Goal: Information Seeking & Learning: Find specific fact

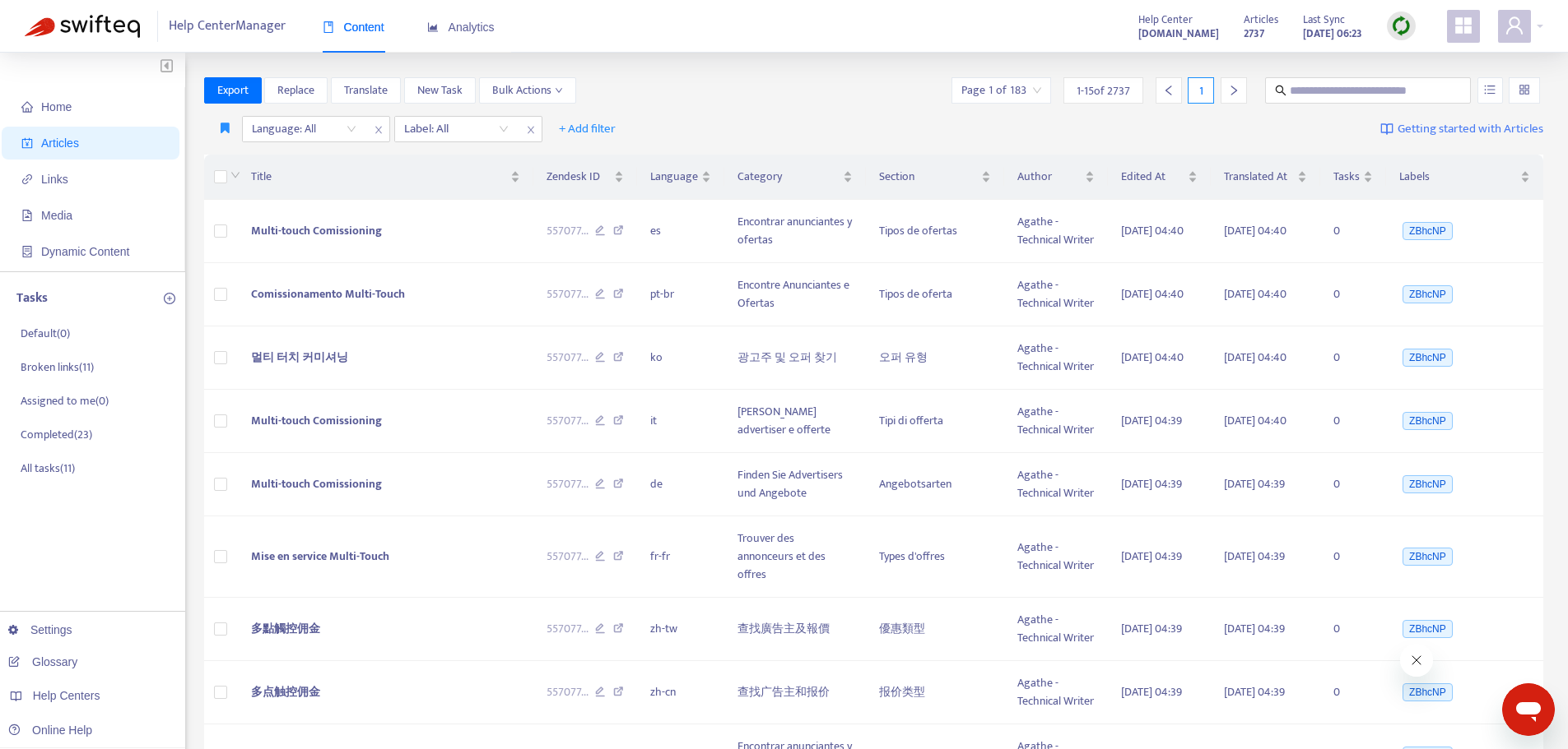
click at [1402, 18] on img at bounding box center [1401, 25] width 20 height 20
click at [1405, 58] on link "Quick Sync" at bounding box center [1435, 59] width 70 height 18
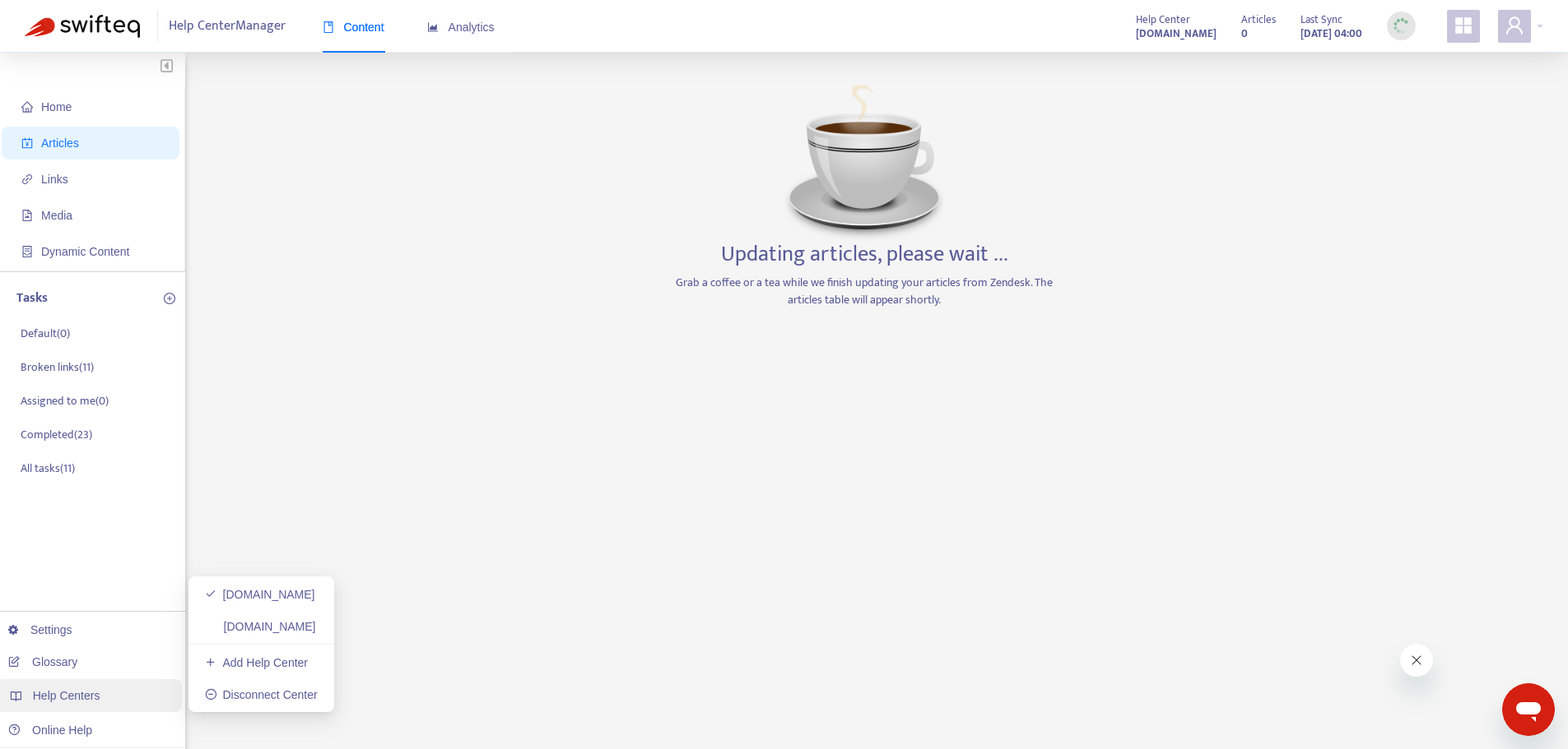
click at [83, 696] on span "Help Centers" at bounding box center [66, 697] width 67 height 14
click at [306, 620] on link "[DOMAIN_NAME]" at bounding box center [261, 627] width 111 height 14
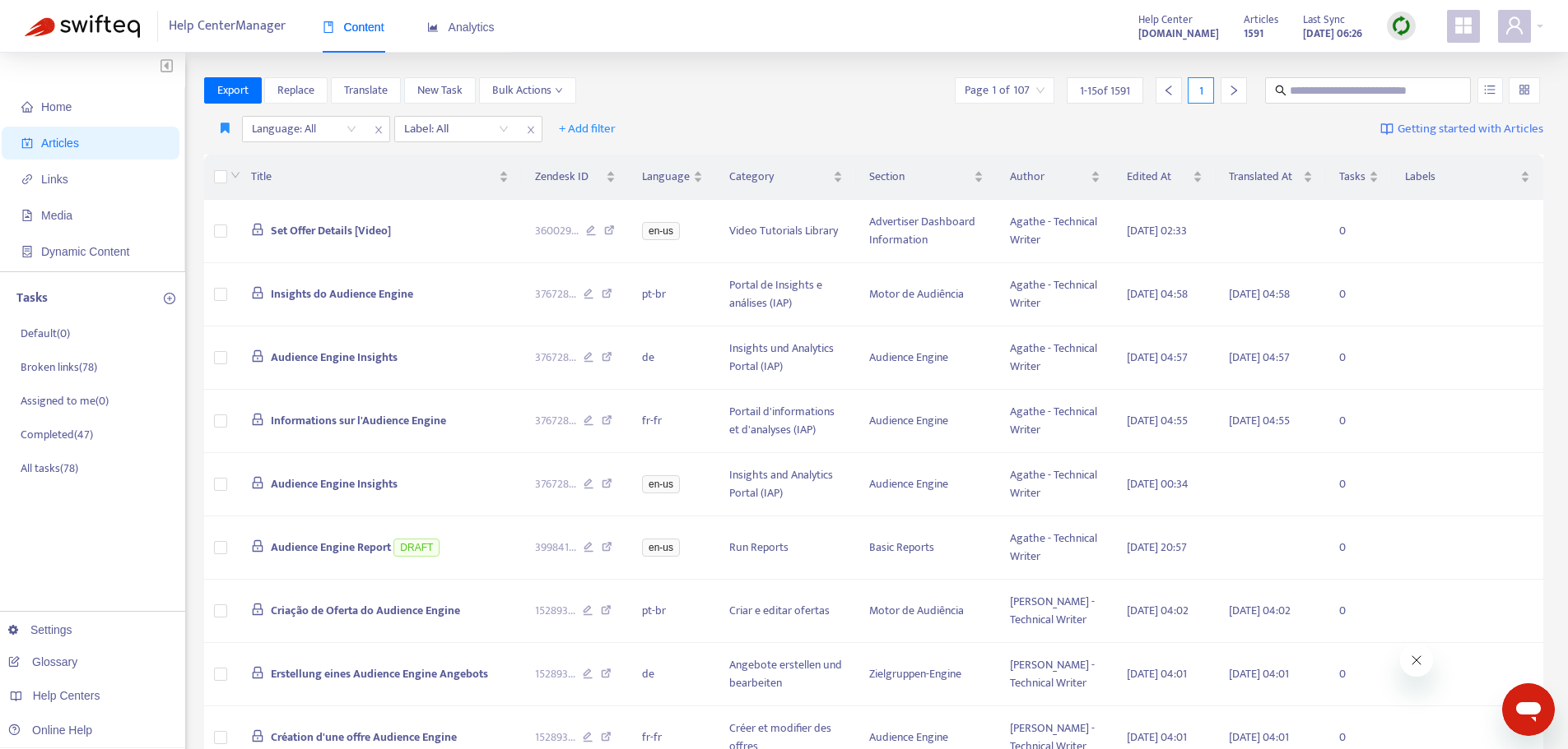
click at [1406, 23] on img at bounding box center [1401, 25] width 20 height 20
click at [1401, 51] on link "Quick Sync" at bounding box center [1435, 59] width 70 height 18
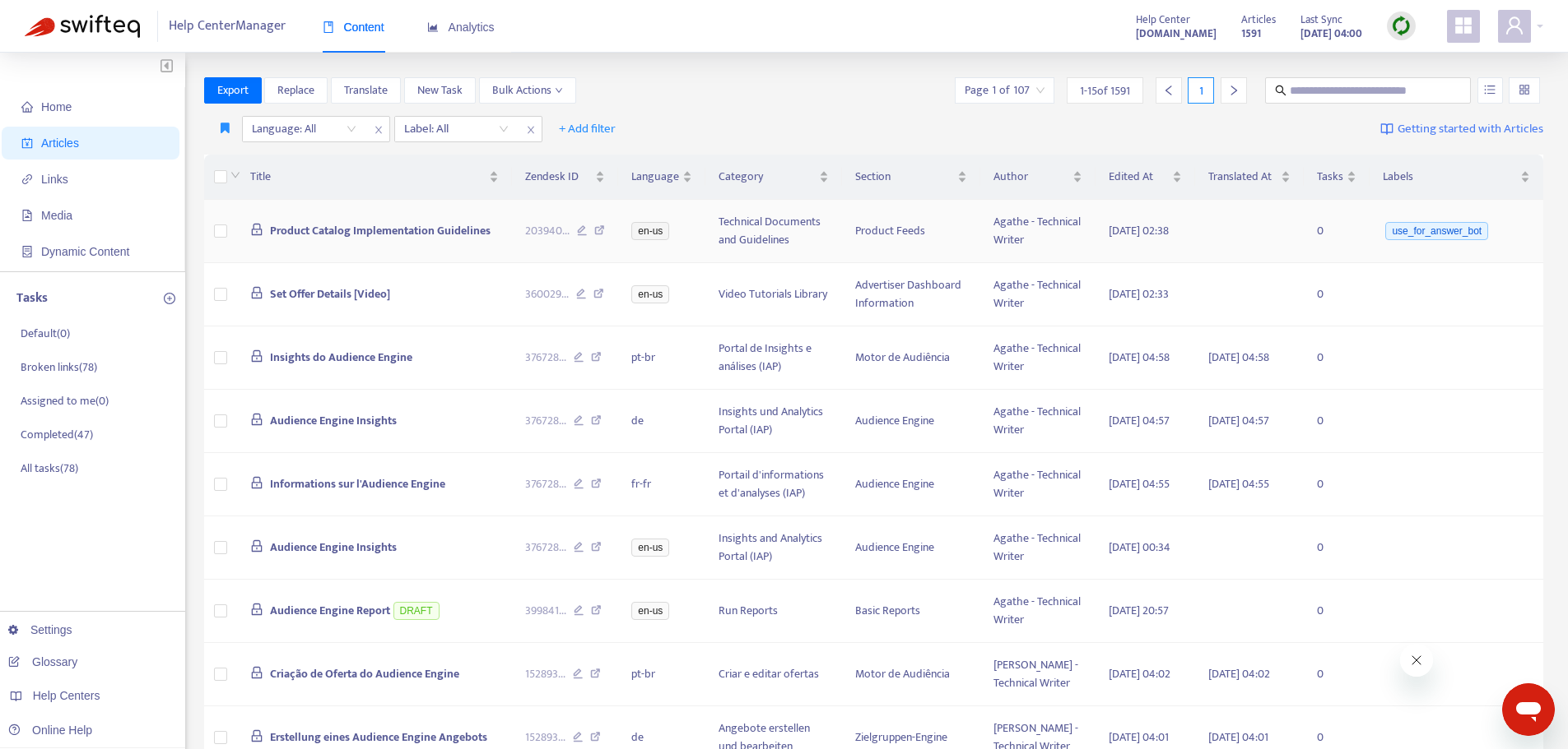
click at [405, 240] on span "Product Catalog Implementation Guidelines" at bounding box center [380, 230] width 221 height 18
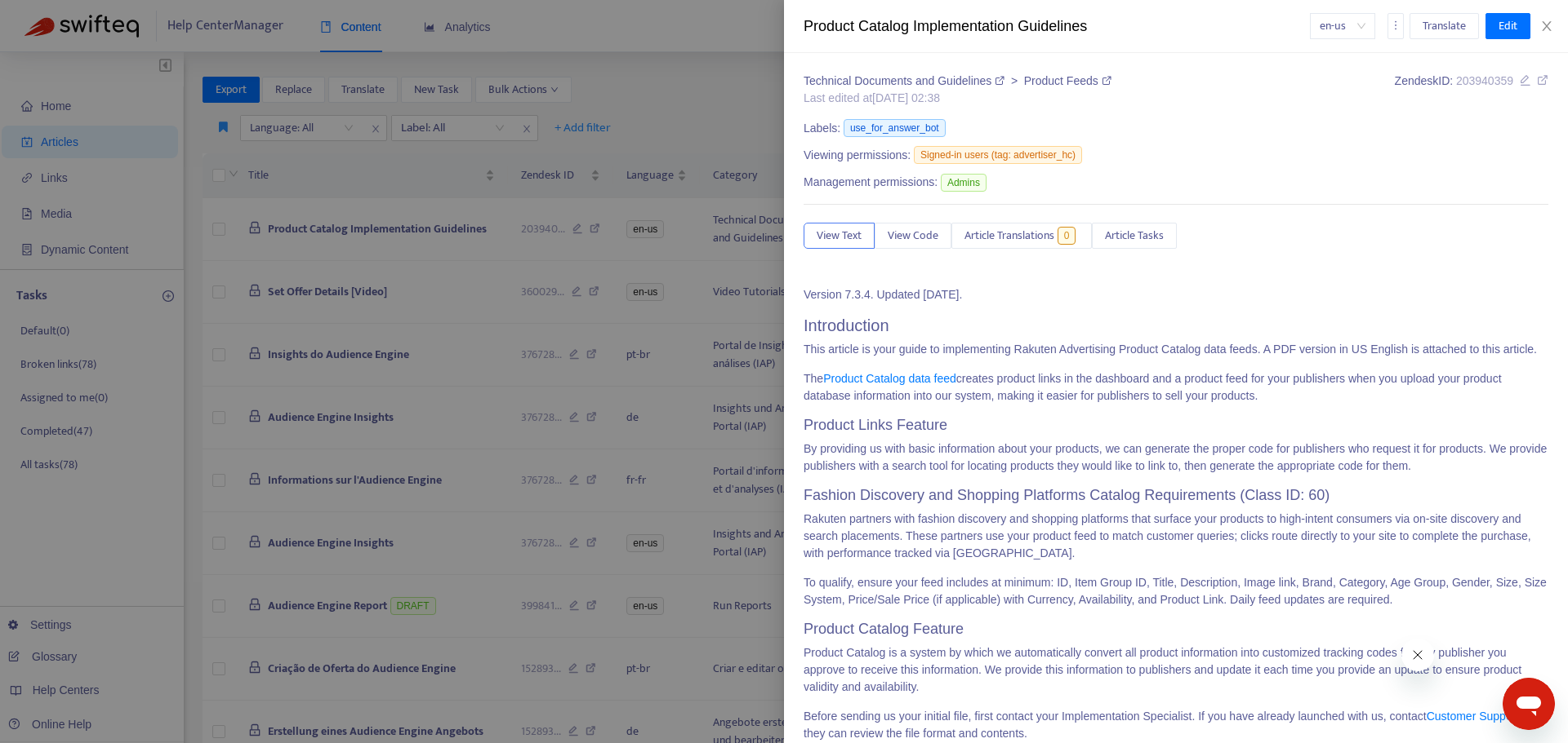
click at [376, 230] on div at bounding box center [784, 371] width 1568 height 743
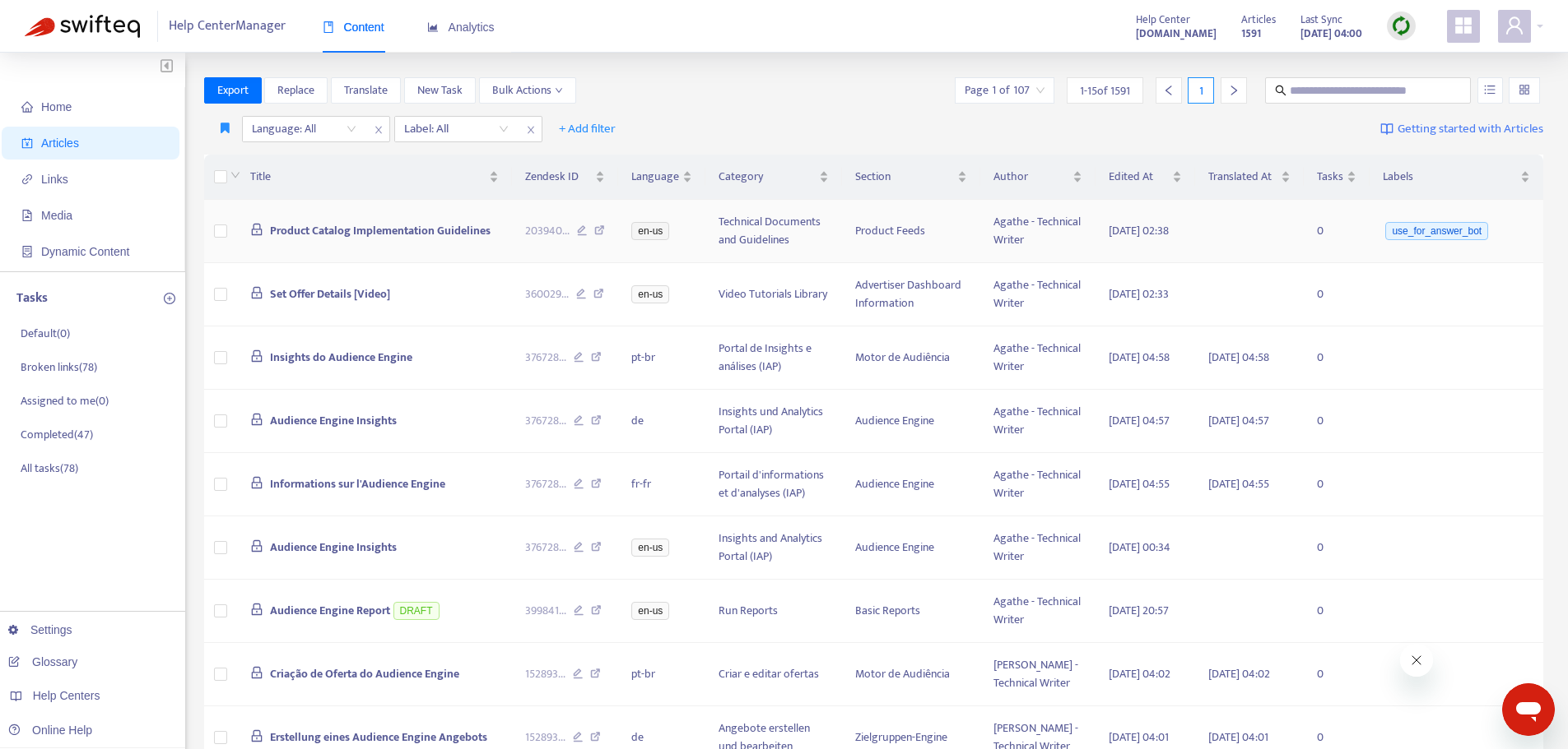
click at [384, 232] on span "Product Catalog Implementation Guidelines" at bounding box center [380, 230] width 221 height 18
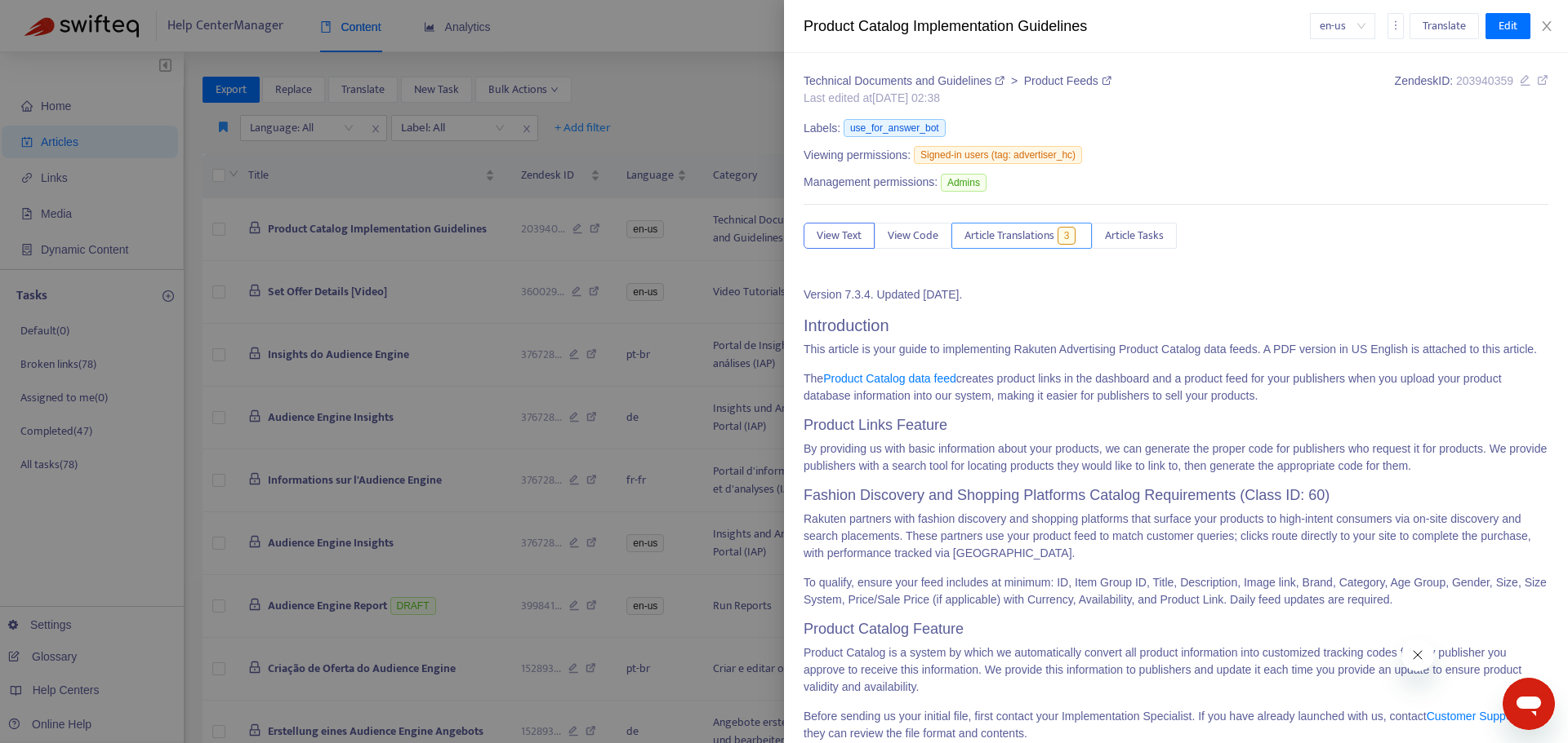
click at [1013, 235] on span "Article Translations" at bounding box center [1009, 235] width 90 height 18
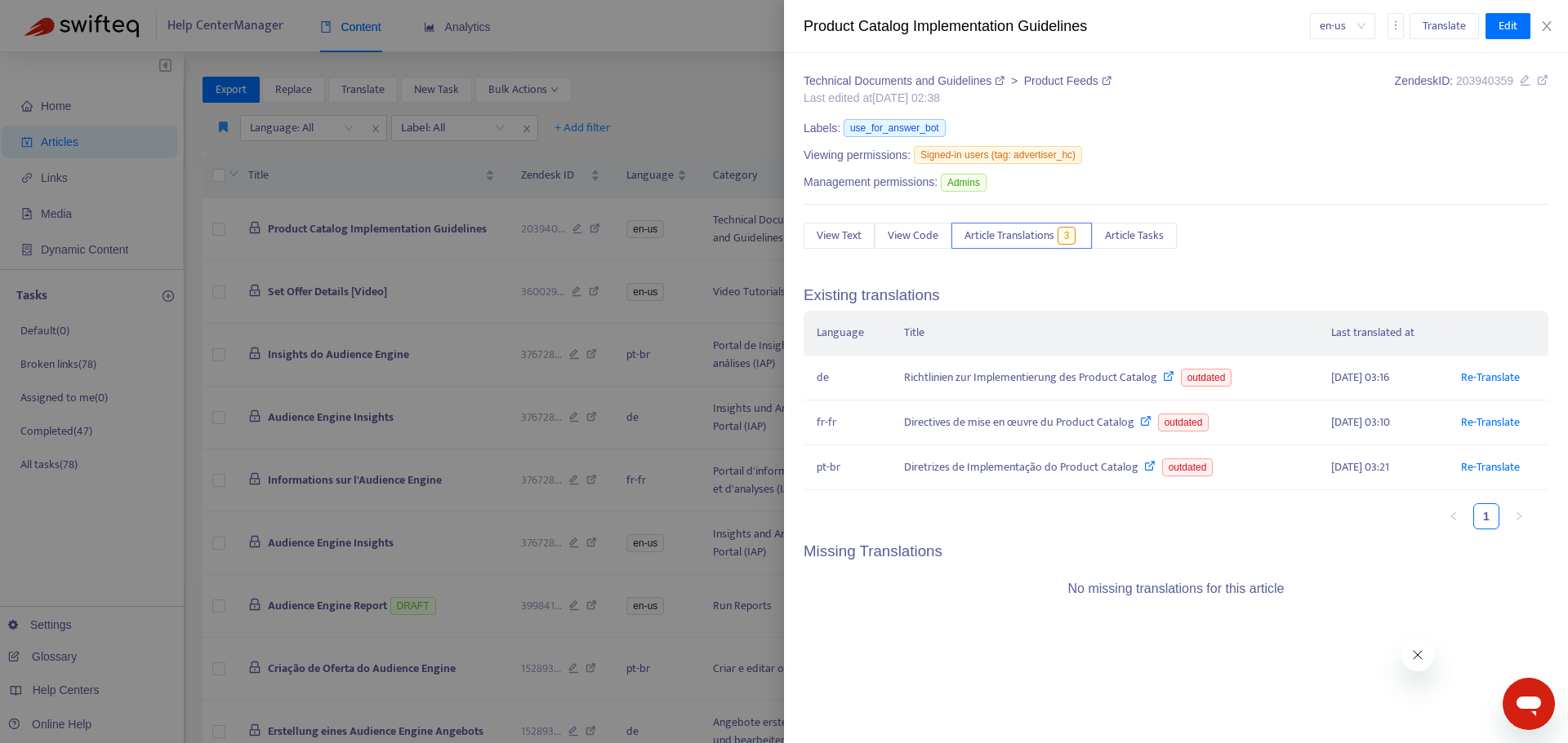
click at [280, 305] on div at bounding box center [784, 371] width 1568 height 743
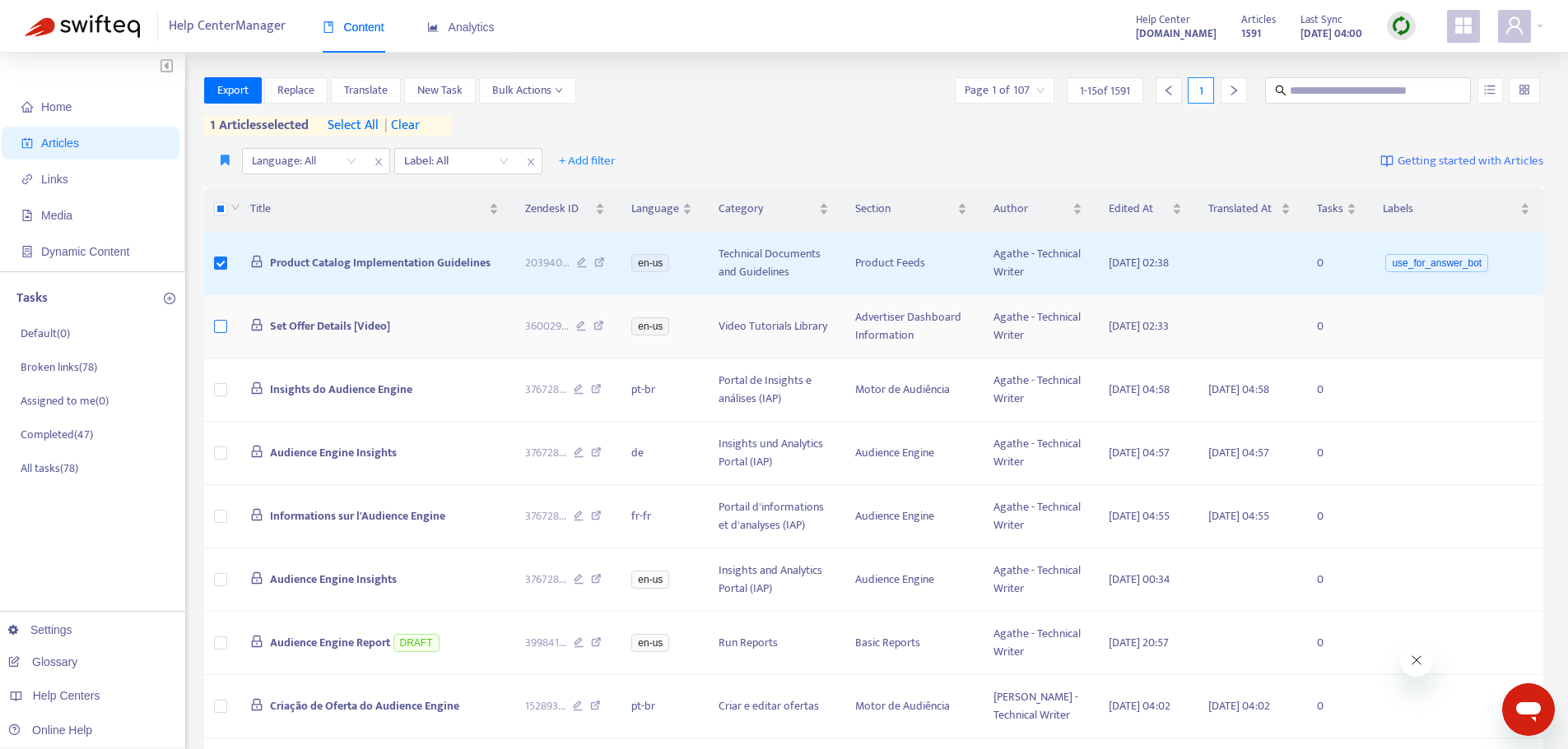
click at [215, 335] on label at bounding box center [221, 326] width 14 height 18
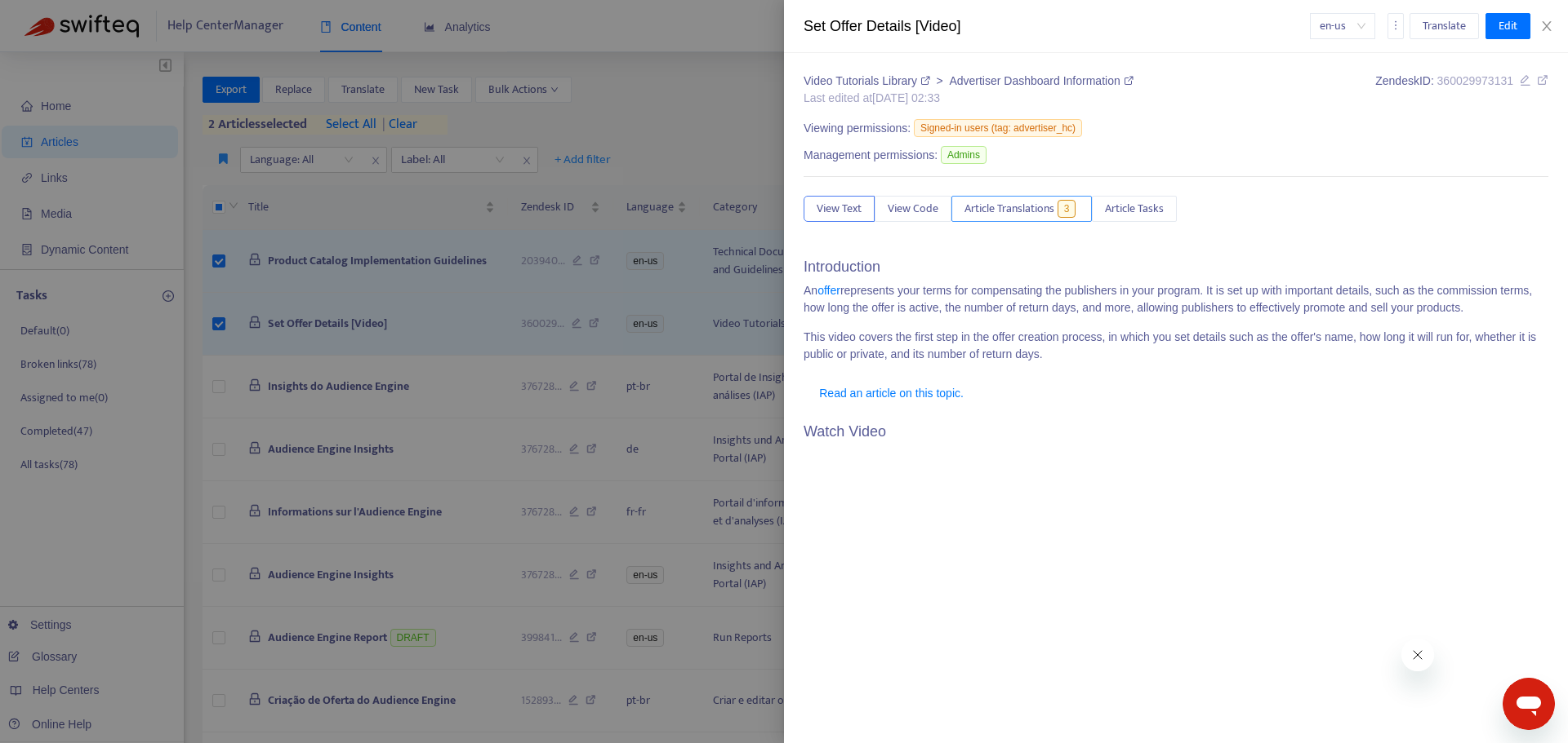
click at [1054, 200] on span "Article Translations" at bounding box center [1009, 208] width 90 height 18
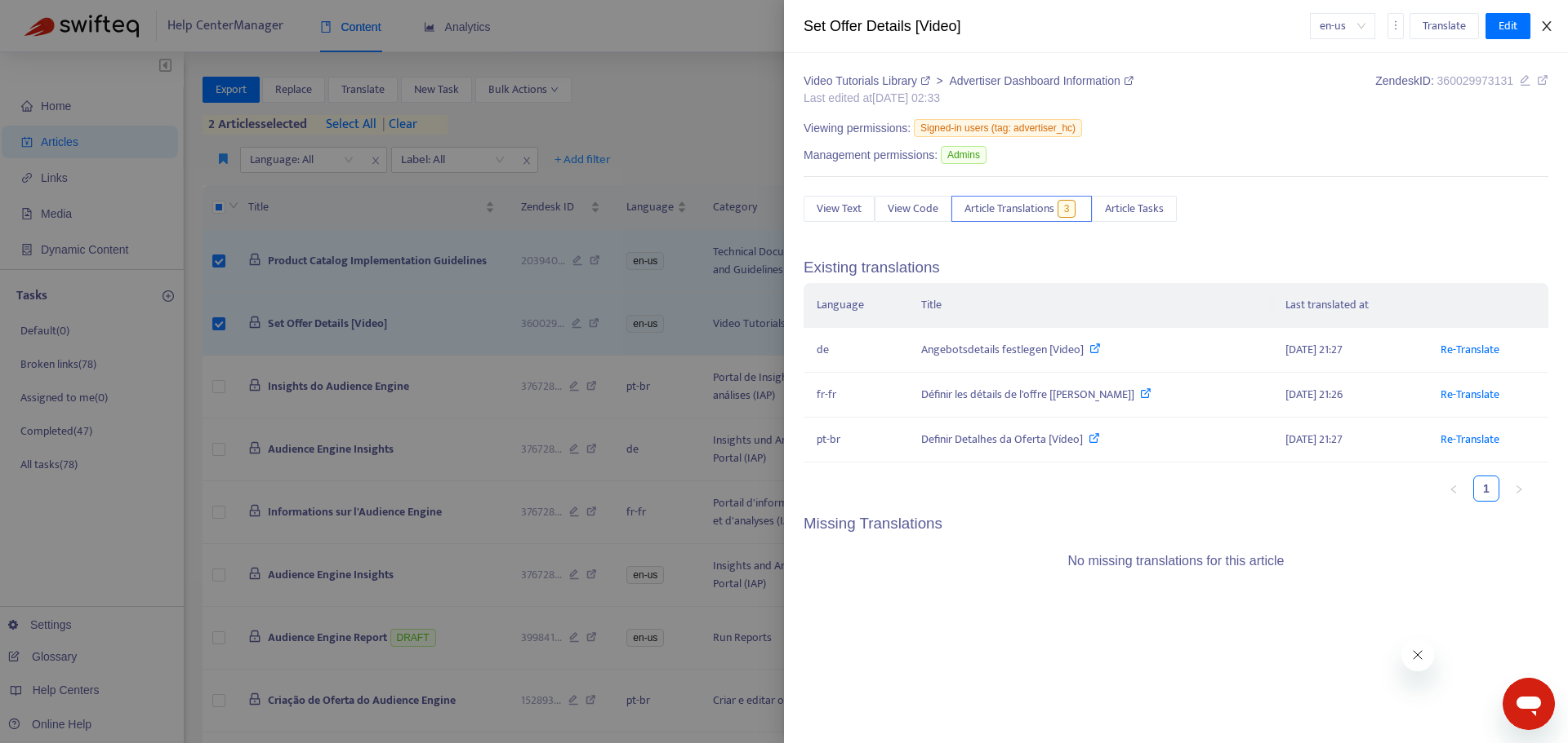
click at [1549, 27] on icon "close" at bounding box center [1547, 26] width 14 height 13
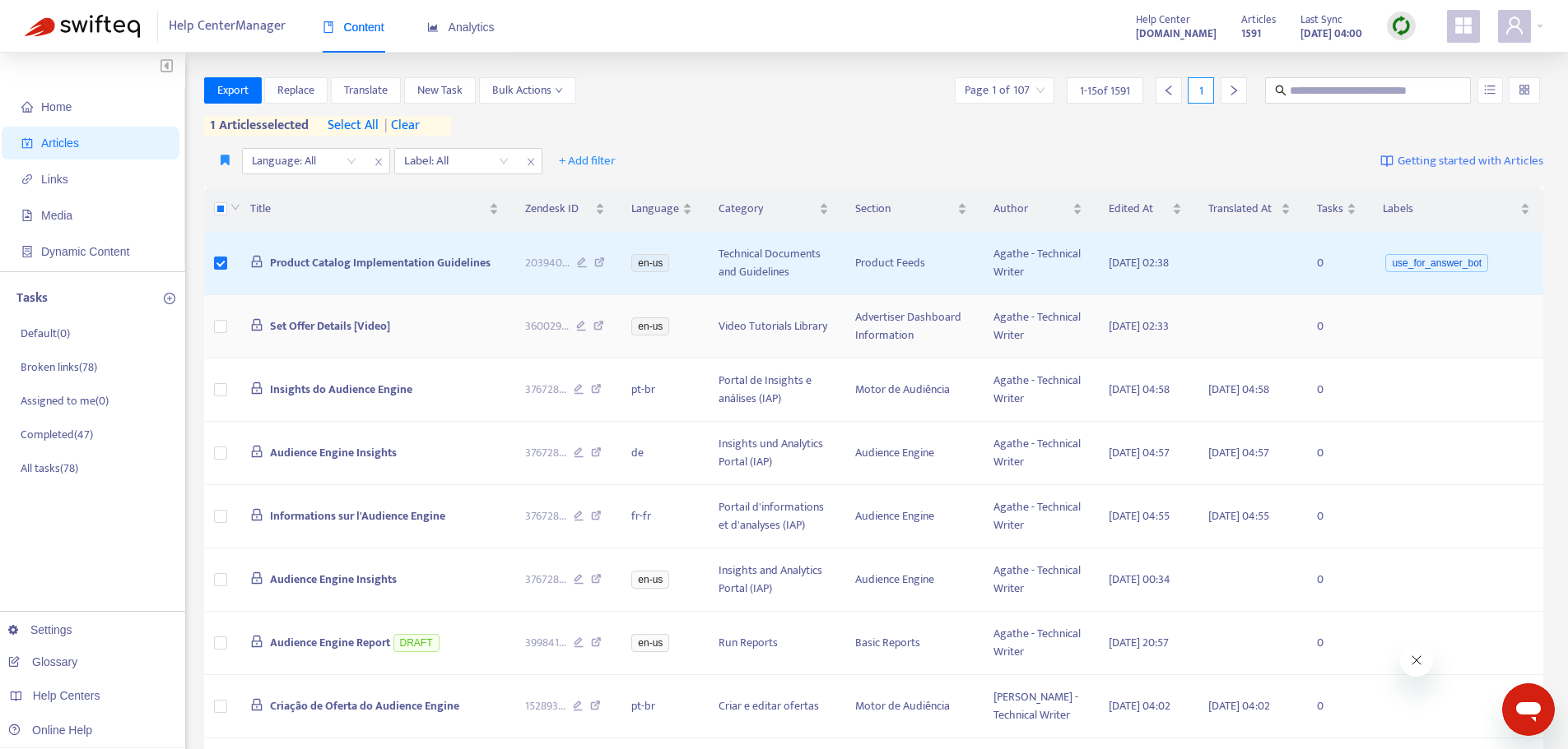
click at [322, 335] on span "Set Offer Details [Video]" at bounding box center [331, 325] width 121 height 18
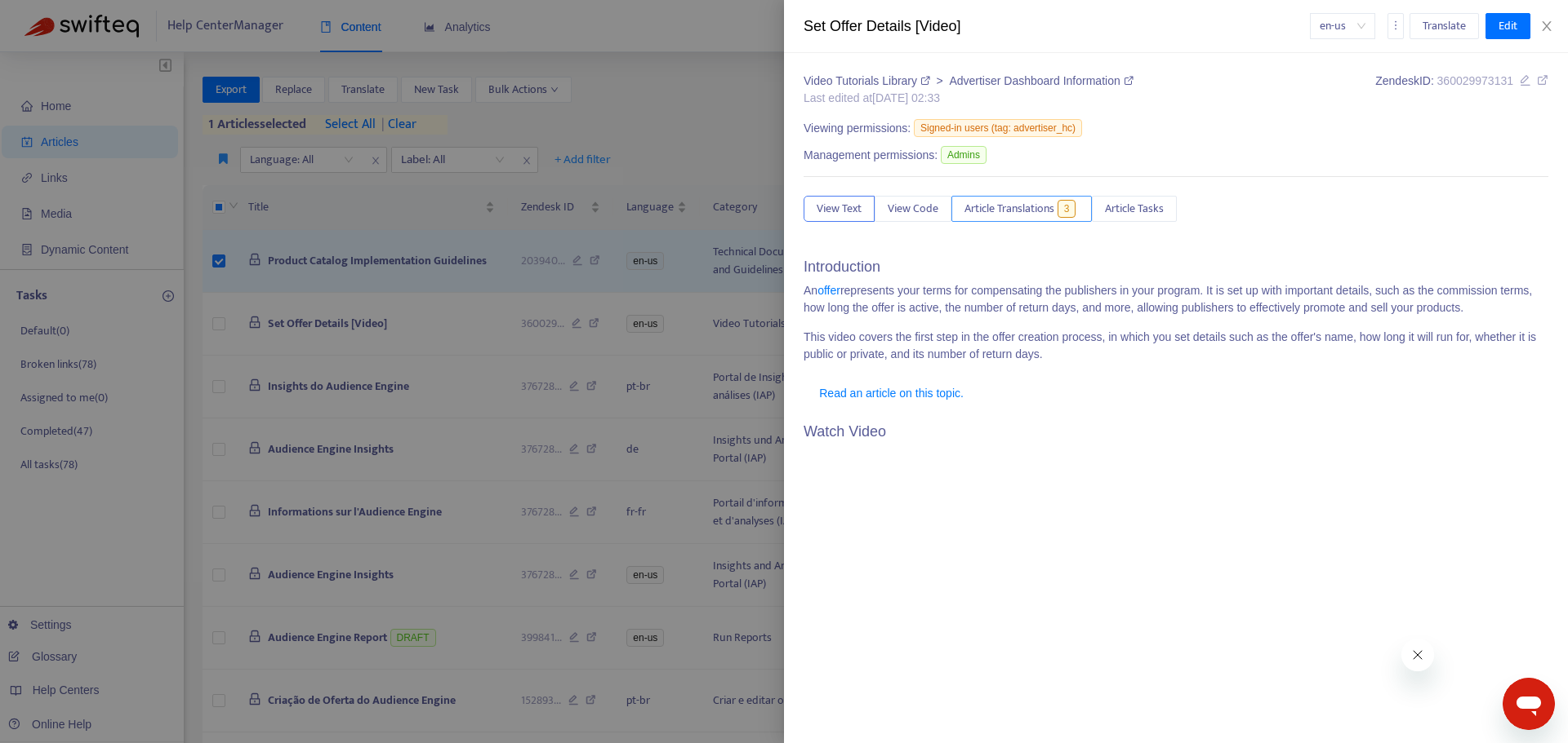
click at [1039, 200] on span "Article Translations" at bounding box center [1009, 208] width 90 height 18
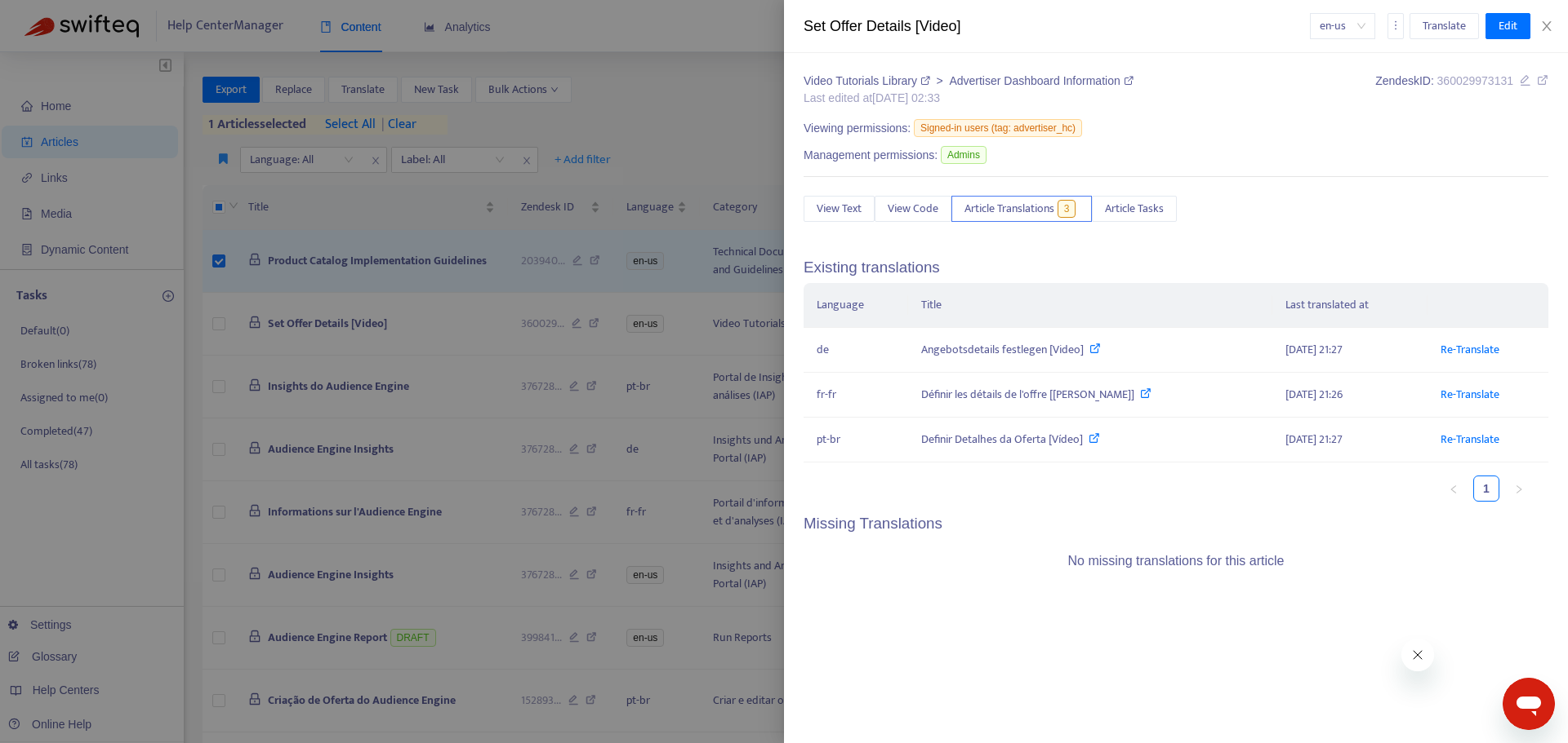
click at [380, 305] on div at bounding box center [784, 371] width 1568 height 743
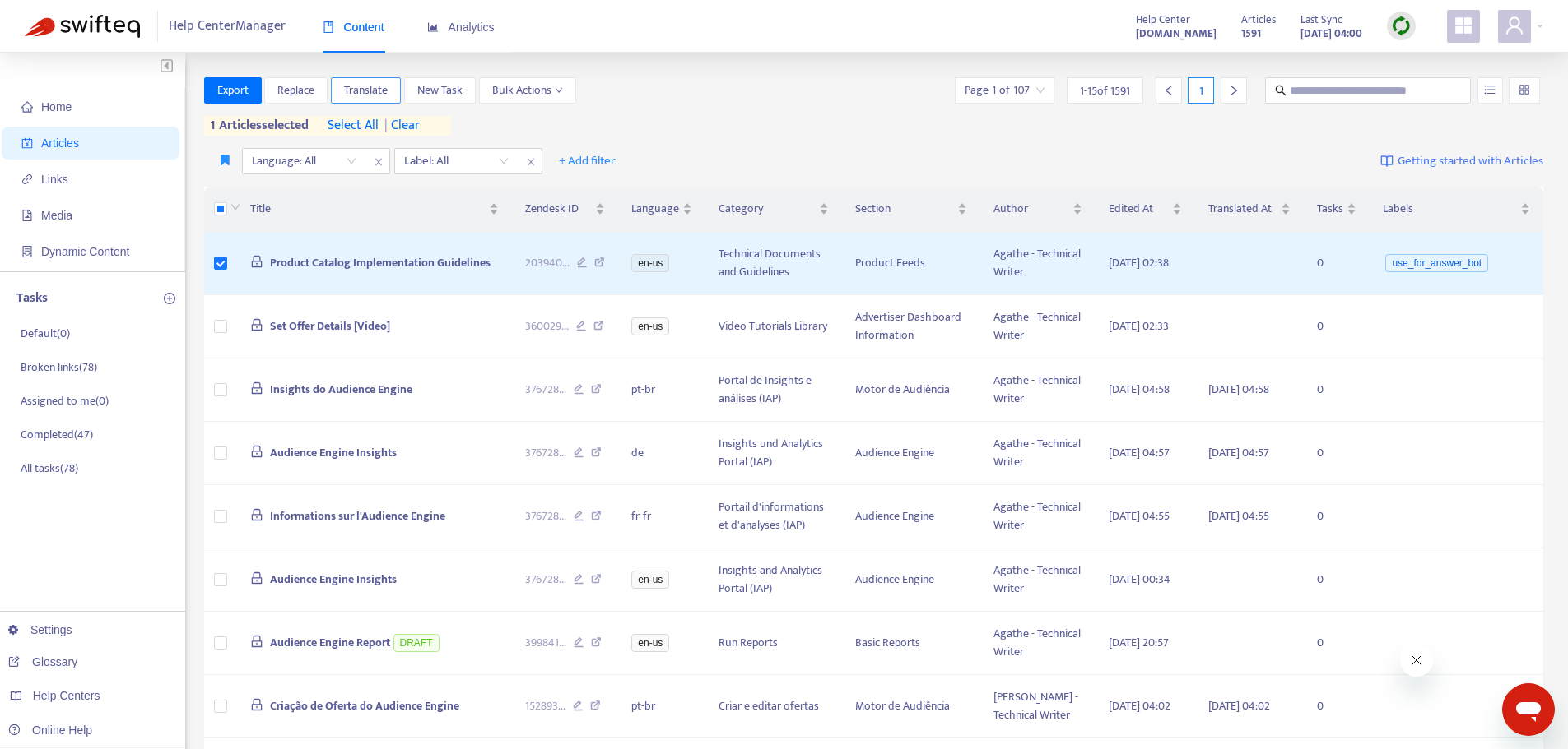
click at [361, 94] on span "Translate" at bounding box center [366, 90] width 44 height 18
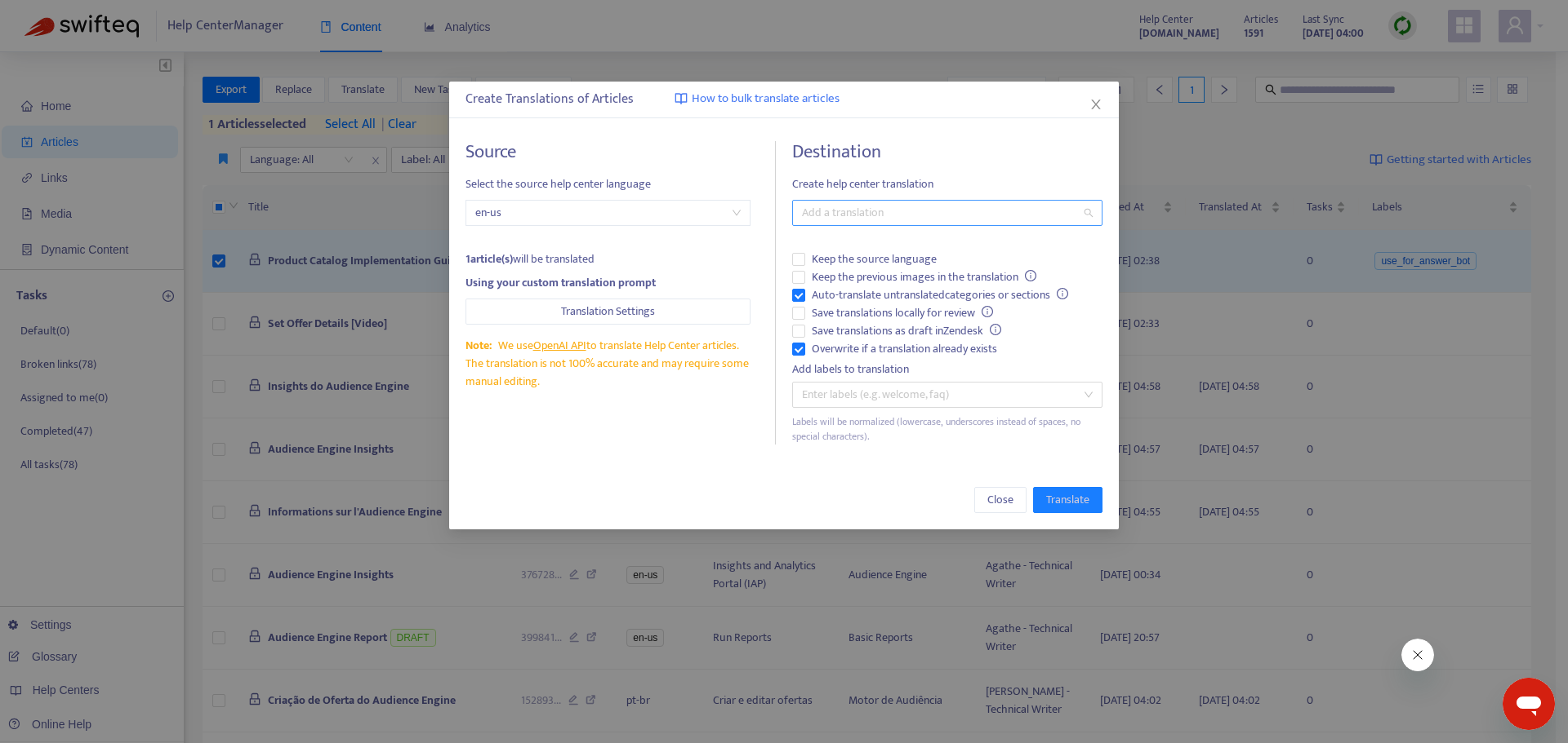
click at [906, 211] on div at bounding box center [939, 213] width 285 height 19
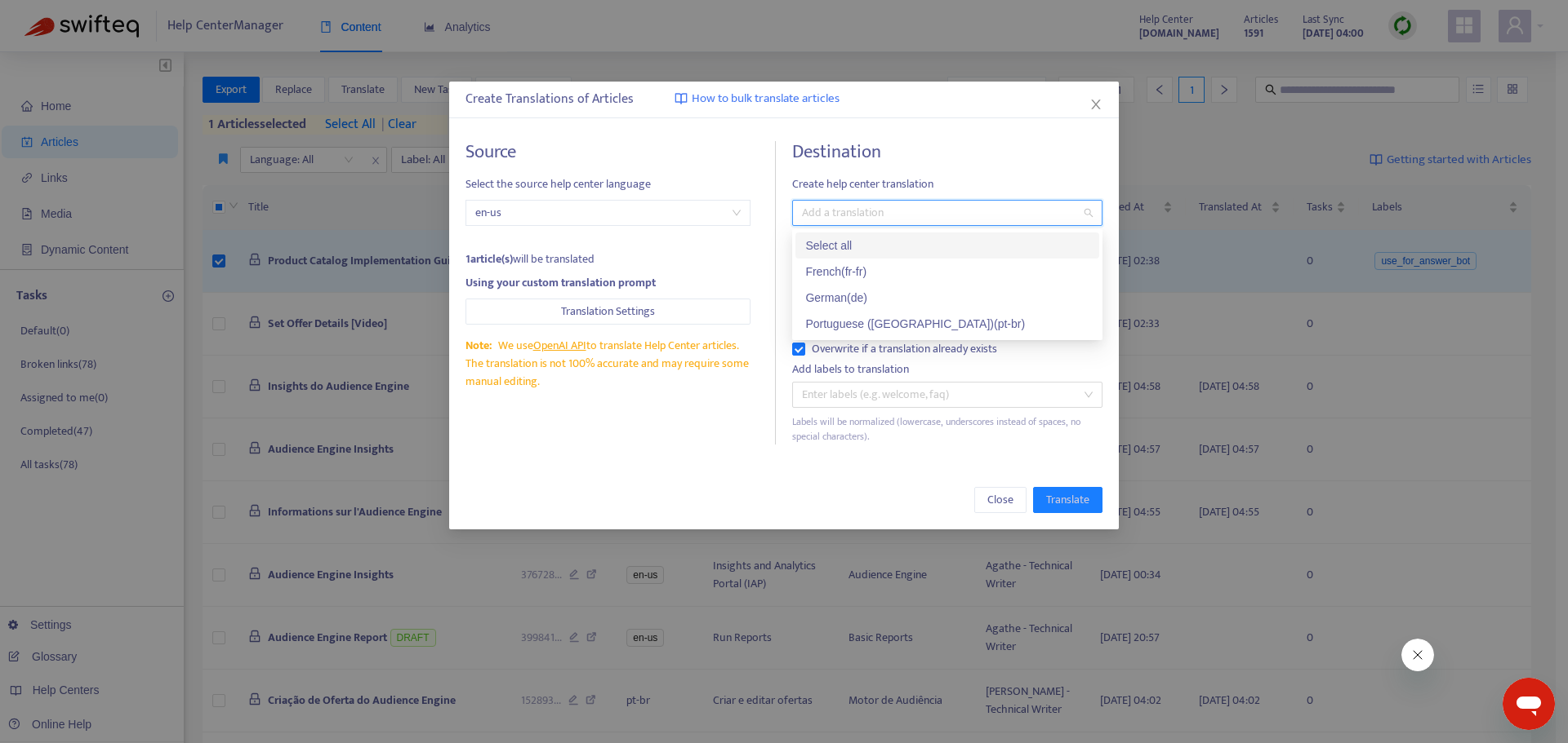
click at [877, 251] on div "Select all" at bounding box center [947, 246] width 284 height 18
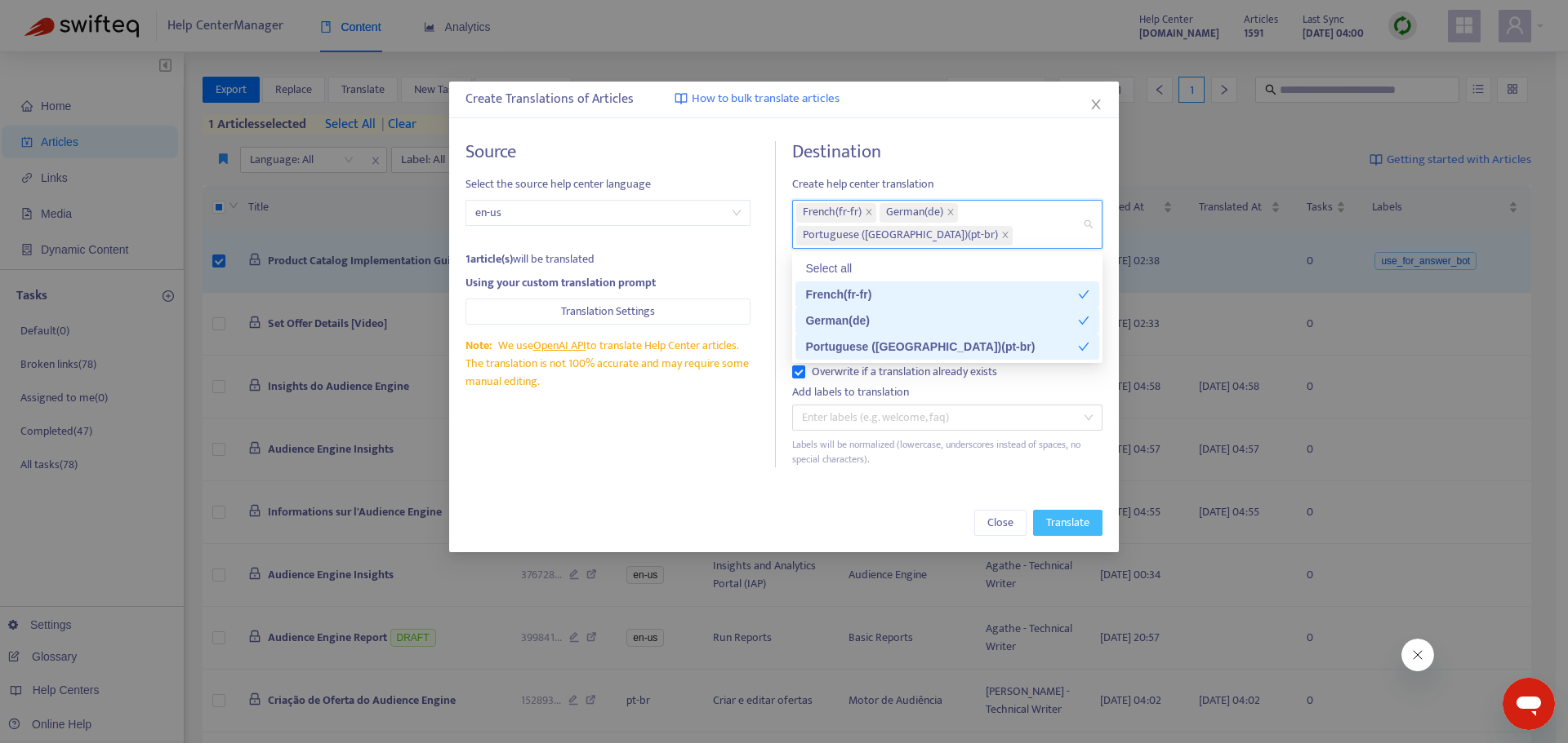
click at [1050, 519] on span "Translate" at bounding box center [1068, 522] width 43 height 18
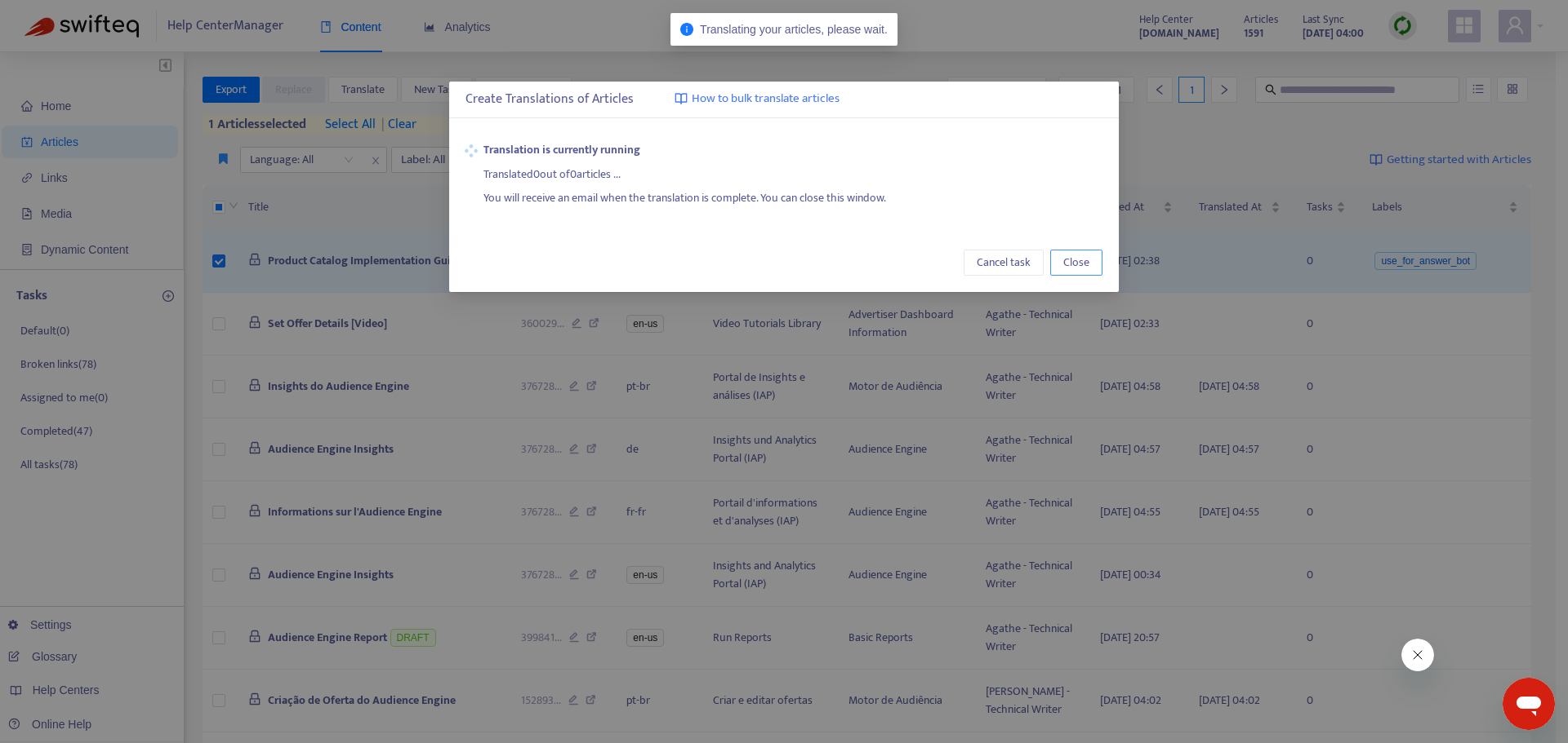
click at [1068, 258] on span "Close" at bounding box center [1076, 262] width 26 height 18
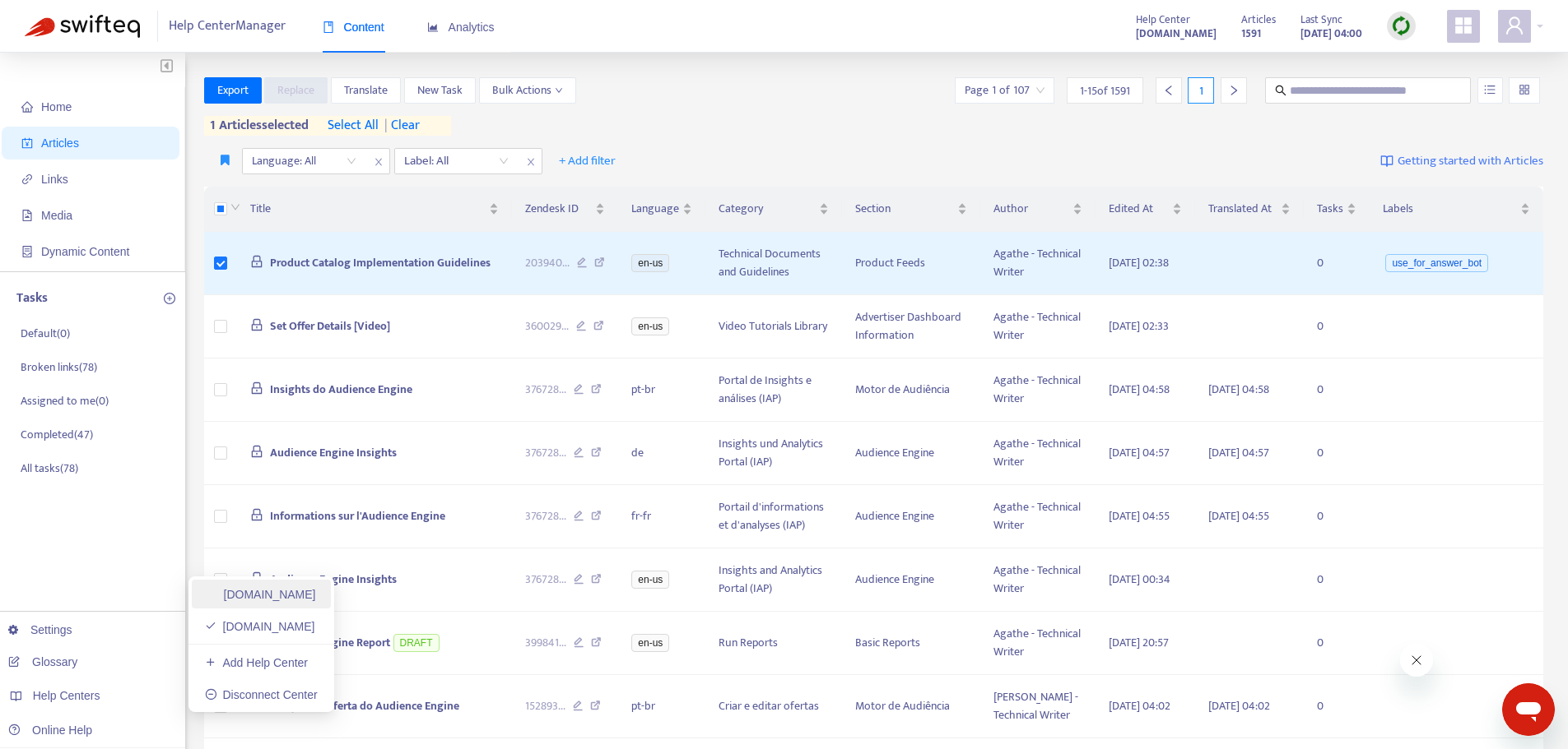
click at [278, 598] on link "[DOMAIN_NAME]" at bounding box center [261, 595] width 111 height 14
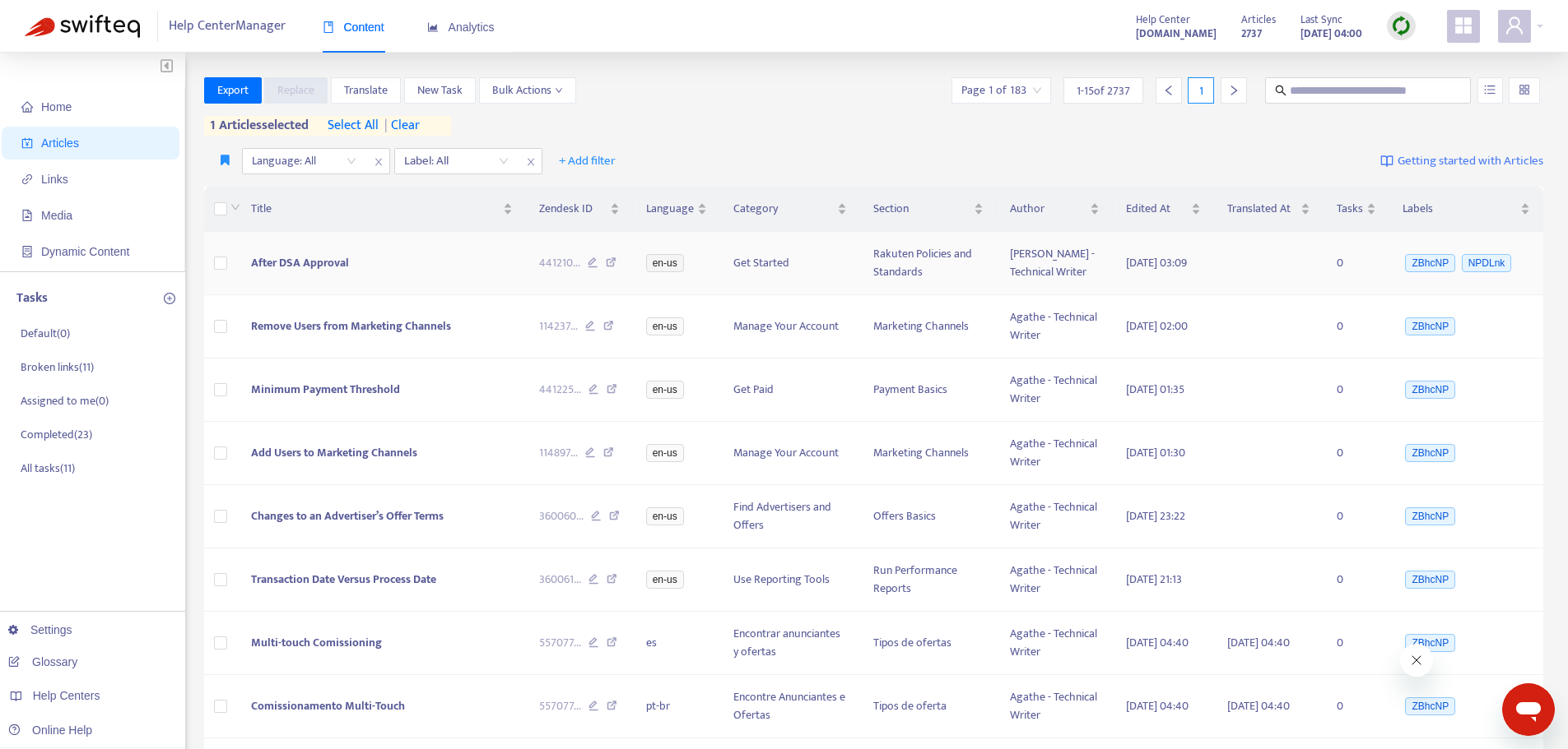
click at [223, 271] on div "Title Zendesk ID Language Category Section Author Edited At Translated At Tasks…" at bounding box center [874, 693] width 1341 height 1013
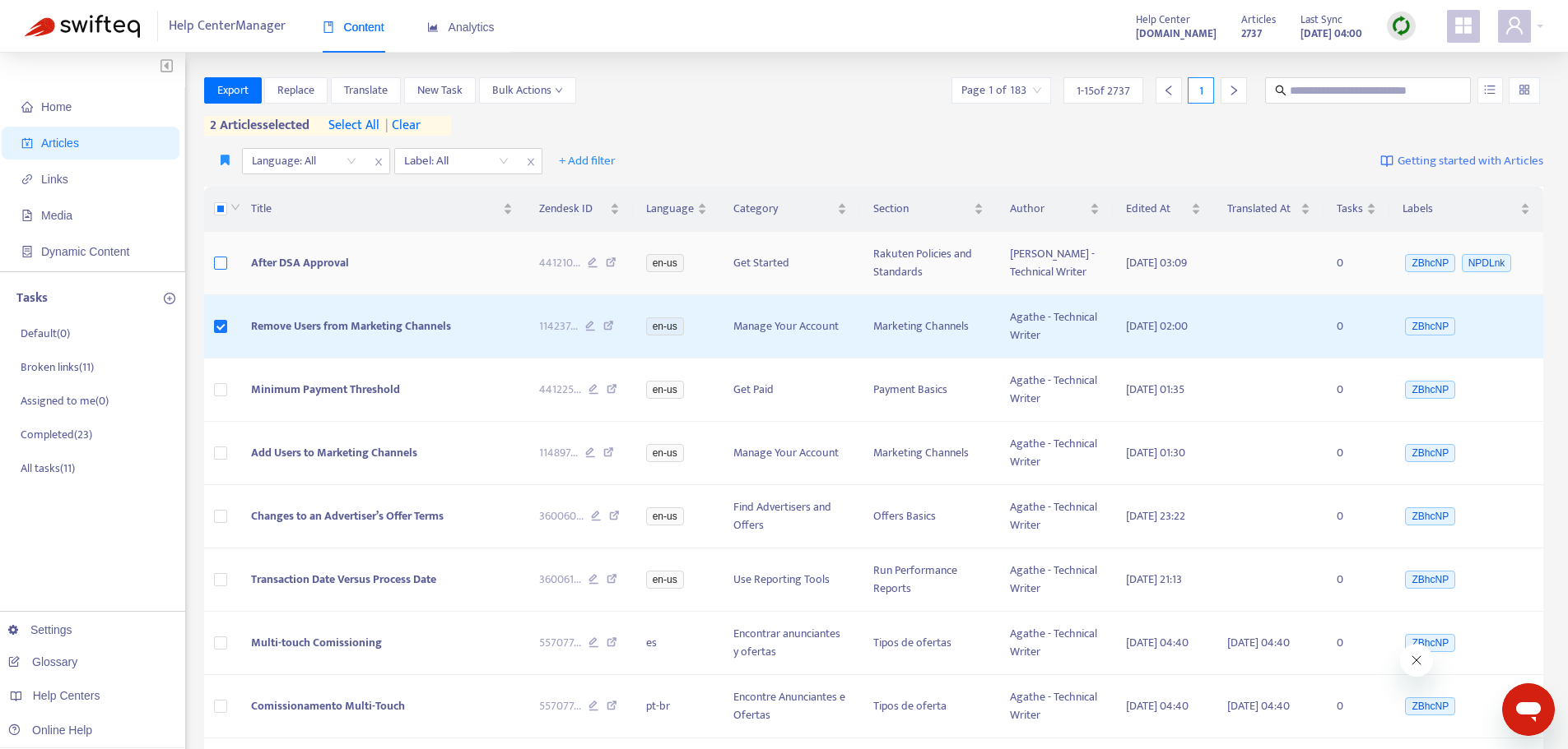
click at [224, 272] on label at bounding box center [221, 263] width 14 height 18
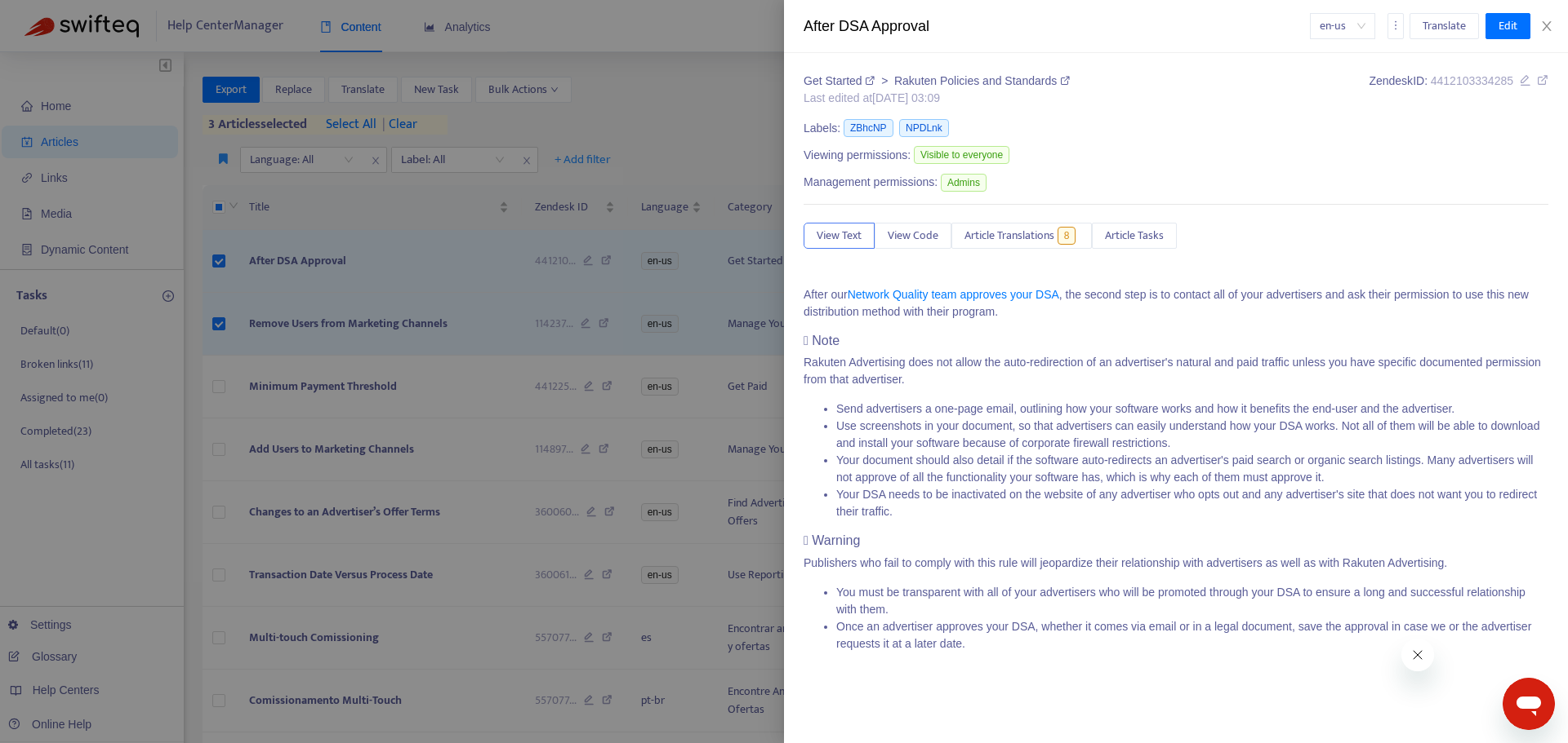
click at [220, 434] on div at bounding box center [784, 371] width 1568 height 743
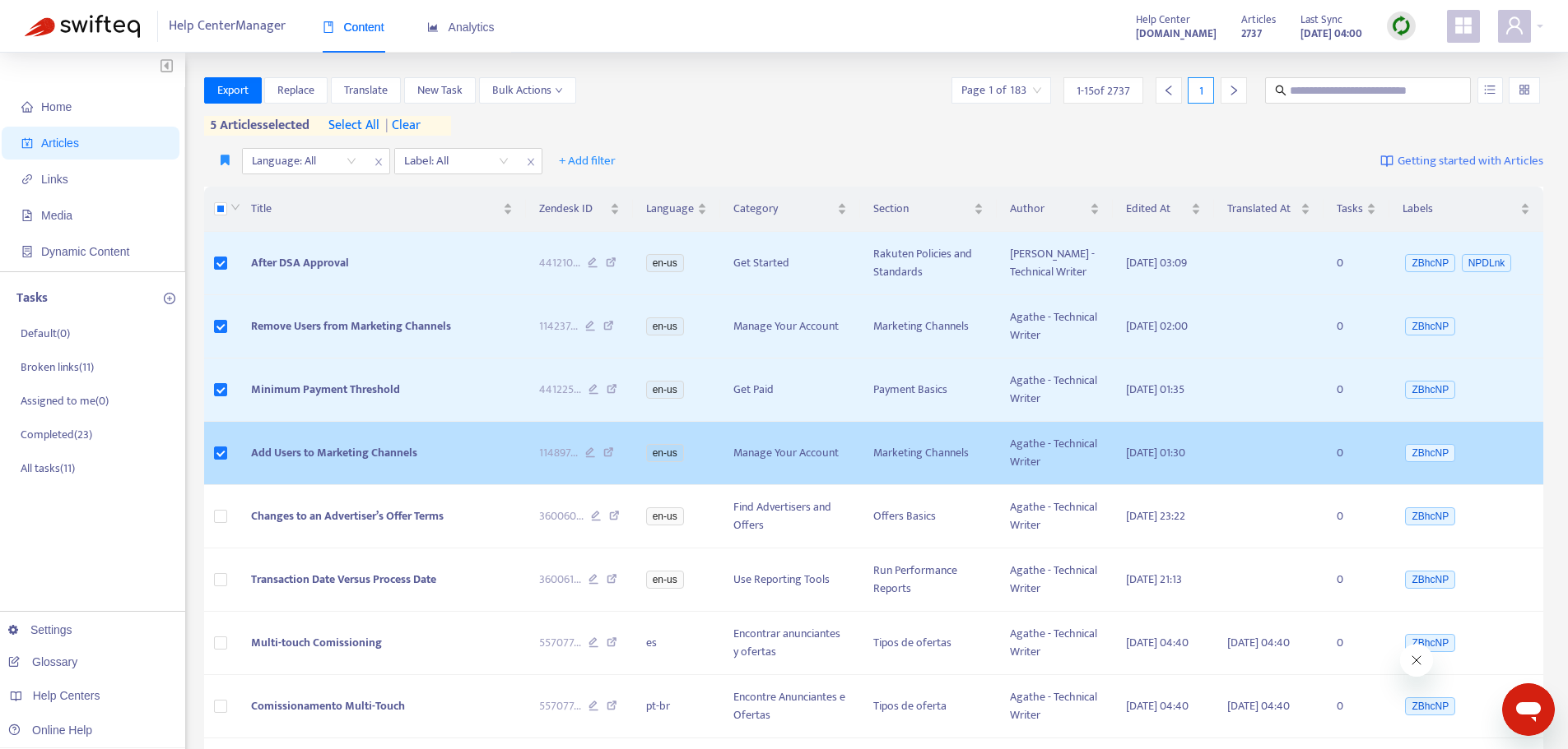
click at [336, 462] on span "Add Users to Marketing Channels" at bounding box center [333, 452] width 166 height 18
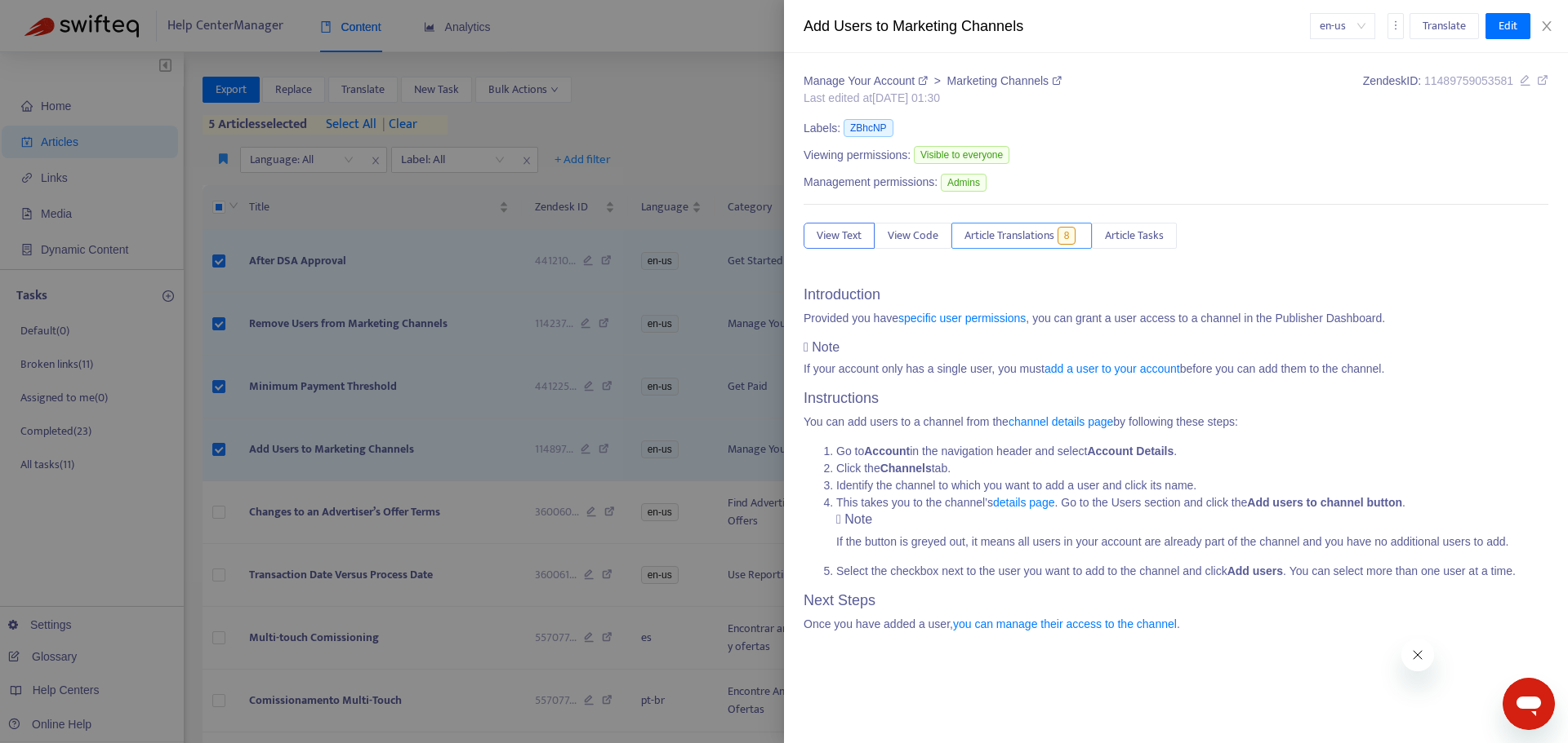
click at [986, 245] on span "Article Translations" at bounding box center [1009, 235] width 90 height 18
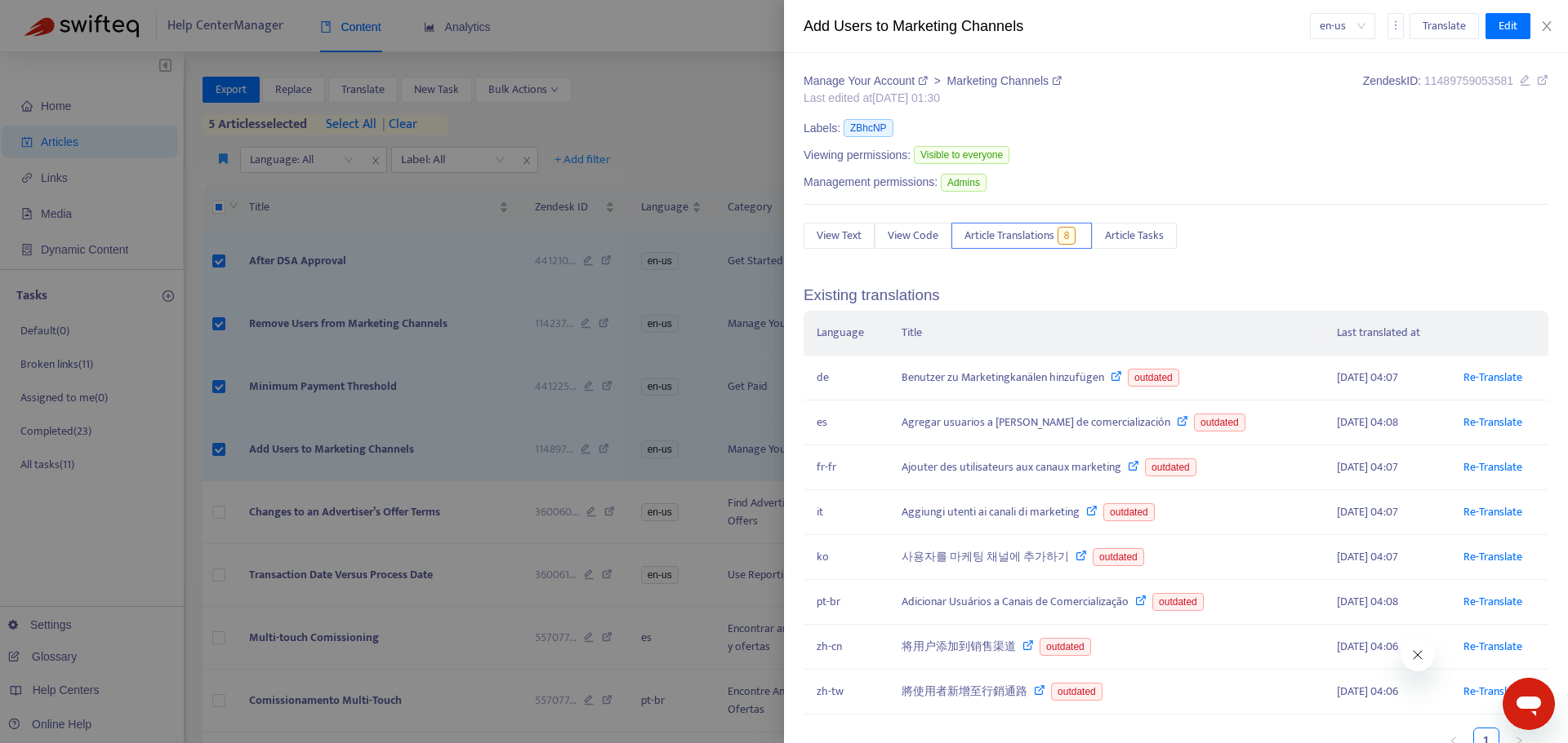
click at [435, 464] on div at bounding box center [784, 371] width 1568 height 743
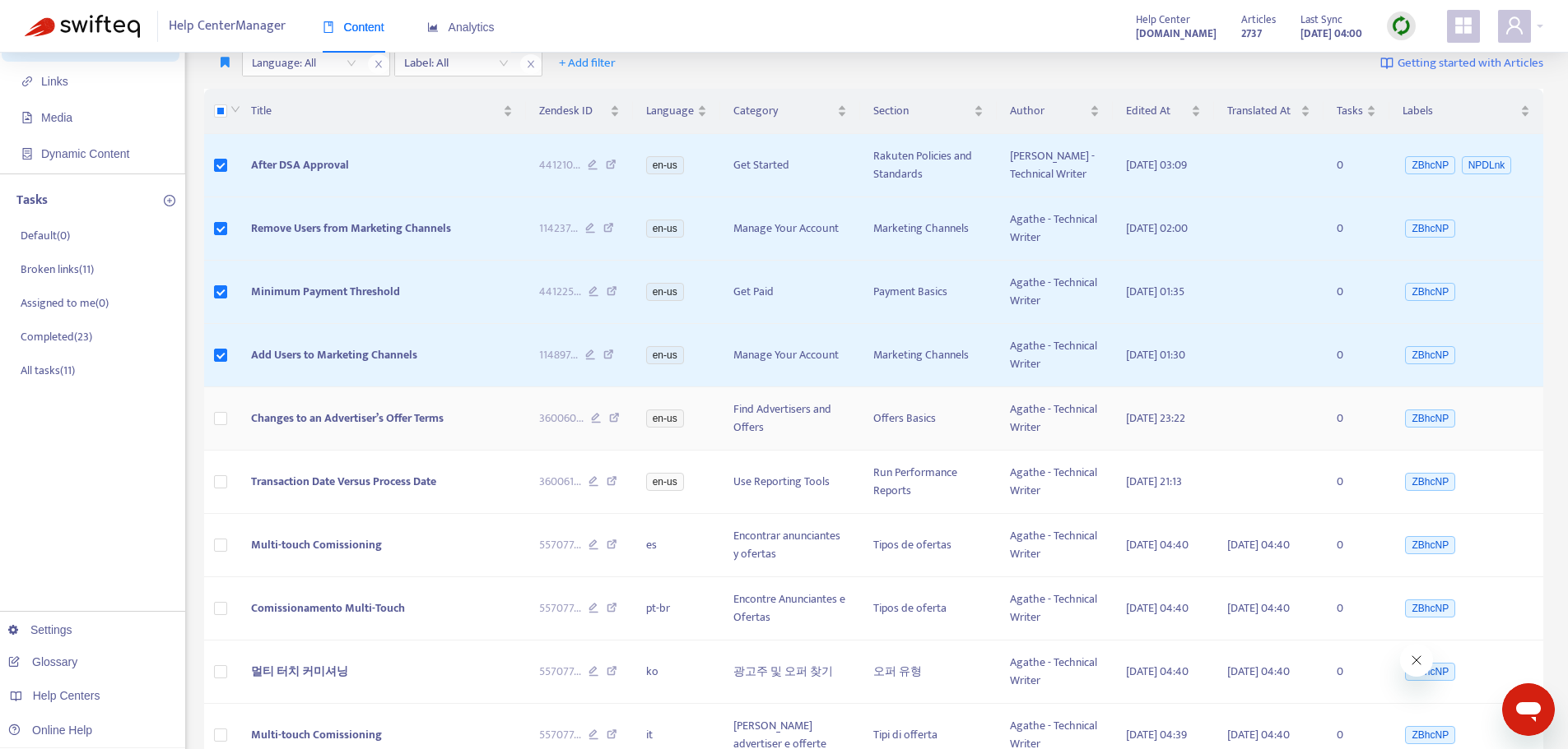
scroll to position [164, 0]
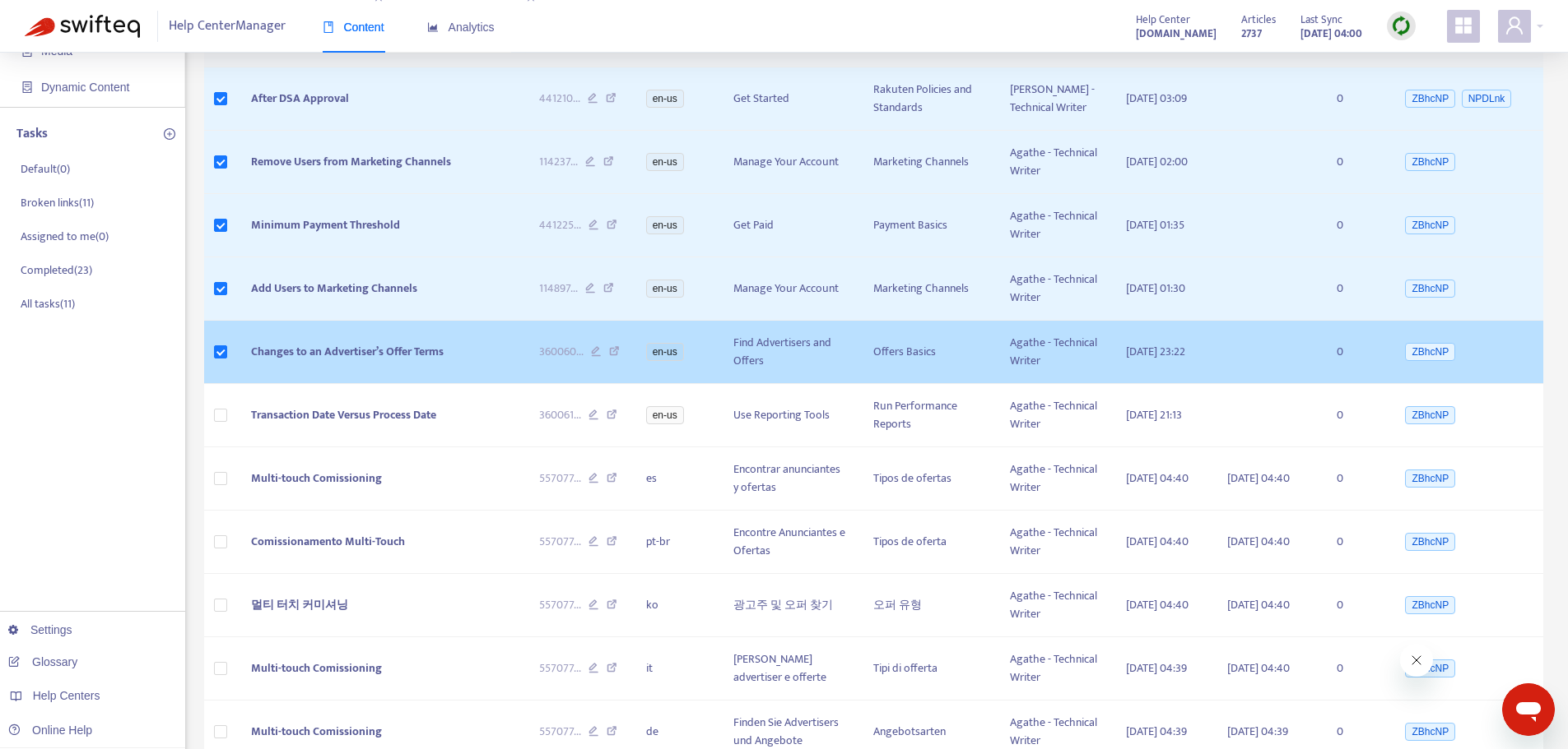
click at [337, 361] on span "Changes to an Advertiser’s Offer Terms" at bounding box center [347, 351] width 192 height 18
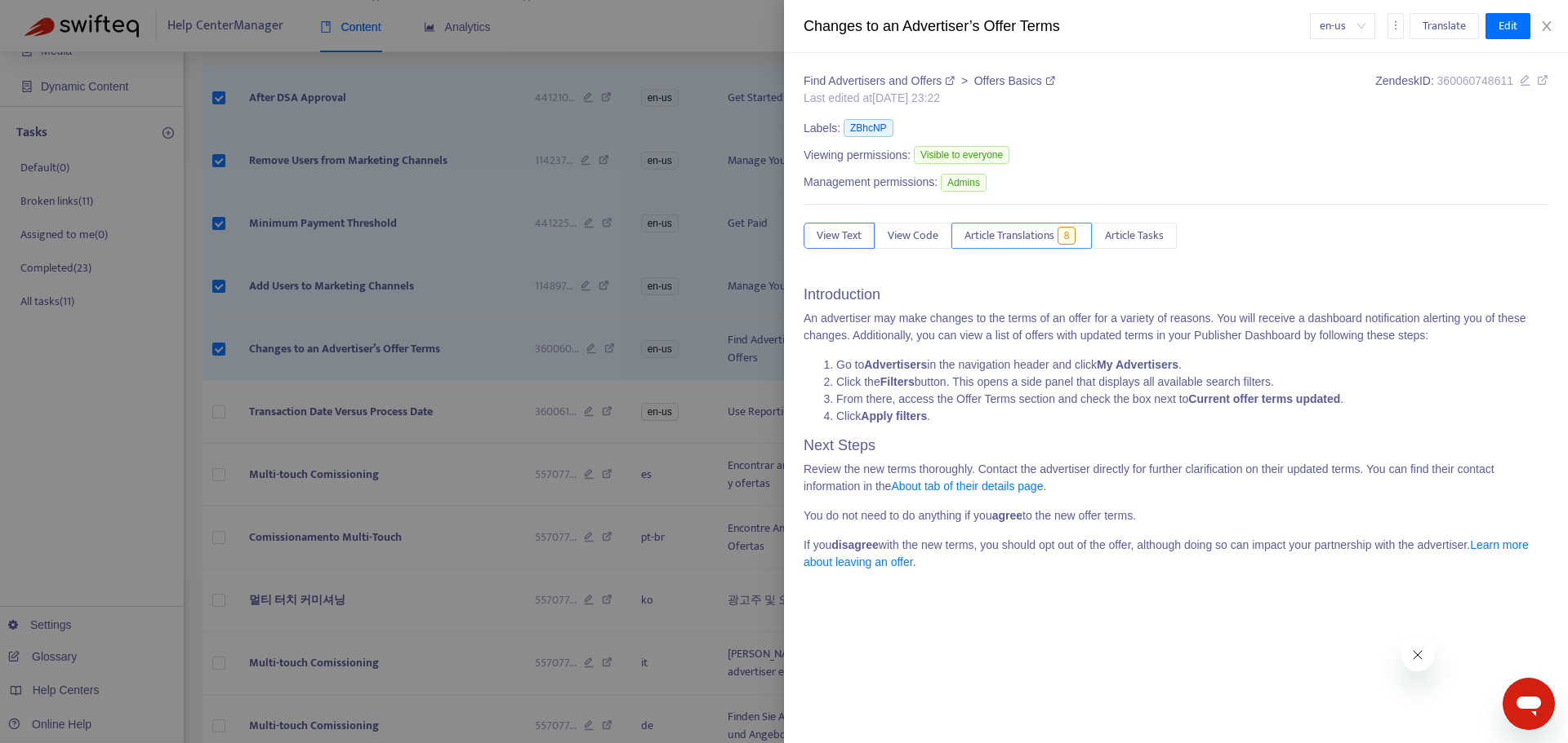
click at [1031, 243] on span "Article Translations" at bounding box center [1009, 235] width 90 height 18
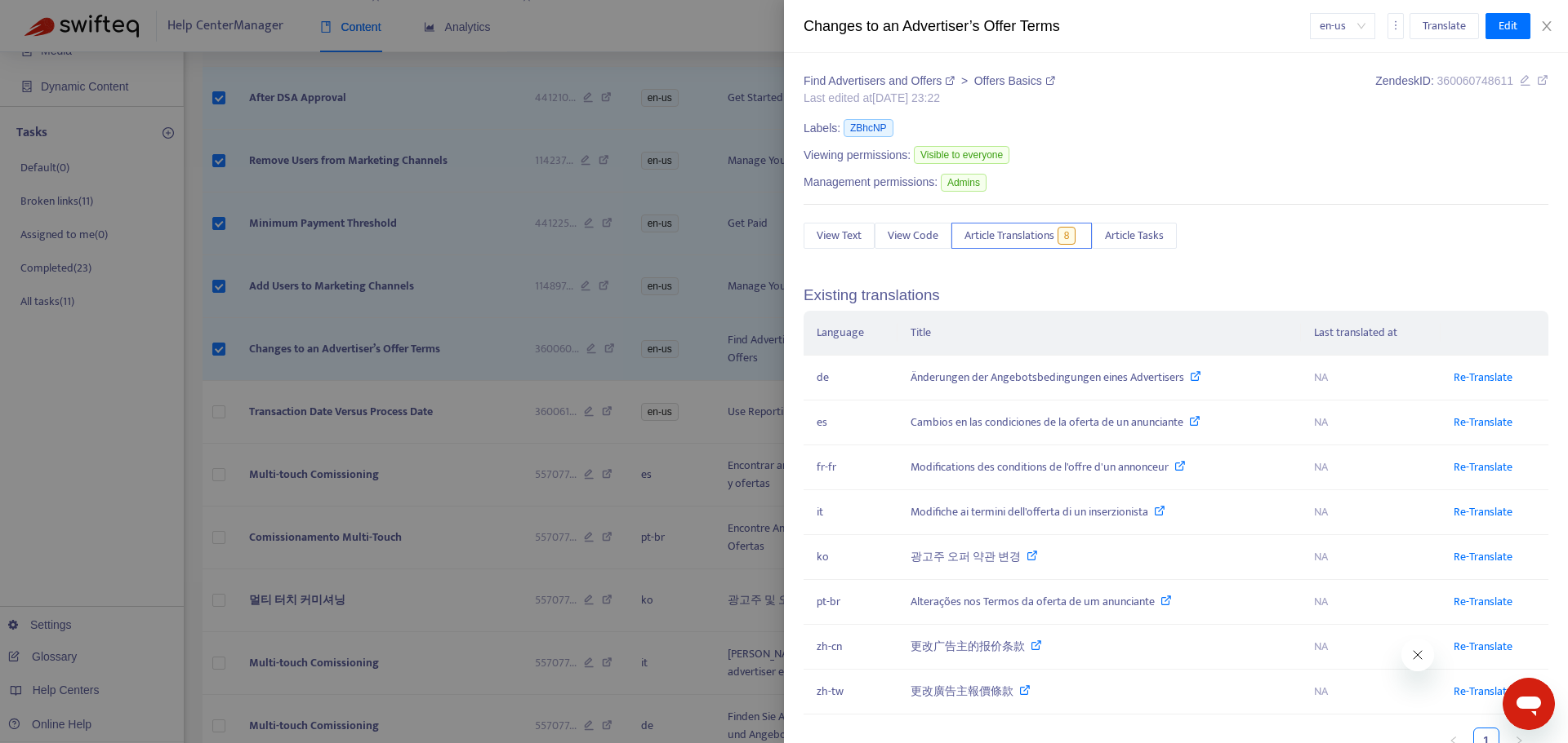
click at [332, 433] on div at bounding box center [784, 371] width 1568 height 743
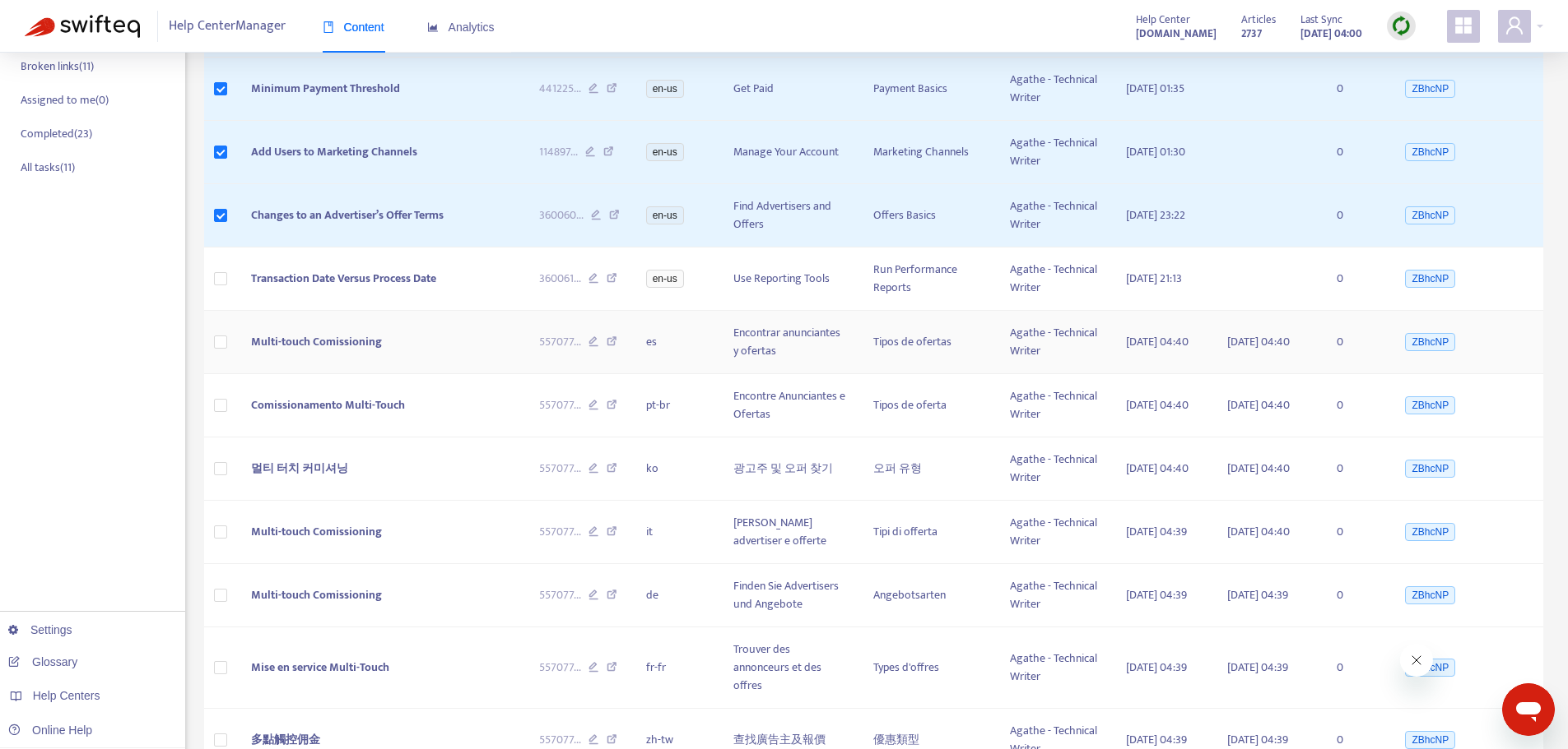
scroll to position [329, 0]
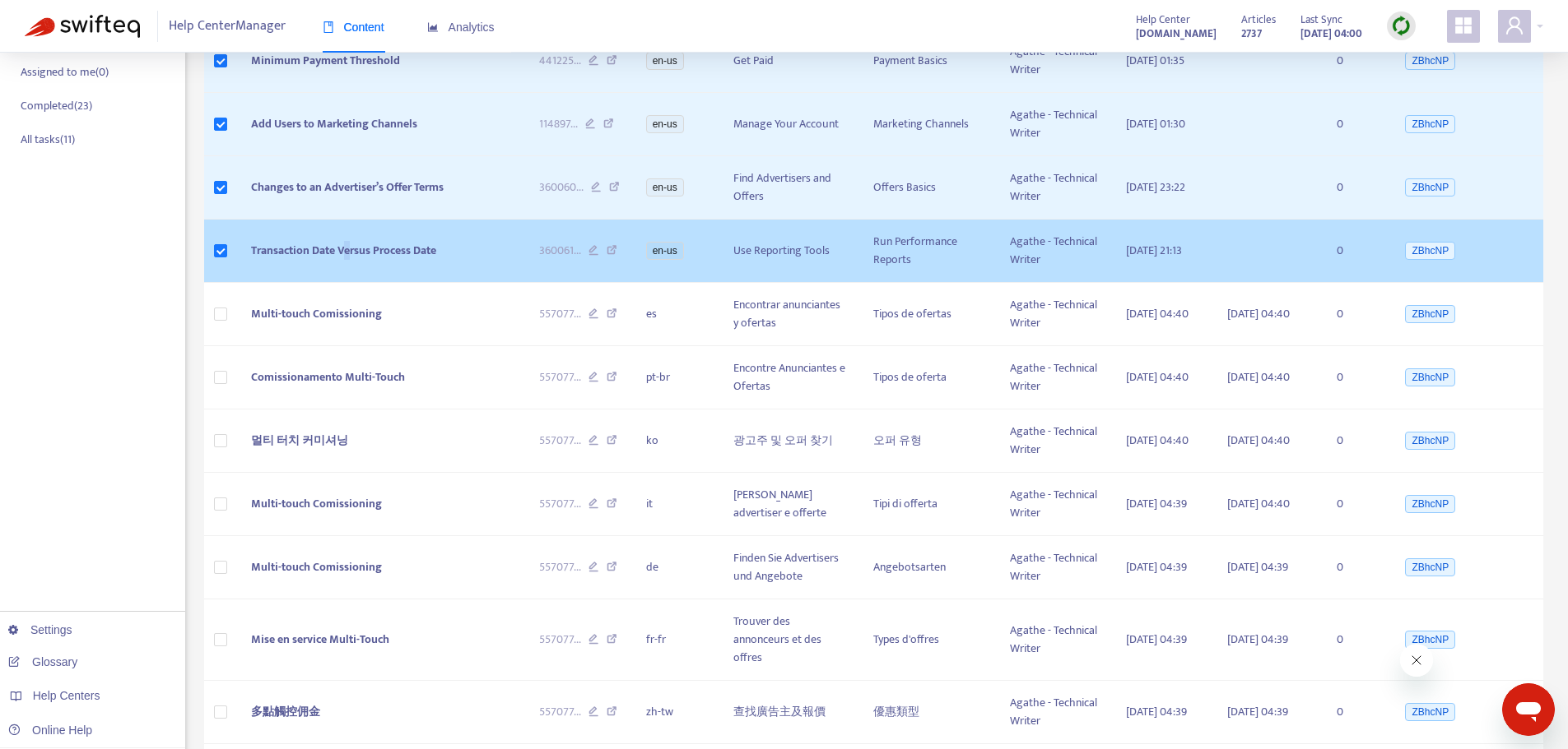
click at [349, 260] on span "Transaction Date Versus Process Date" at bounding box center [343, 250] width 186 height 18
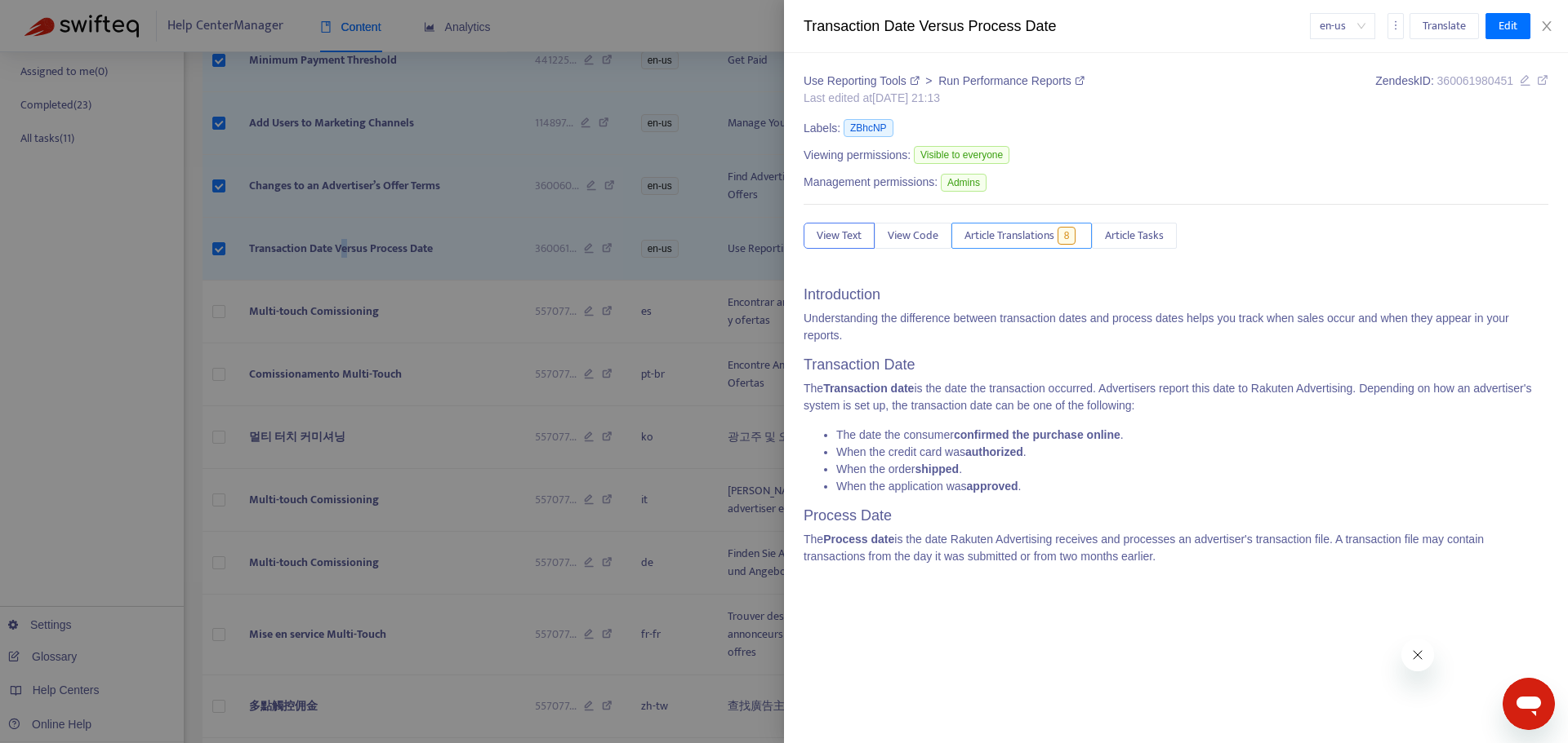
click at [1037, 234] on span "Article Translations" at bounding box center [1009, 235] width 90 height 18
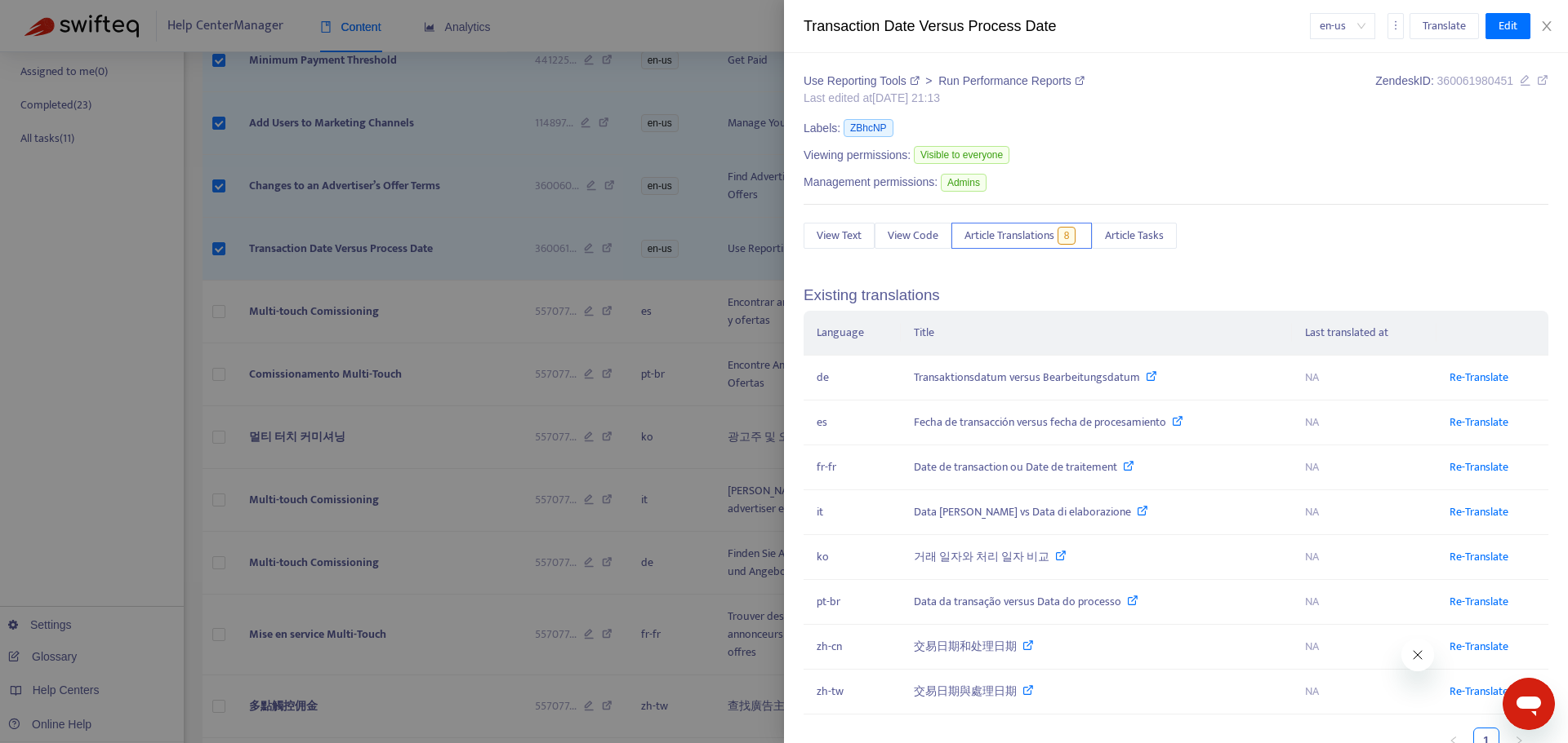
drag, startPoint x: 322, startPoint y: 434, endPoint x: 301, endPoint y: 437, distance: 21.2
click at [321, 434] on div at bounding box center [784, 371] width 1568 height 743
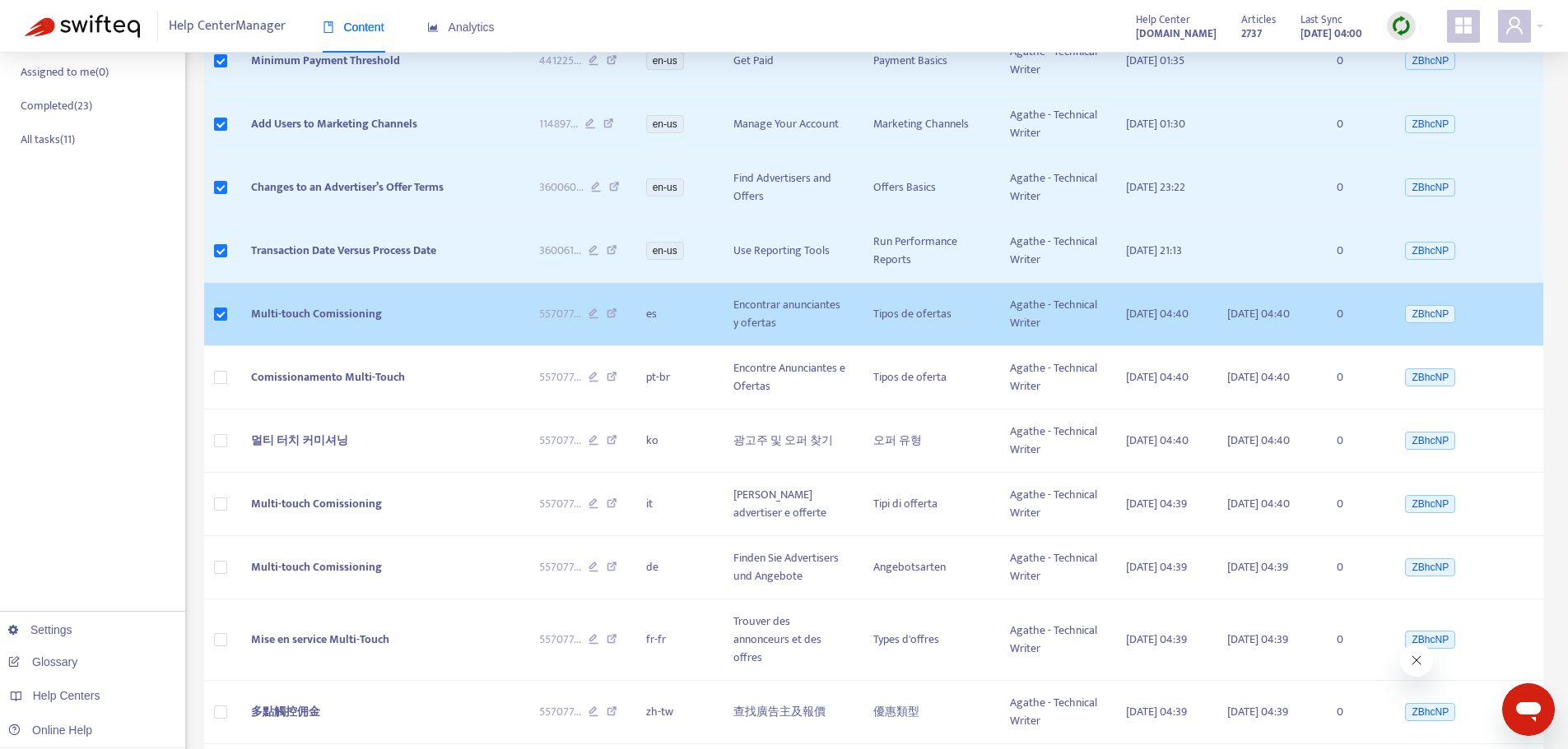
click at [323, 323] on span "Multi-touch Comissioning" at bounding box center [316, 313] width 131 height 18
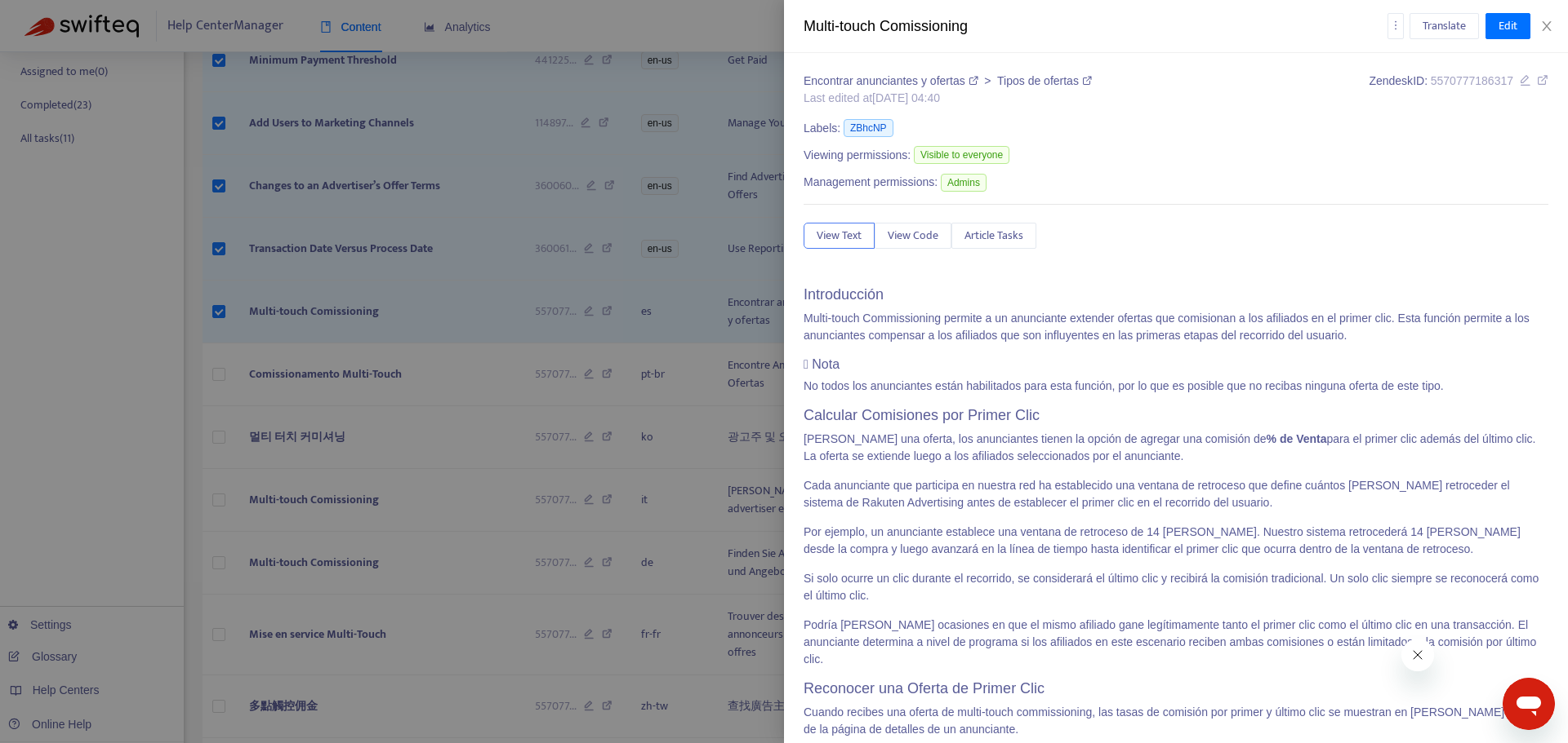
click at [296, 448] on div at bounding box center [784, 371] width 1568 height 743
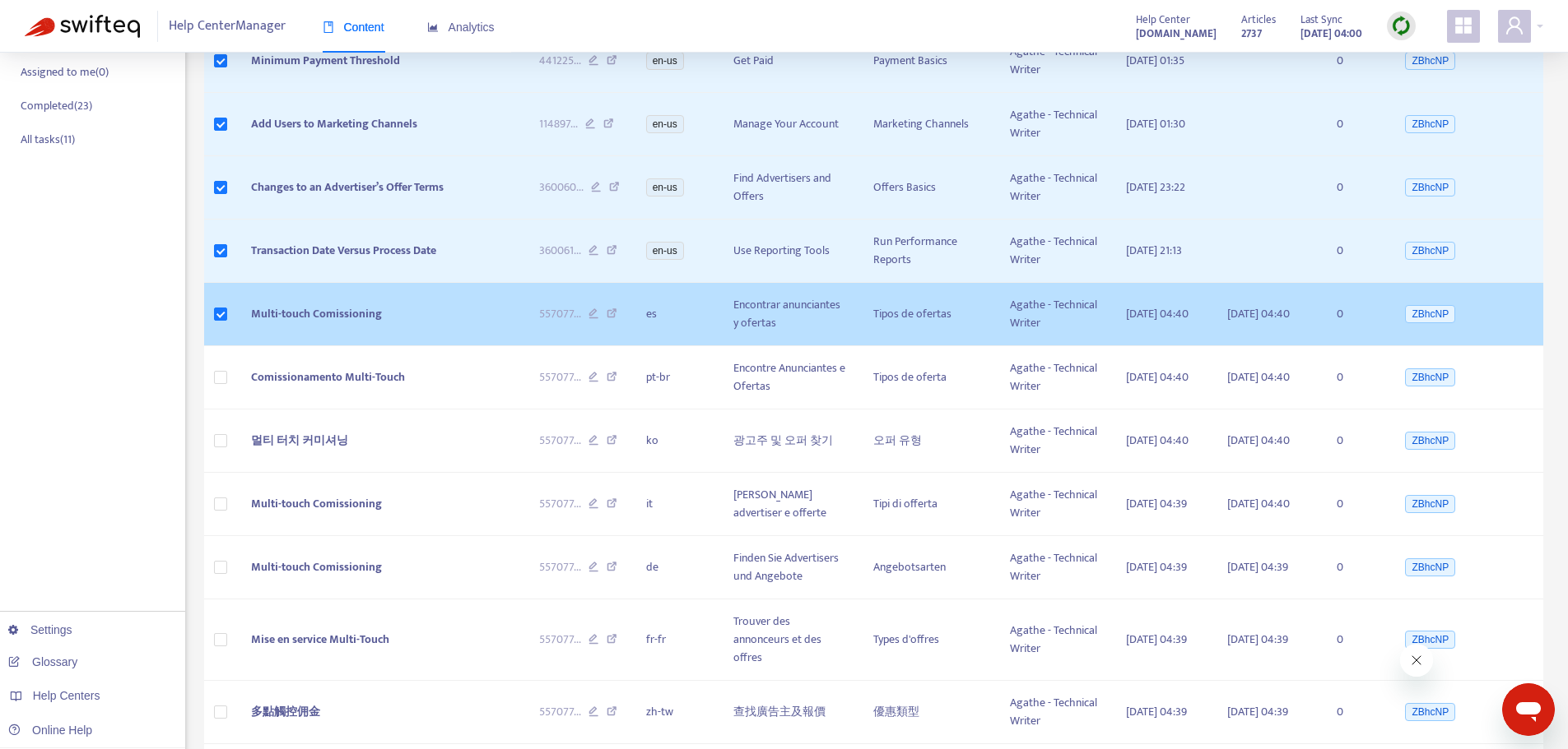
click at [343, 346] on td "Multi-touch Comissioning" at bounding box center [382, 314] width 288 height 63
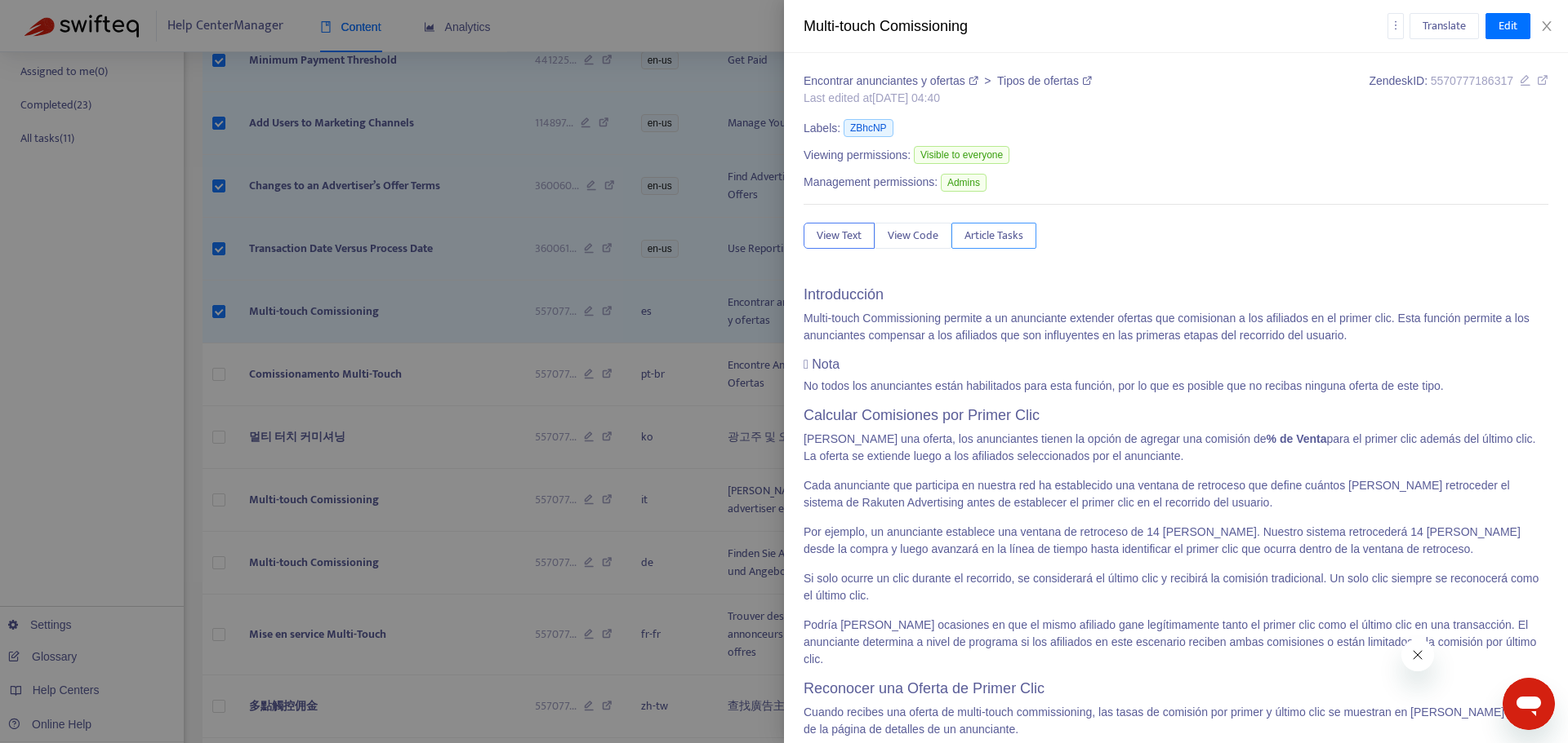
click at [987, 230] on span "Article Tasks" at bounding box center [993, 235] width 59 height 18
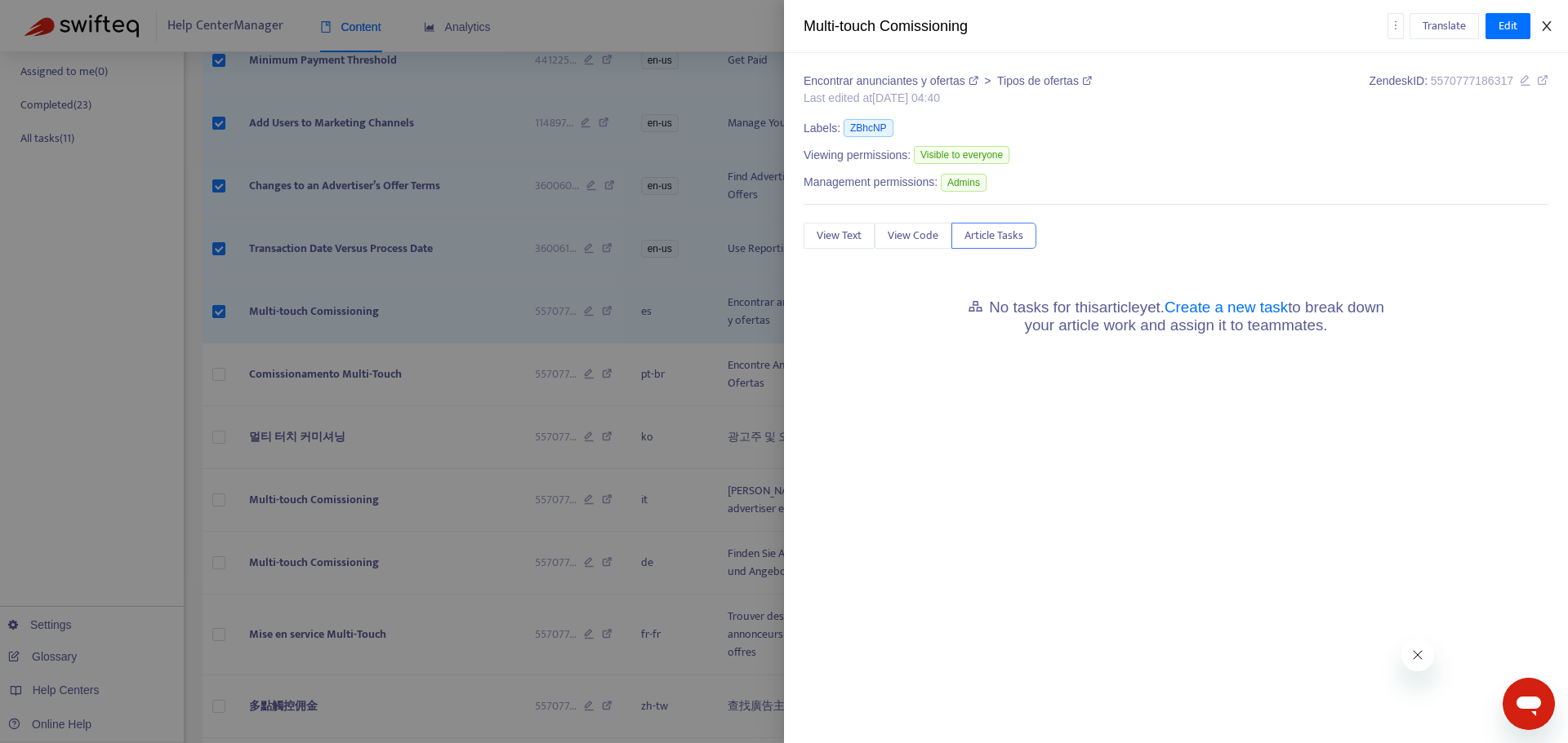
click at [1548, 26] on icon "close" at bounding box center [1547, 26] width 14 height 13
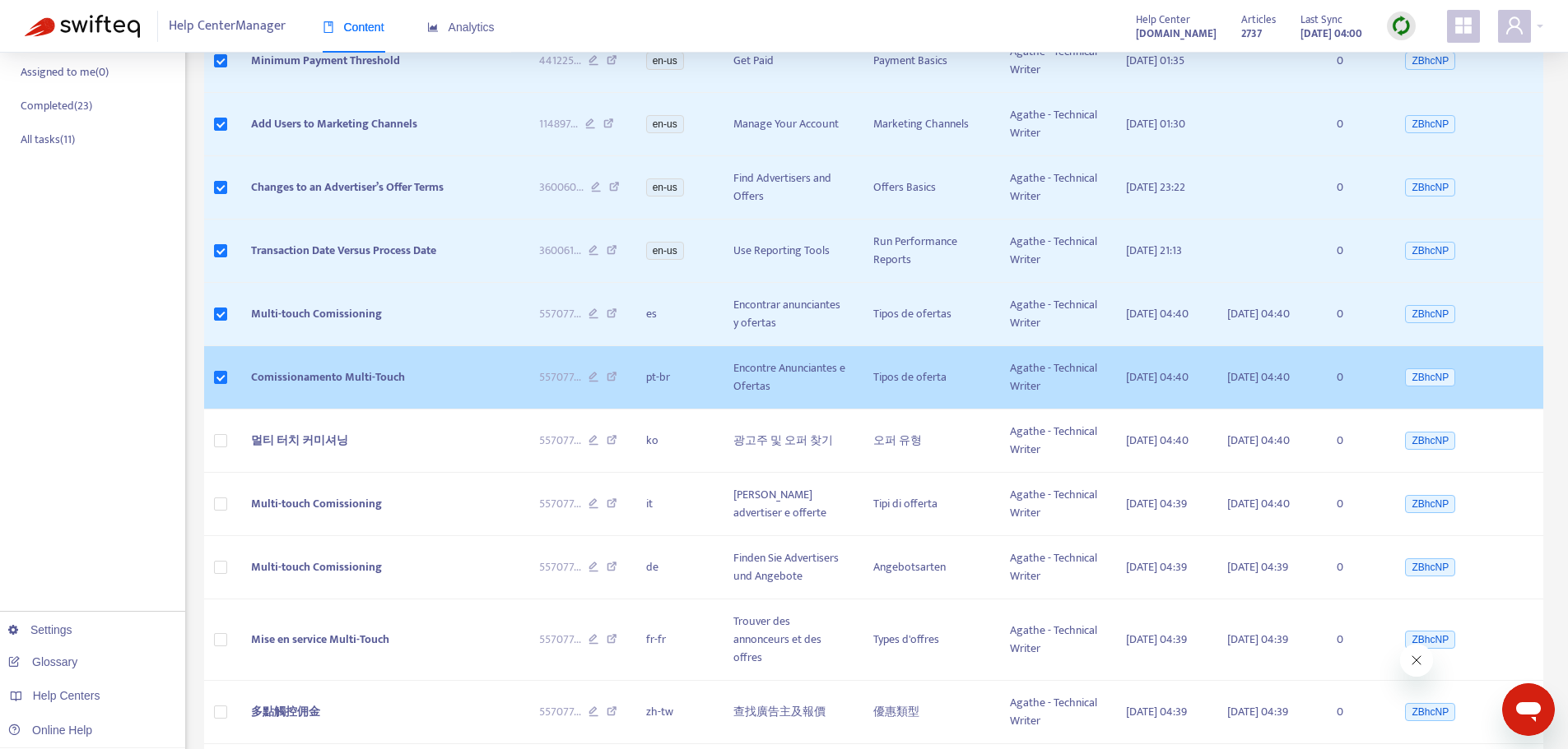
click at [331, 387] on span "Comissionamento Multi-Touch" at bounding box center [328, 377] width 154 height 18
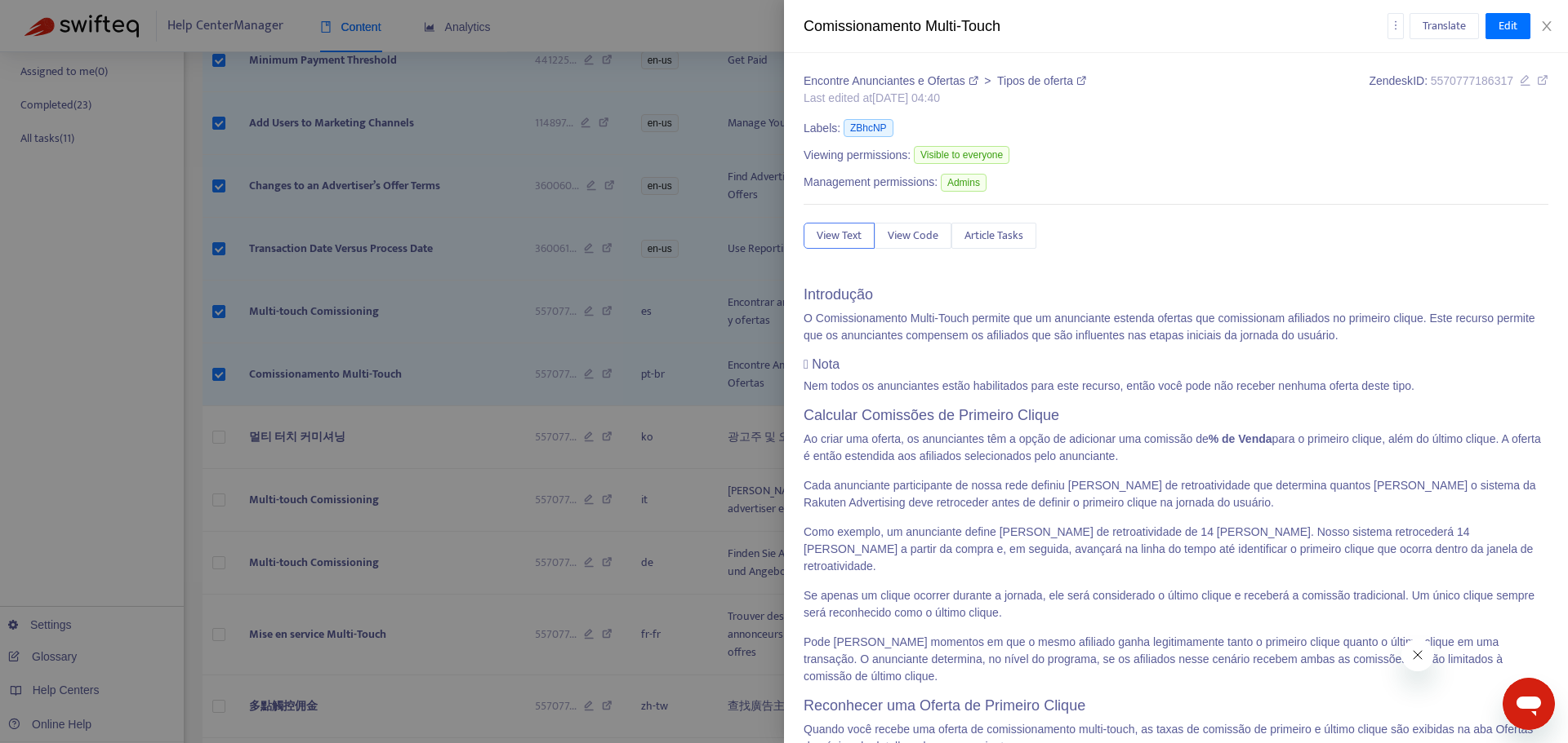
click at [353, 507] on div at bounding box center [784, 371] width 1568 height 743
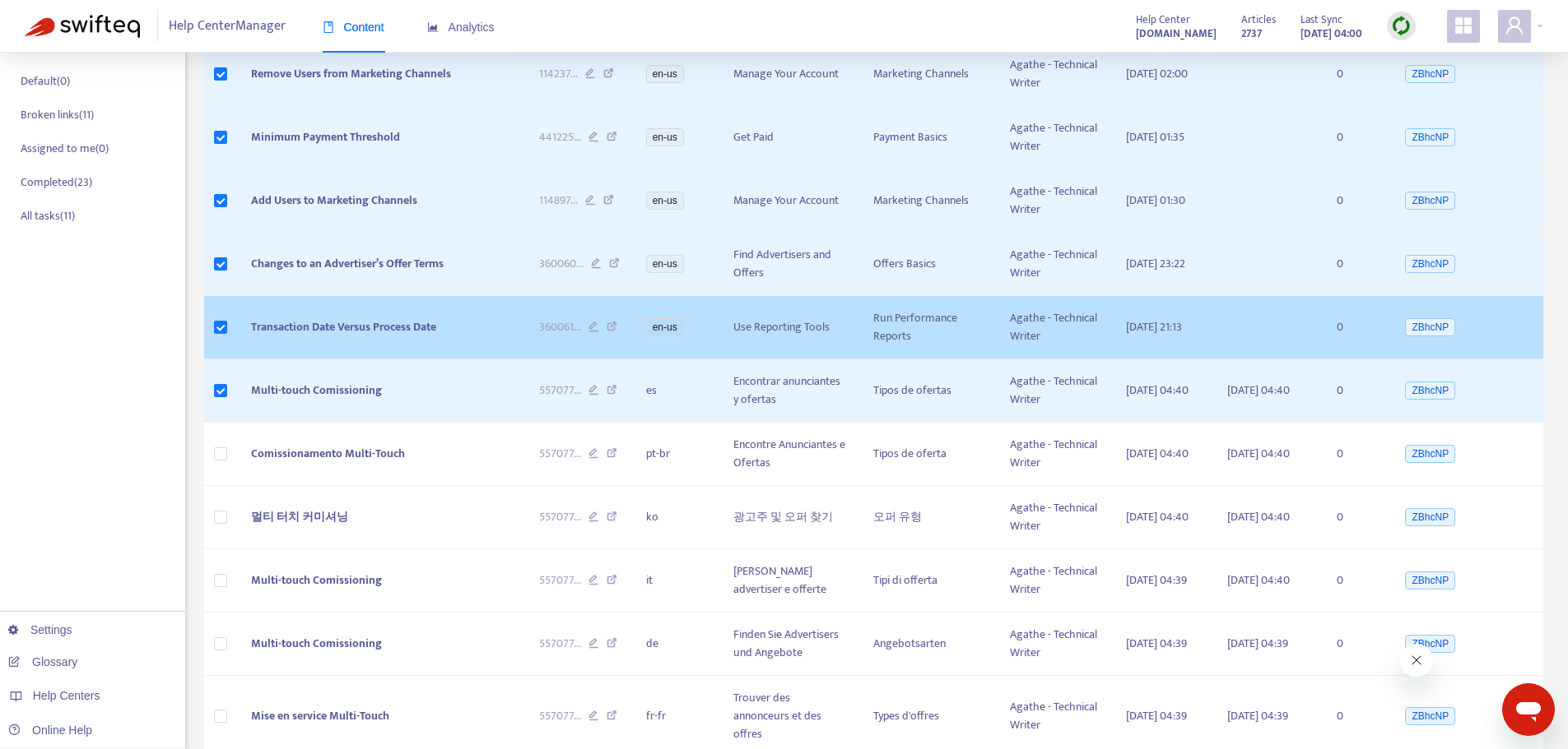
scroll to position [0, 0]
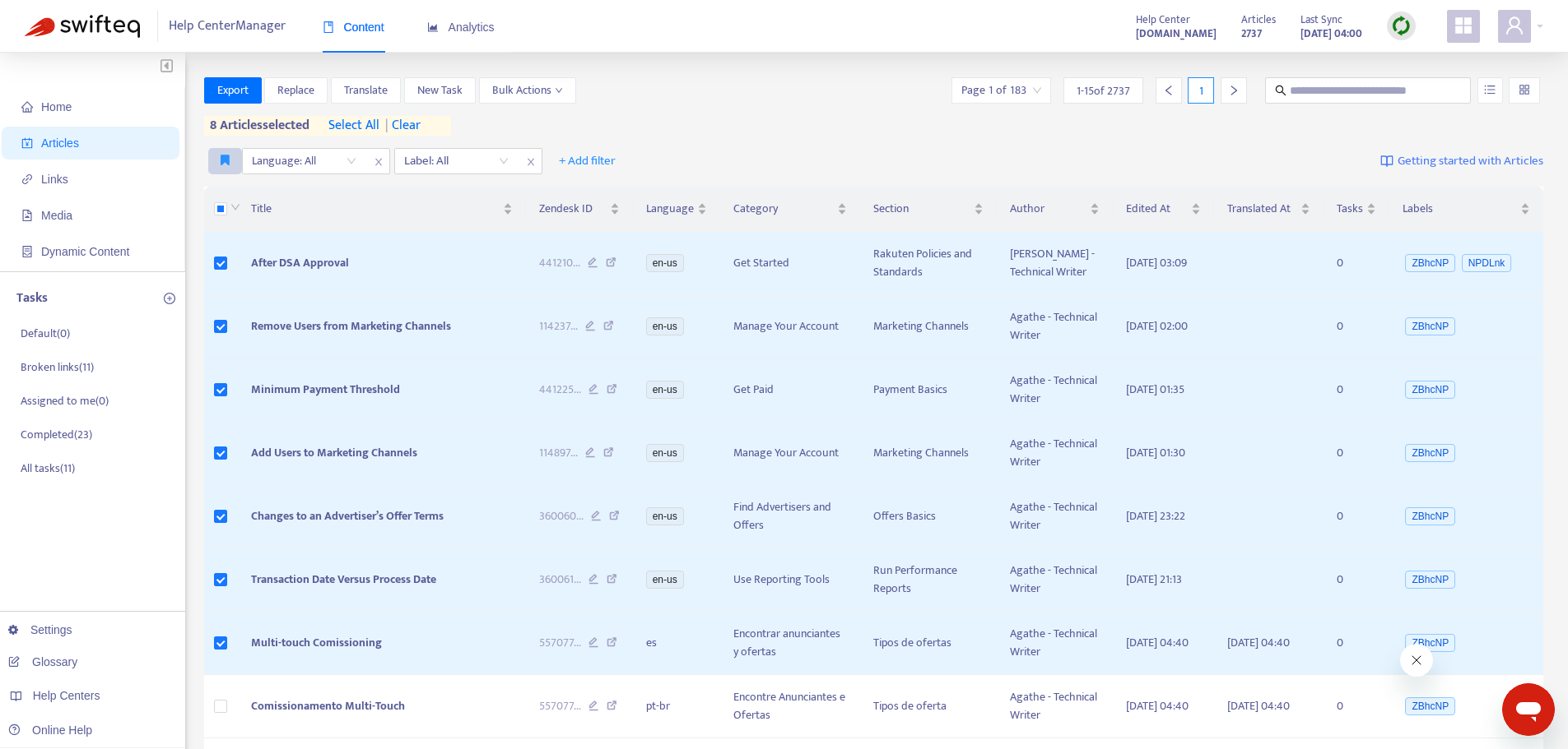
click at [222, 158] on icon "button" at bounding box center [225, 159] width 9 height 13
click at [229, 193] on span "Pub dash" at bounding box center [244, 194] width 46 height 18
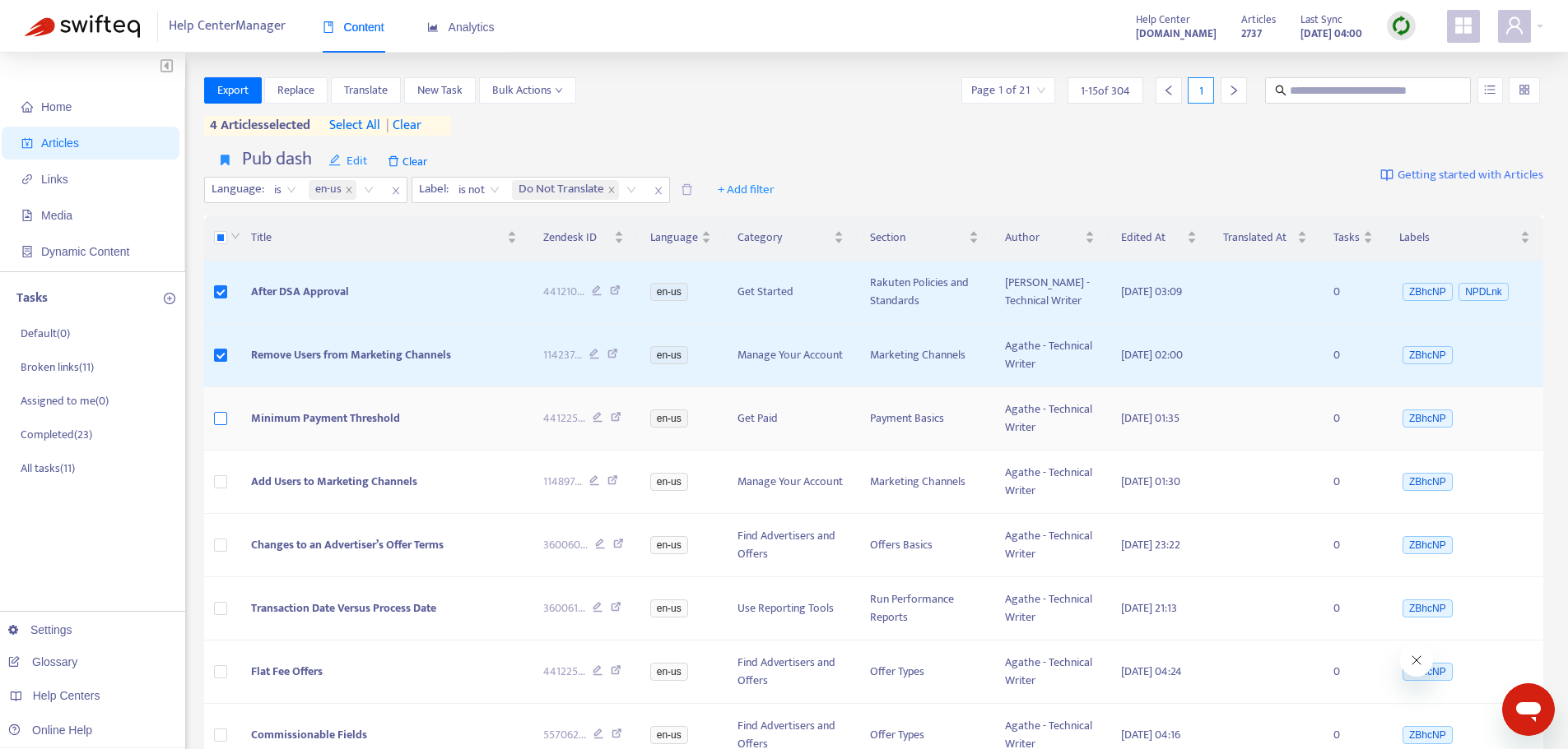
click at [223, 426] on label at bounding box center [221, 419] width 14 height 18
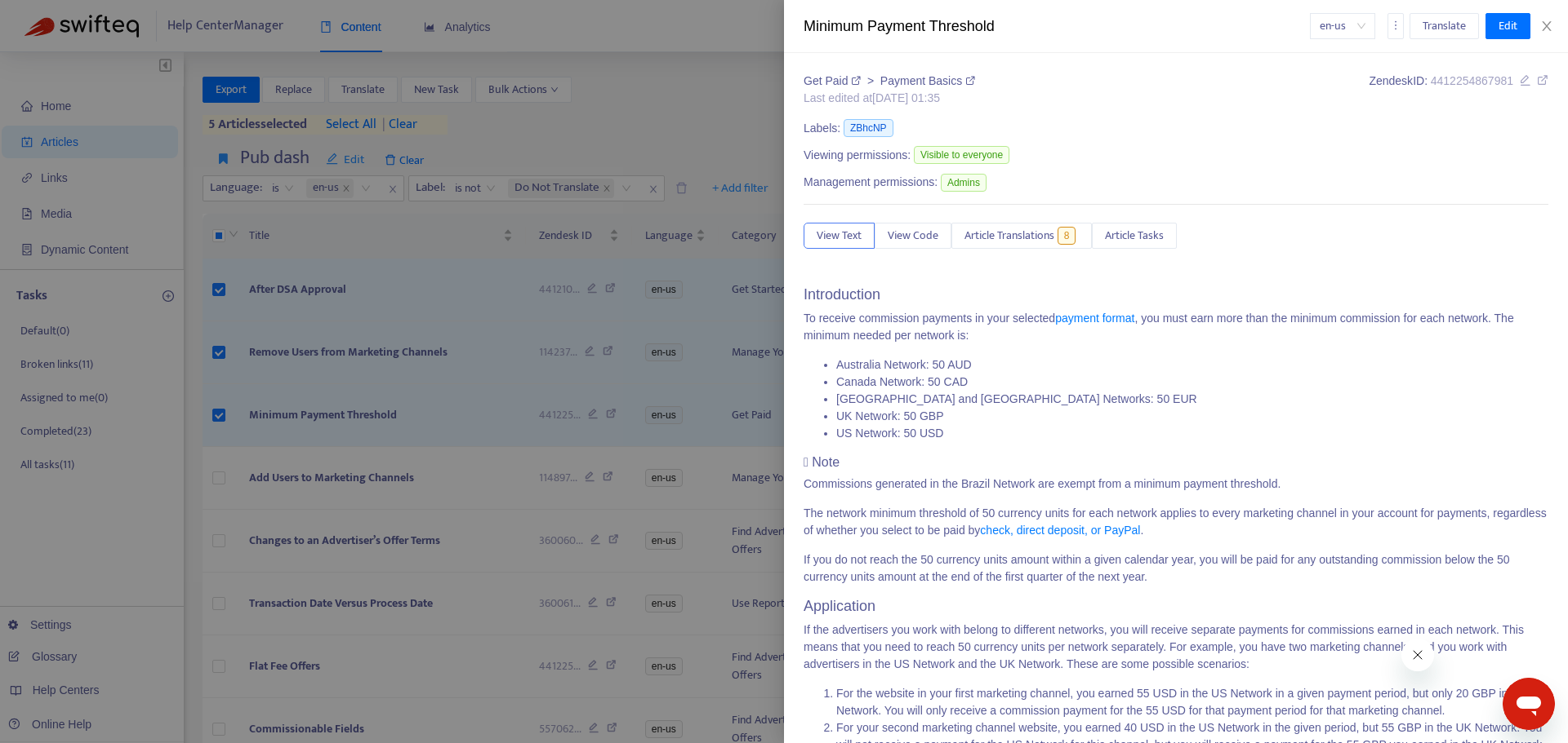
click at [210, 460] on div at bounding box center [784, 371] width 1568 height 743
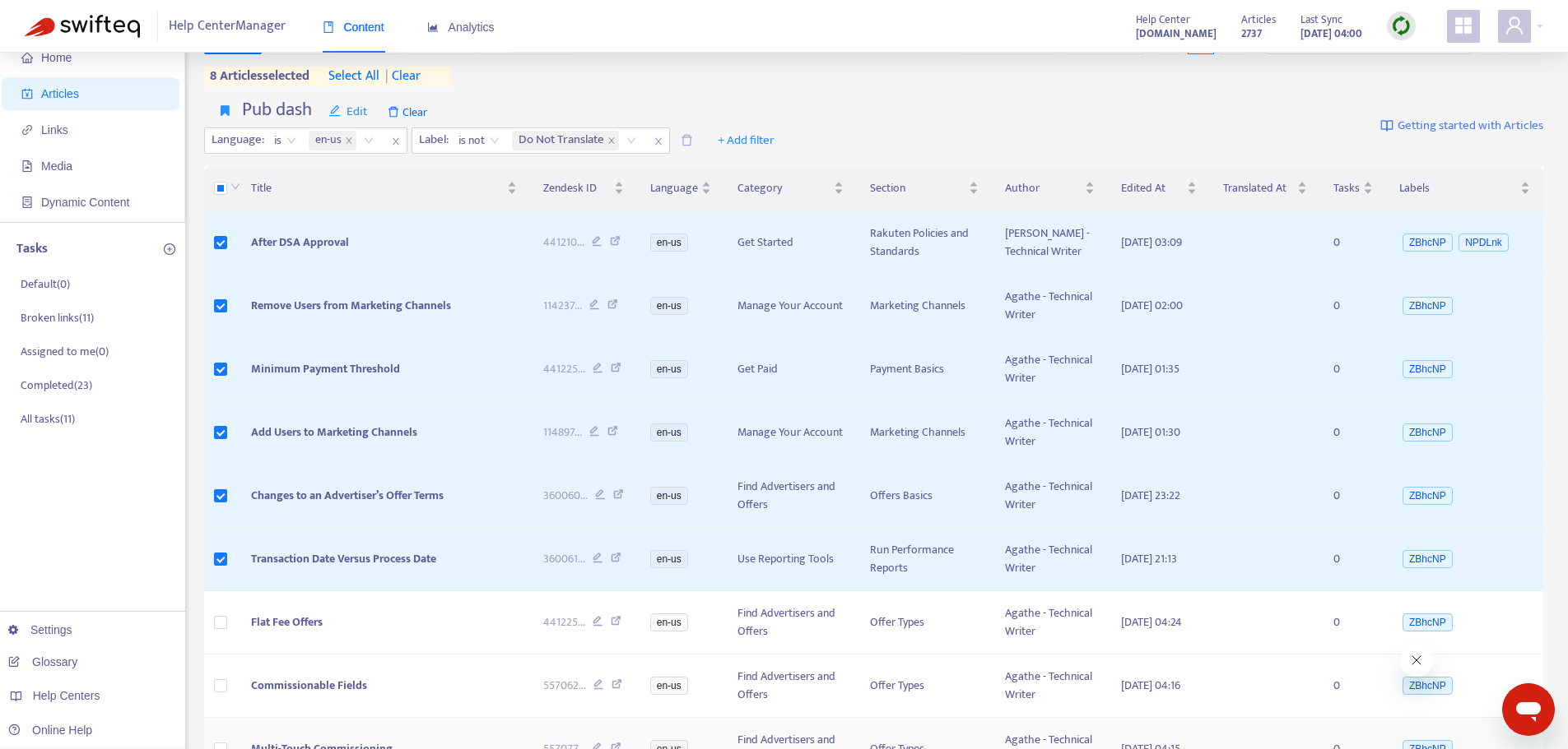
scroll to position [247, 0]
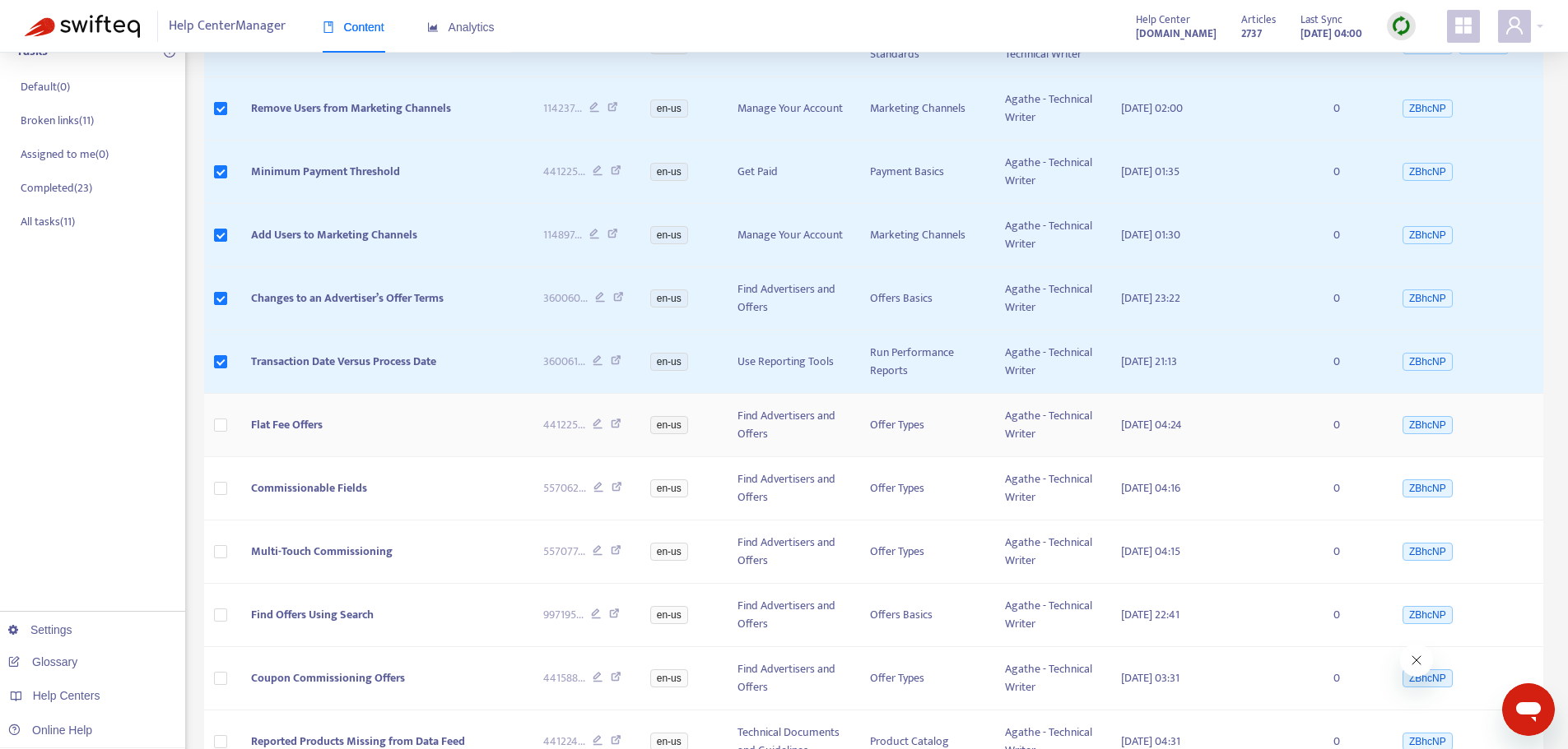
click at [301, 409] on td "Flat Fee Offers" at bounding box center [384, 426] width 293 height 63
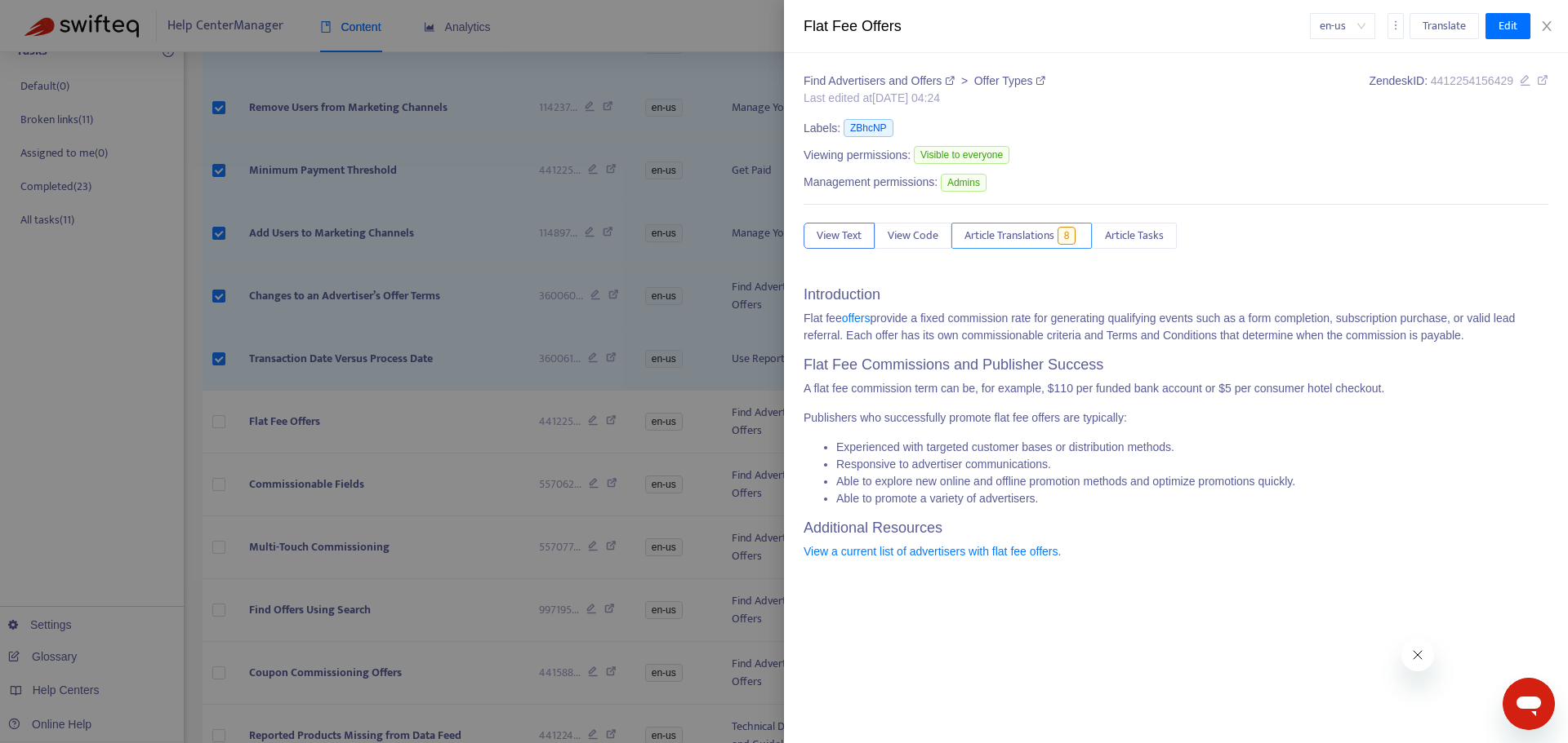
click at [1047, 227] on span "Article Translations" at bounding box center [1009, 235] width 90 height 18
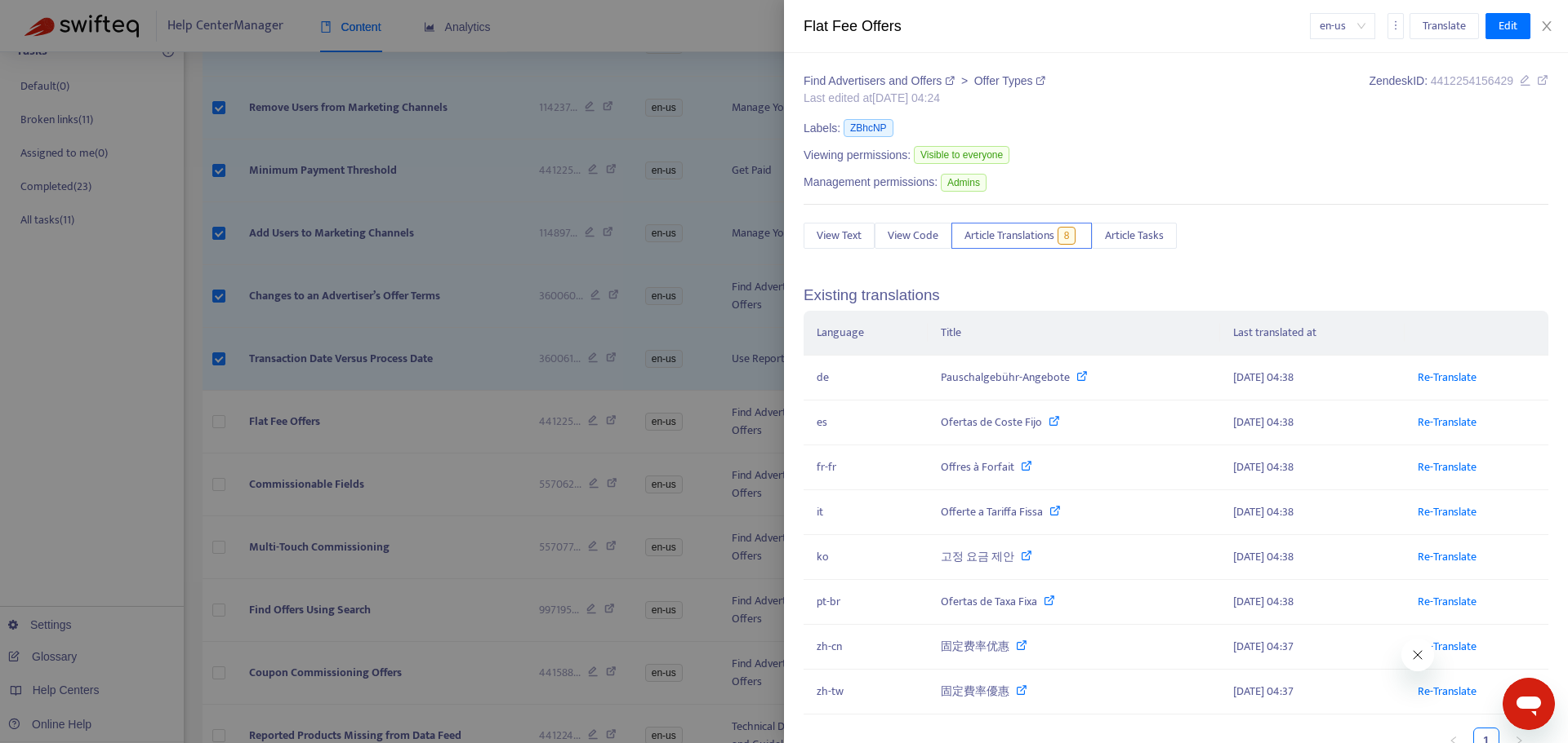
click at [361, 330] on div at bounding box center [784, 371] width 1568 height 743
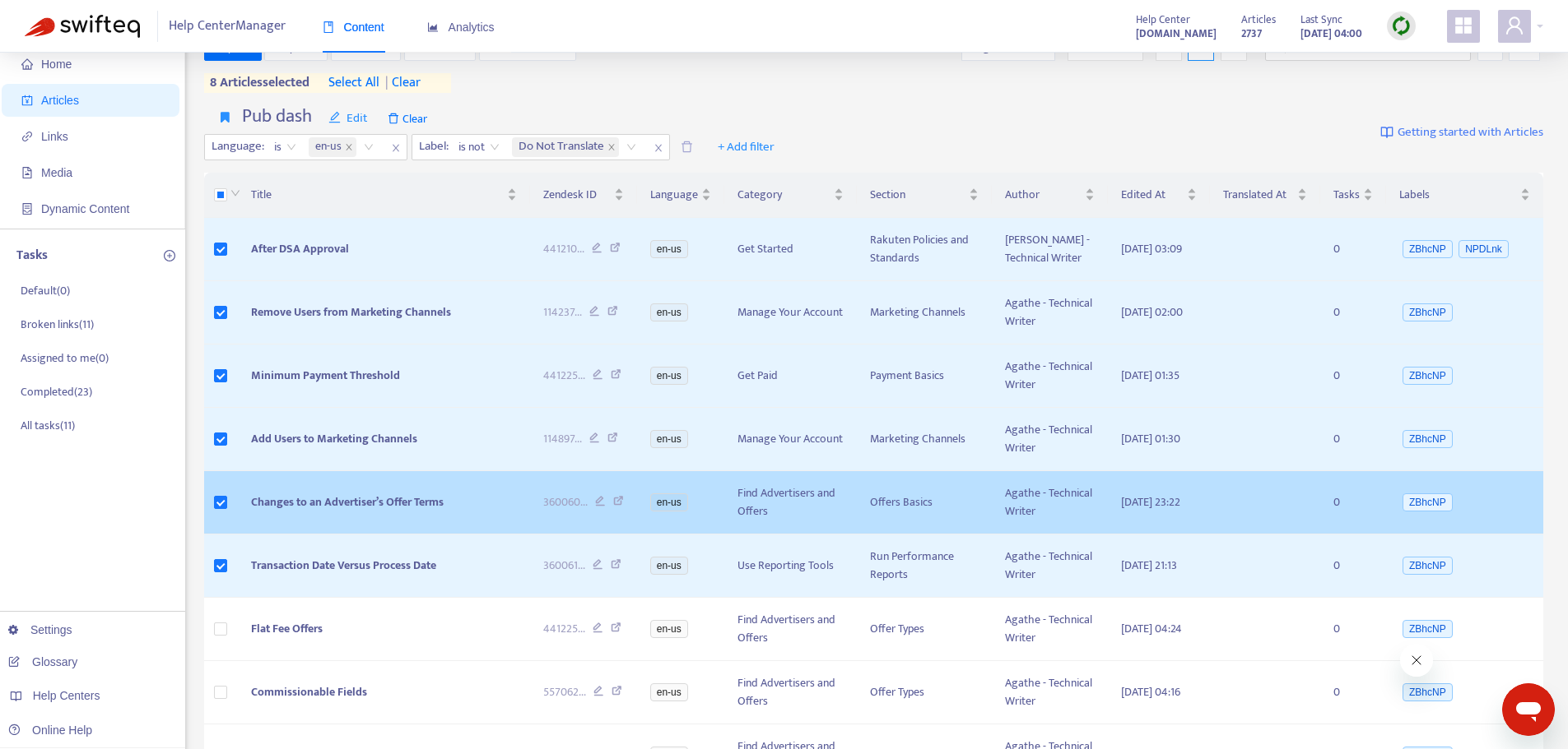
scroll to position [0, 0]
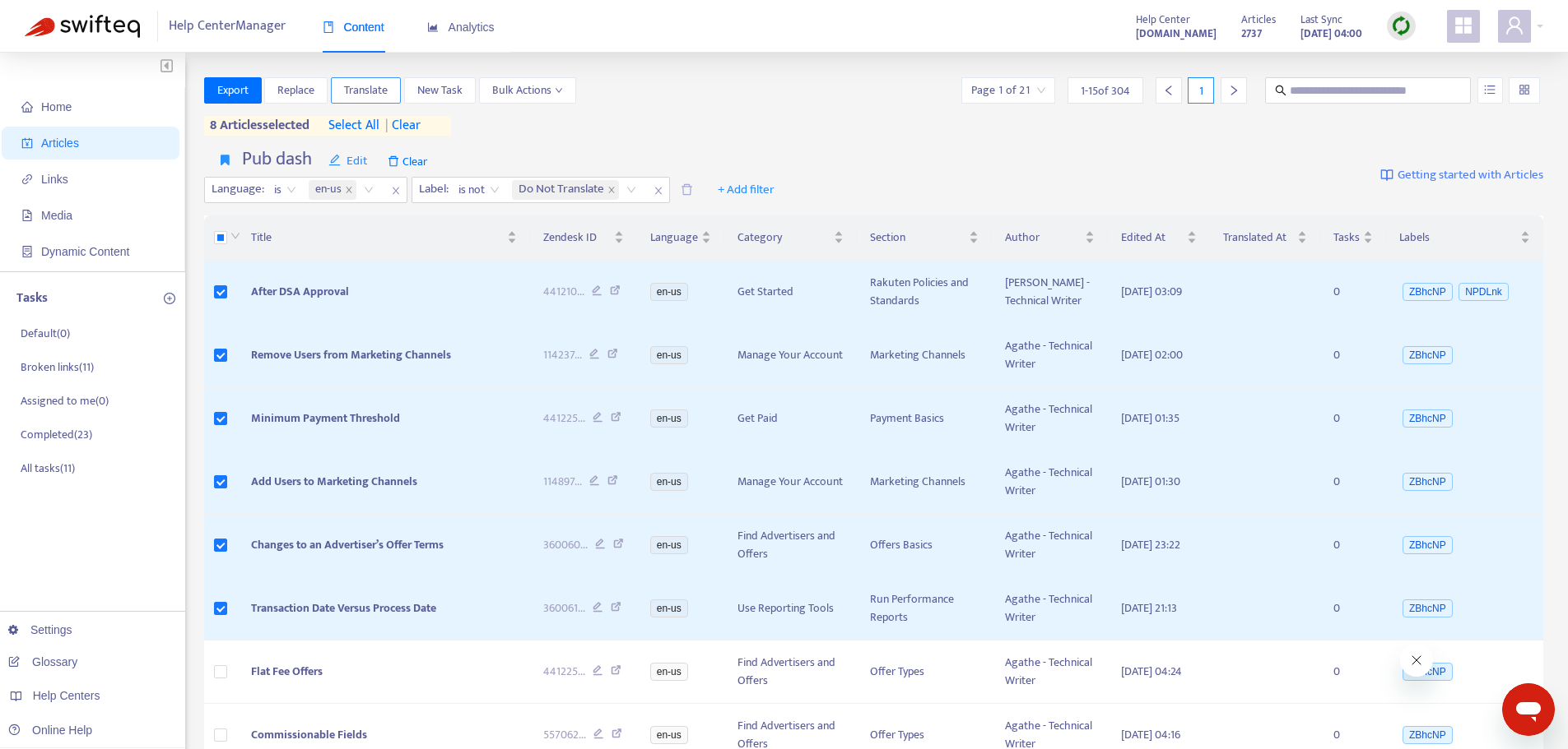
click at [379, 84] on span "Translate" at bounding box center [366, 90] width 44 height 18
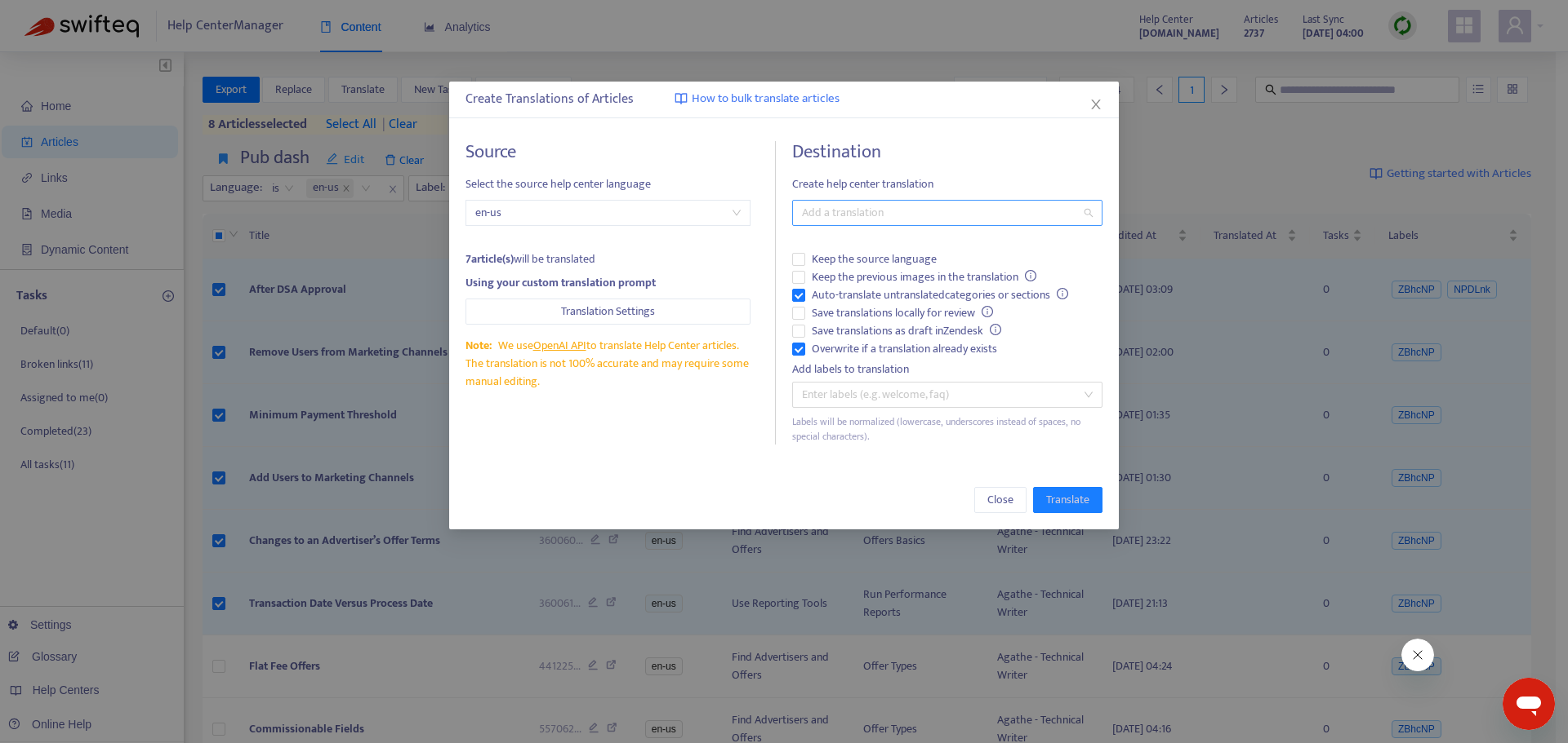
click at [941, 213] on div at bounding box center [939, 213] width 285 height 19
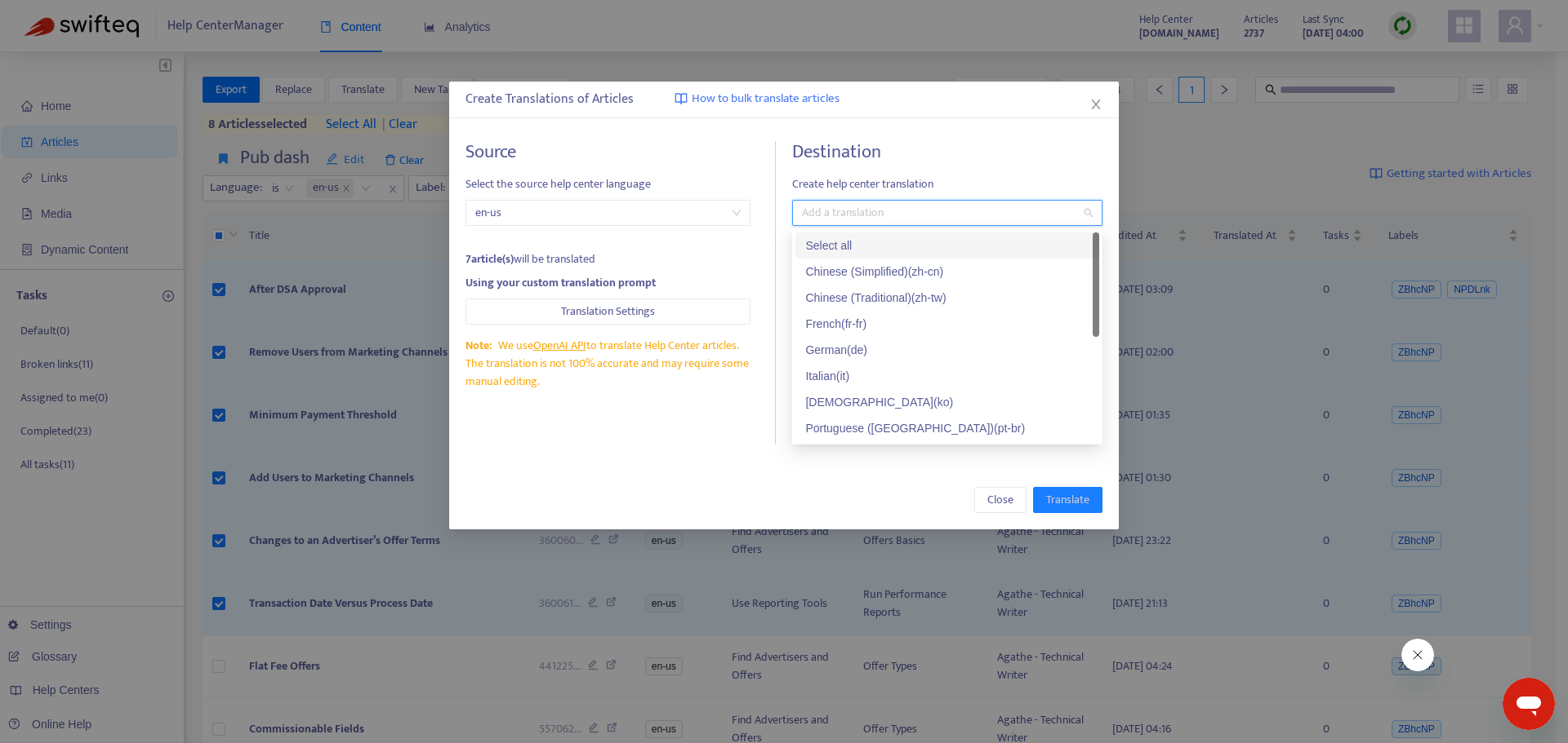
click at [896, 250] on div "Select all" at bounding box center [947, 246] width 284 height 18
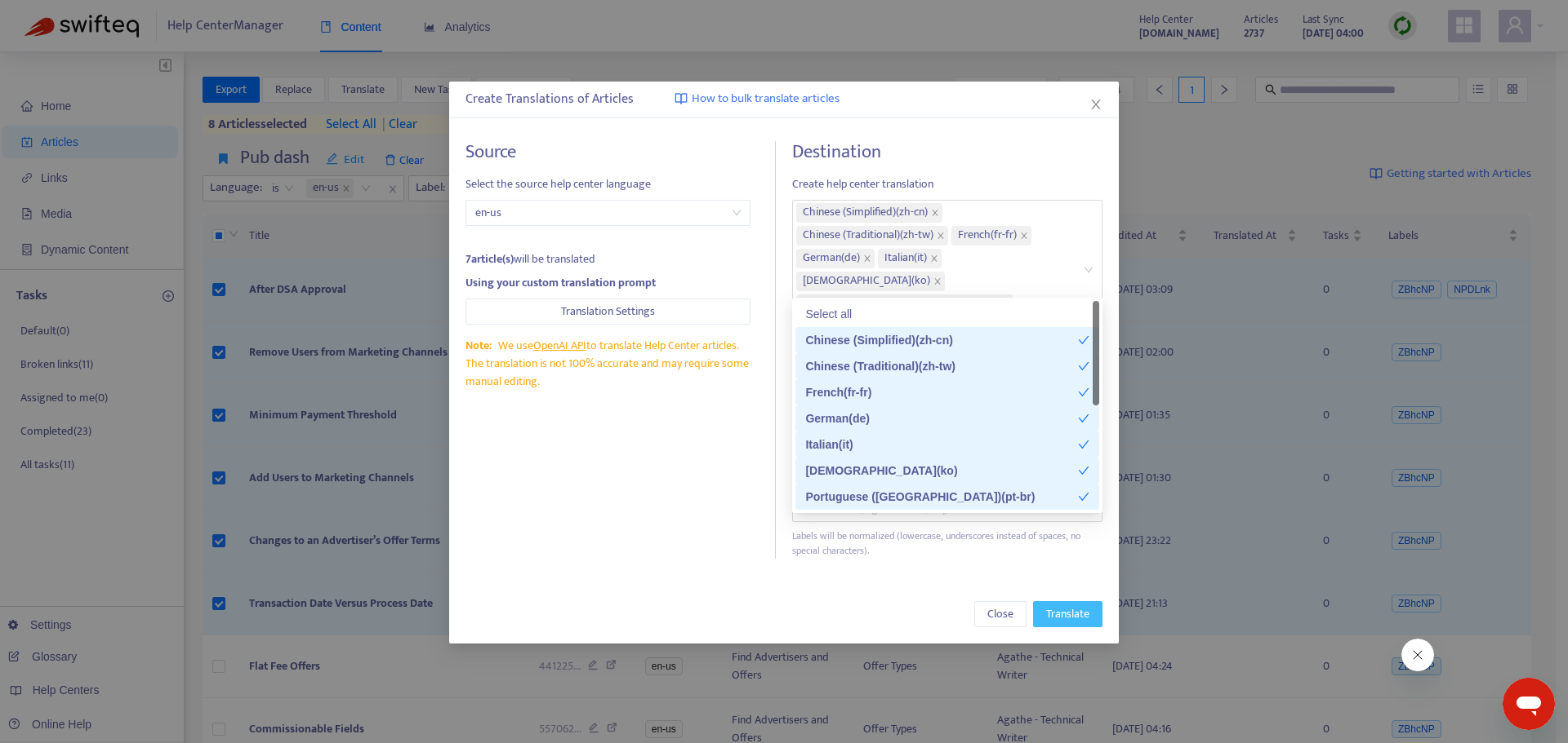
click at [1073, 605] on span "Translate" at bounding box center [1068, 614] width 43 height 18
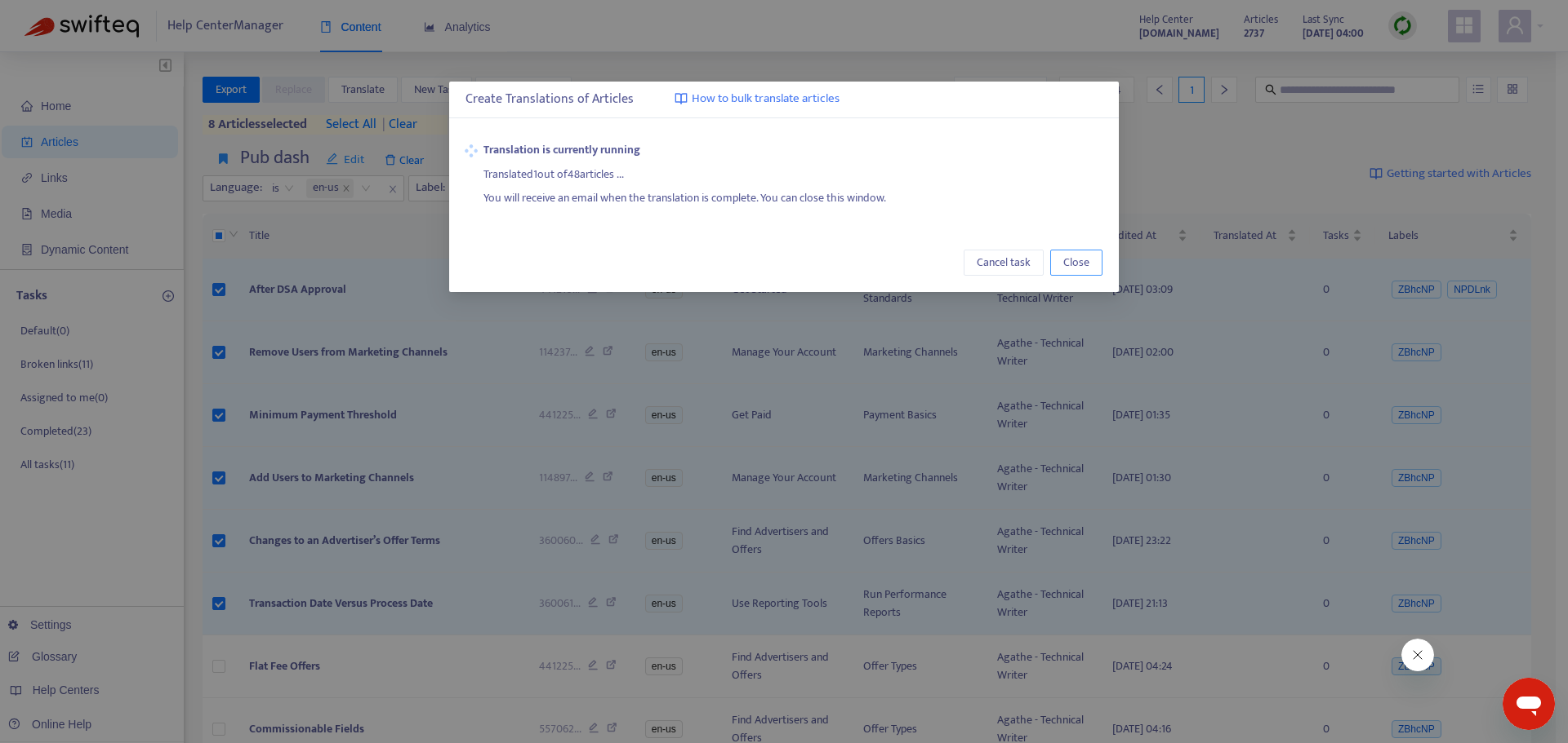
click at [1072, 256] on span "Close" at bounding box center [1076, 262] width 26 height 18
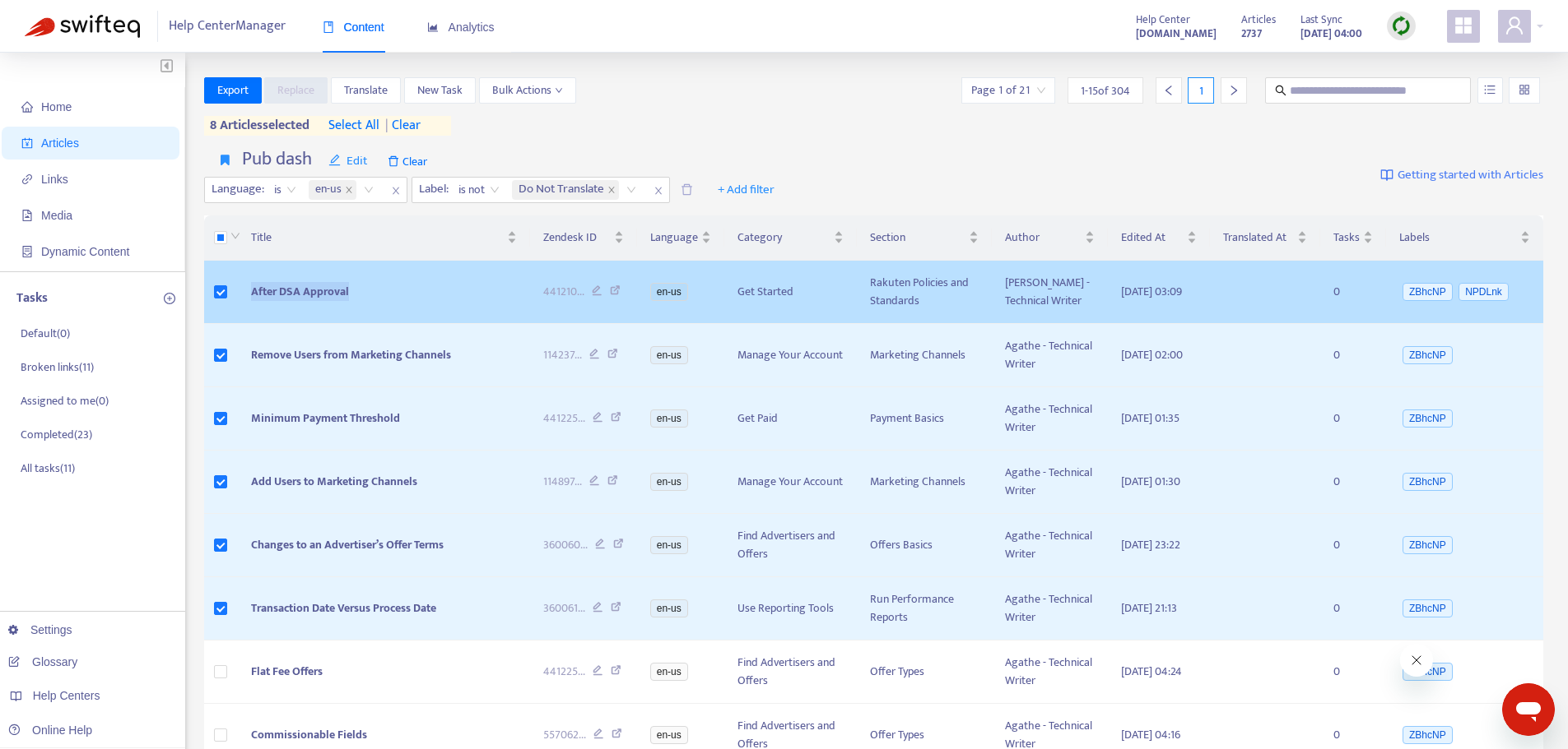
drag, startPoint x: 410, startPoint y: 294, endPoint x: 499, endPoint y: 293, distance: 89.0
click at [248, 297] on td "After DSA Approval" at bounding box center [384, 291] width 293 height 63
copy span "After DSA Approval"
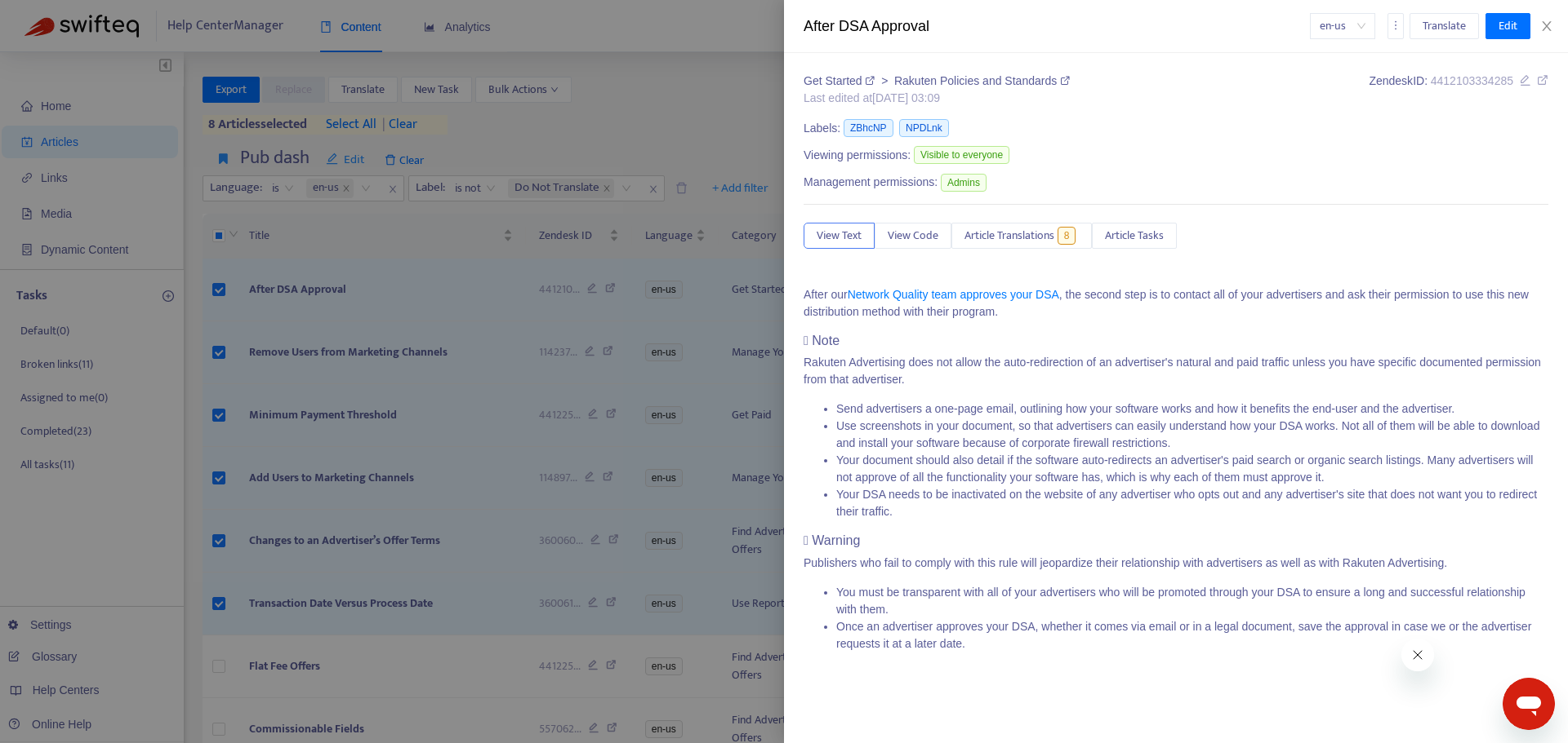
click at [382, 428] on div at bounding box center [784, 371] width 1568 height 743
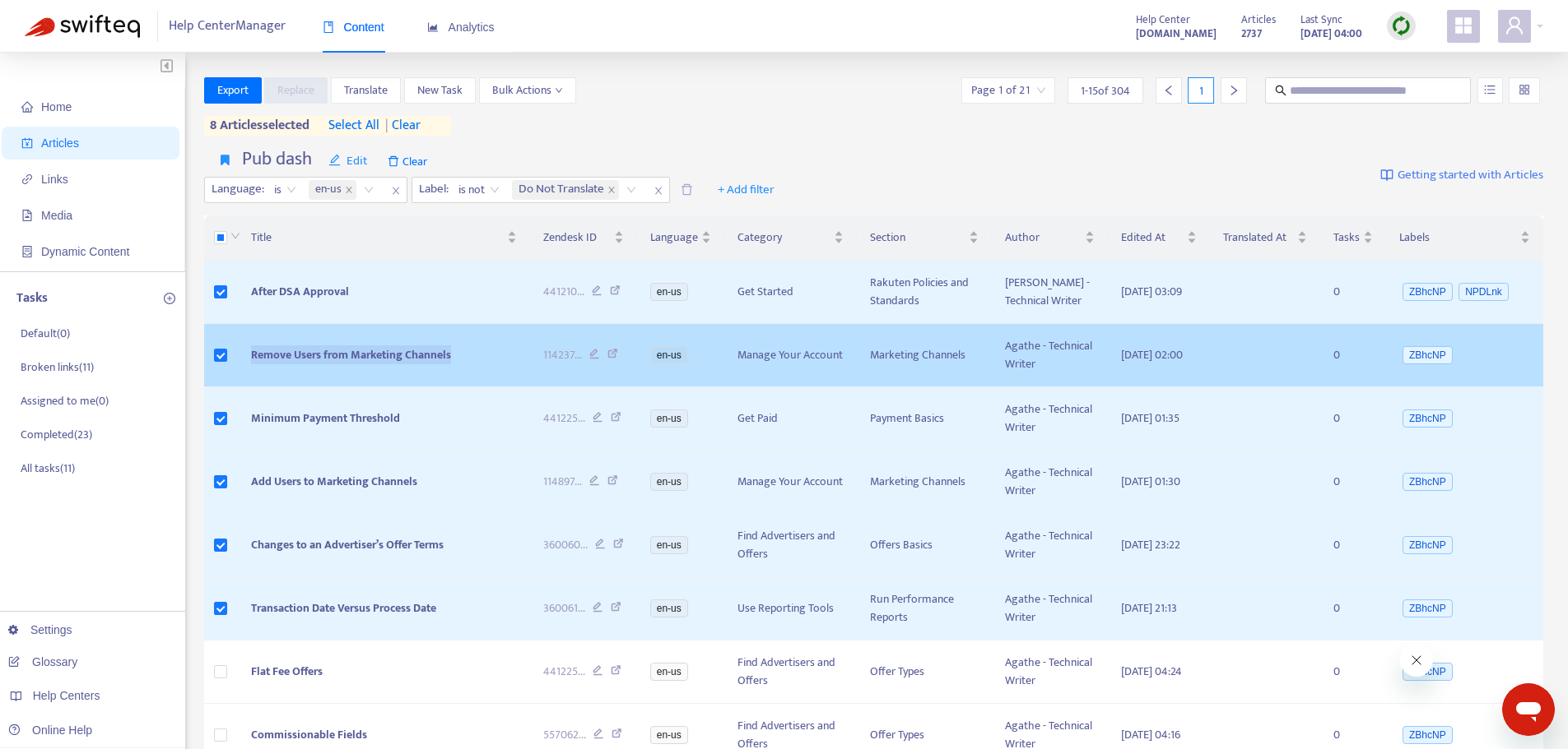
drag, startPoint x: 470, startPoint y: 348, endPoint x: 240, endPoint y: 356, distance: 230.1
click at [240, 356] on td "Remove Users from Marketing Channels" at bounding box center [384, 356] width 293 height 63
copy span "Remove Users from Marketing Channels"
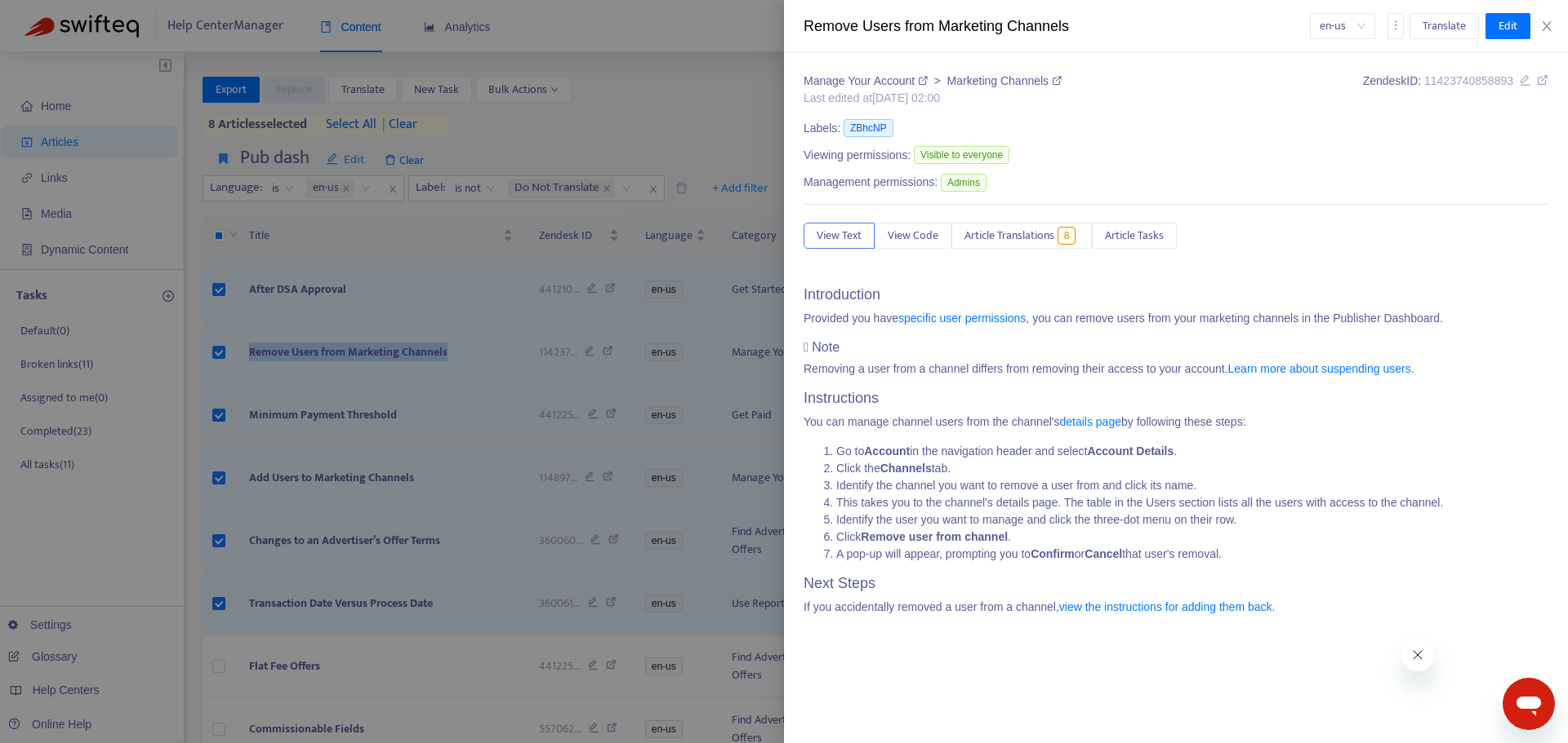
click at [343, 430] on div at bounding box center [784, 371] width 1568 height 743
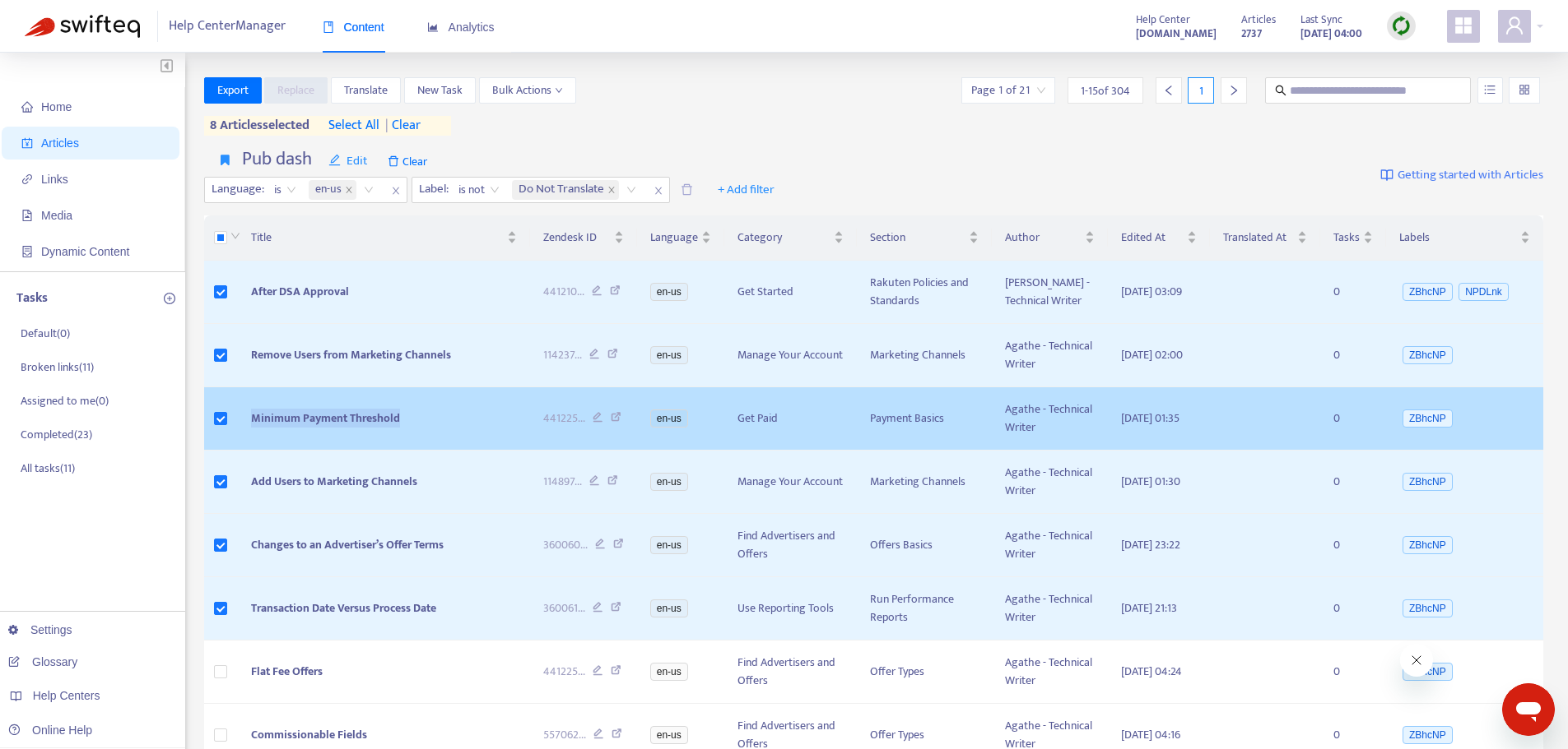
drag, startPoint x: 415, startPoint y: 415, endPoint x: 210, endPoint y: 417, distance: 205.0
click at [210, 417] on tr "Minimum Payment Threshold 441225 ... en-us Get Paid Payment Basics Agathe - Tec…" at bounding box center [874, 419] width 1341 height 63
copy tr "Minimum Payment Threshold"
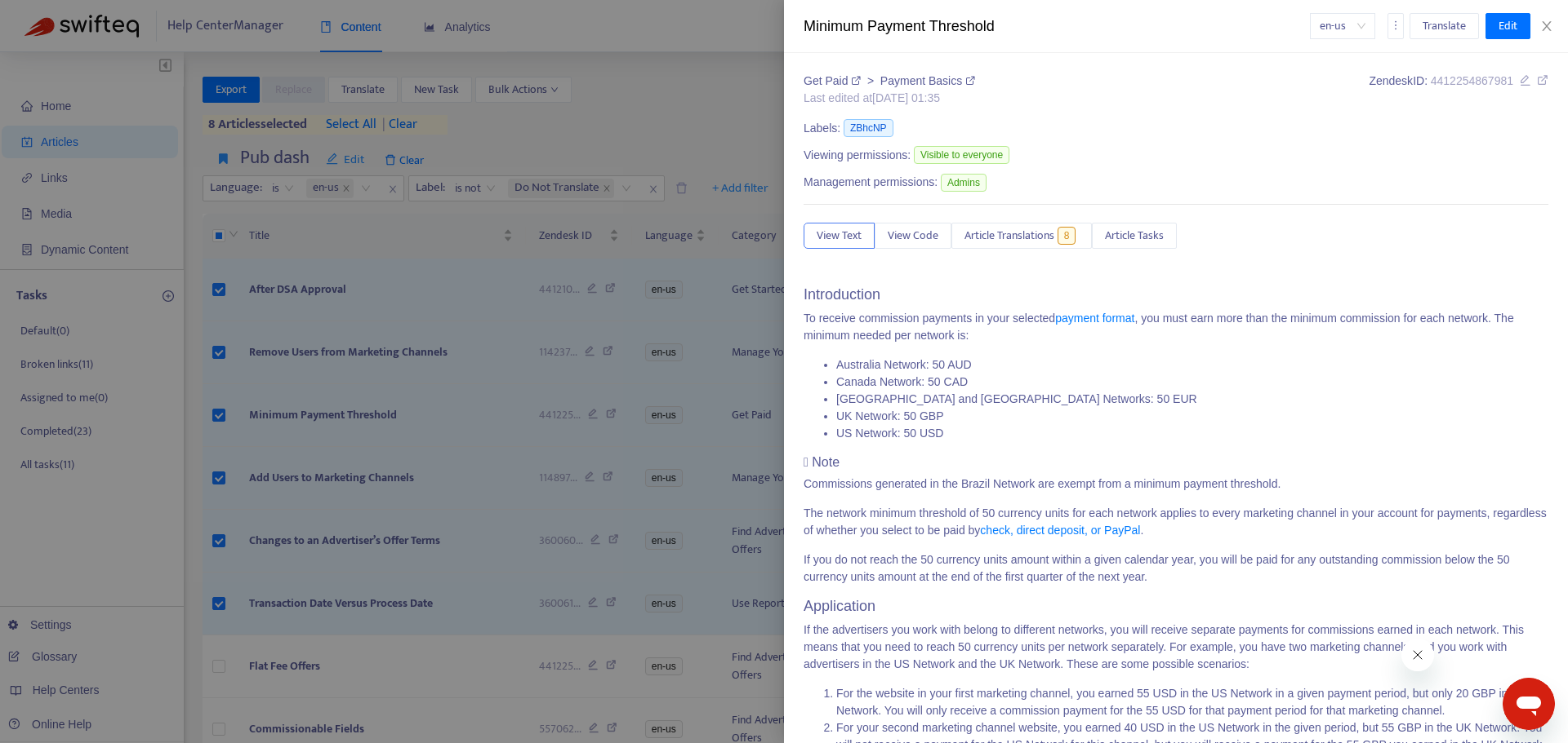
click at [487, 456] on div at bounding box center [784, 371] width 1568 height 743
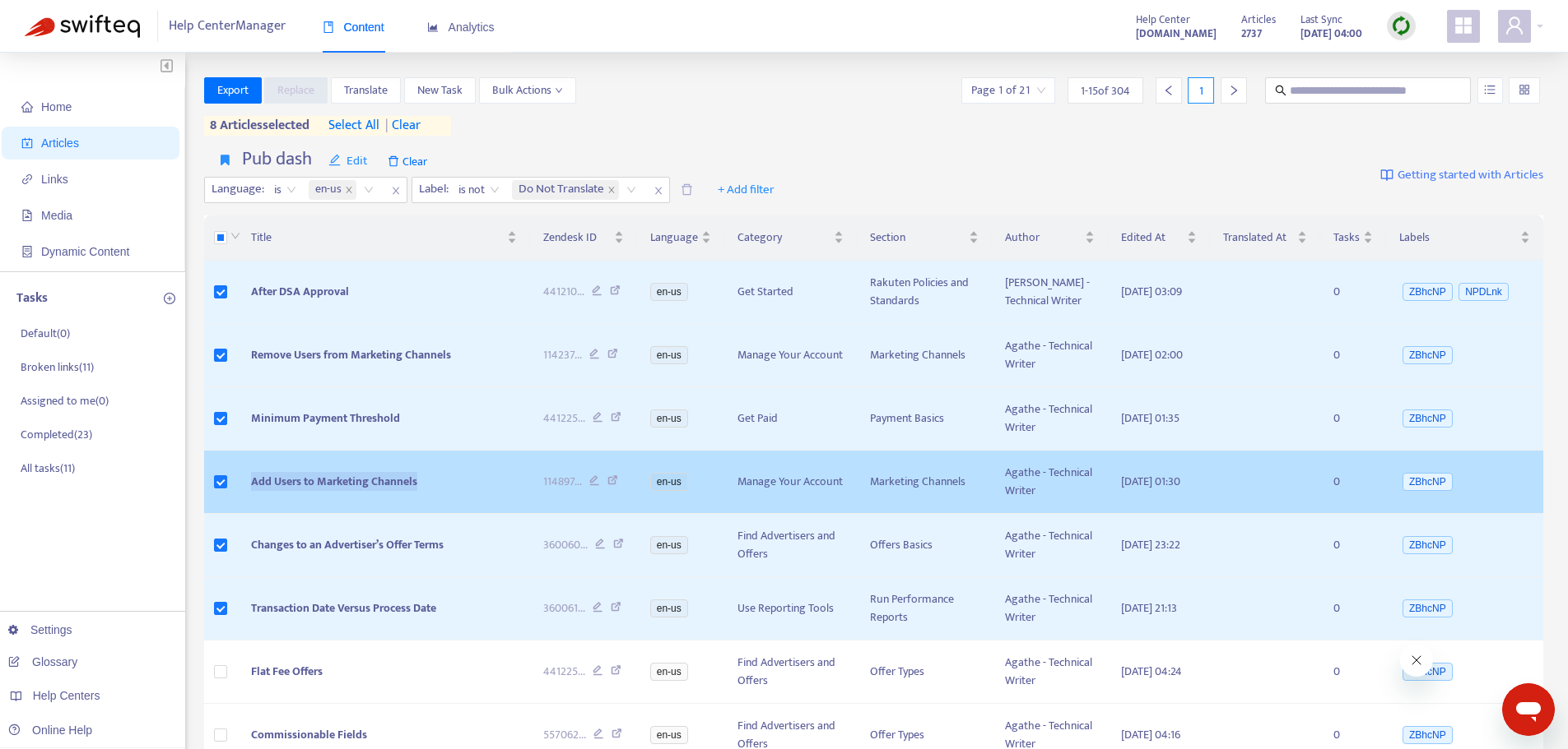
drag, startPoint x: 427, startPoint y: 477, endPoint x: 241, endPoint y: 486, distance: 186.2
click at [241, 486] on td "Add Users to Marketing Channels" at bounding box center [384, 482] width 293 height 63
copy span "Add Users to Marketing Channels"
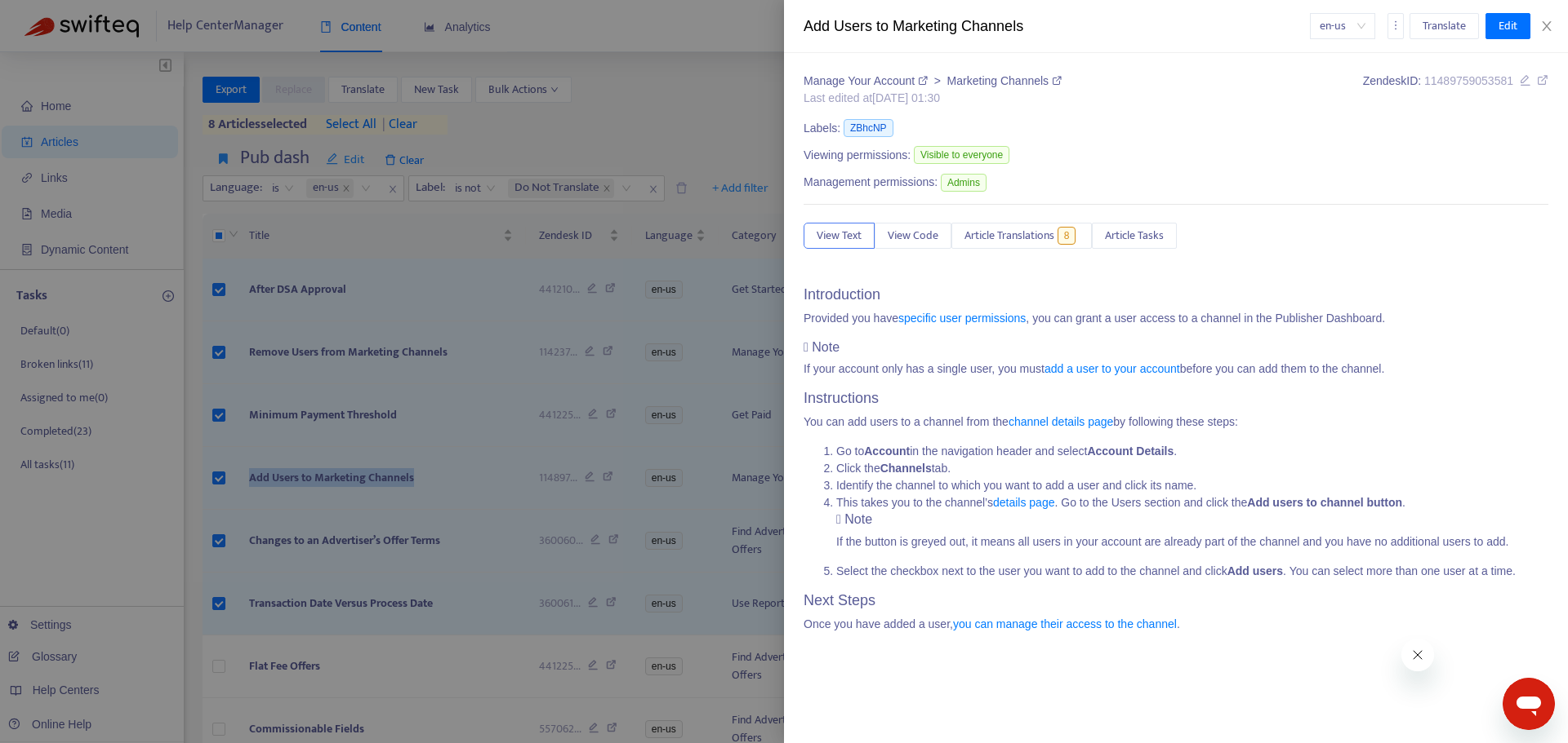
click at [361, 538] on div at bounding box center [784, 371] width 1568 height 743
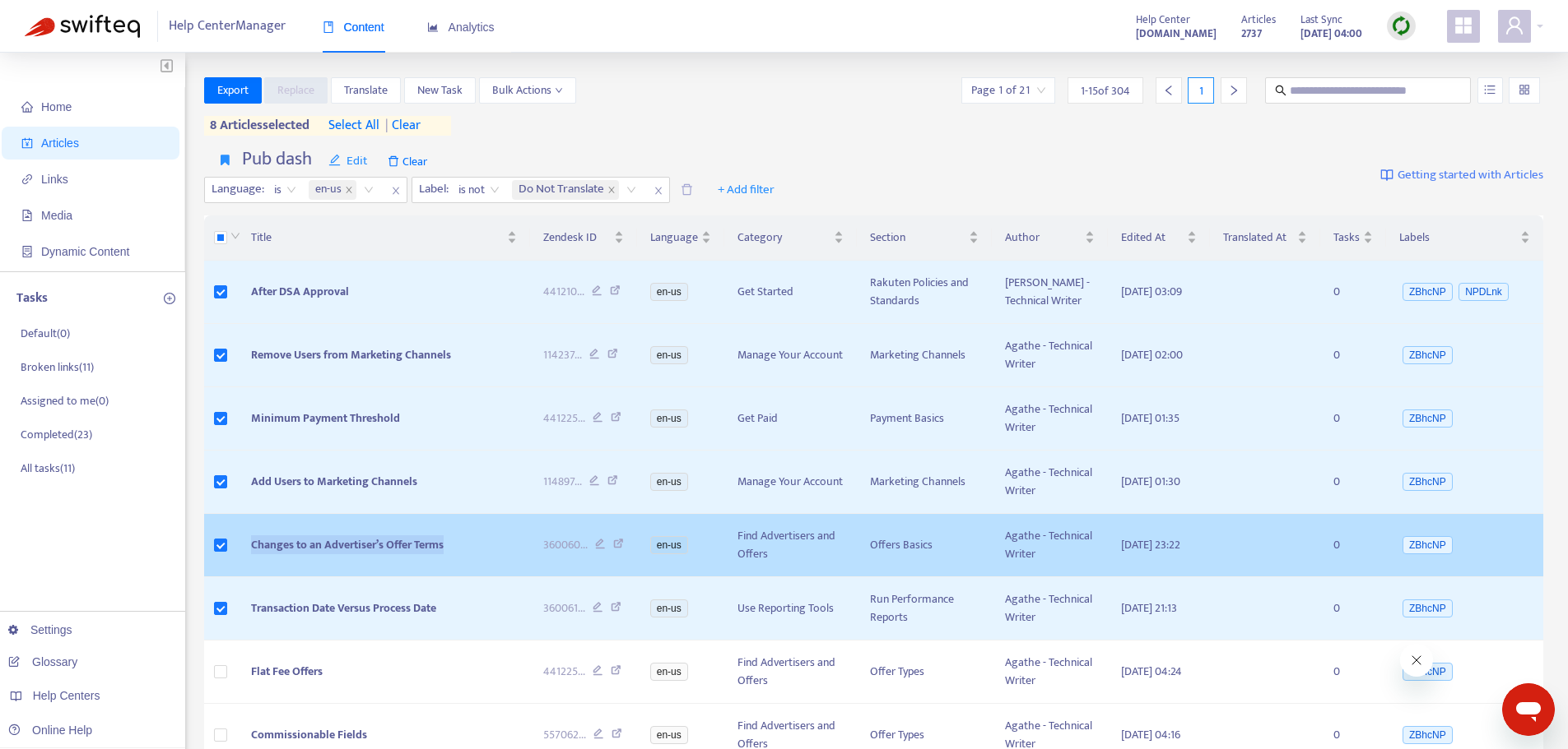
drag, startPoint x: 453, startPoint y: 544, endPoint x: 228, endPoint y: 550, distance: 225.1
click at [228, 550] on tr "Changes to an Advertiser’s Offer Terms 360060 ... en-us Find Advertisers and Of…" at bounding box center [874, 545] width 1341 height 63
copy tr "Changes to an Advertiser’s Offer Terms"
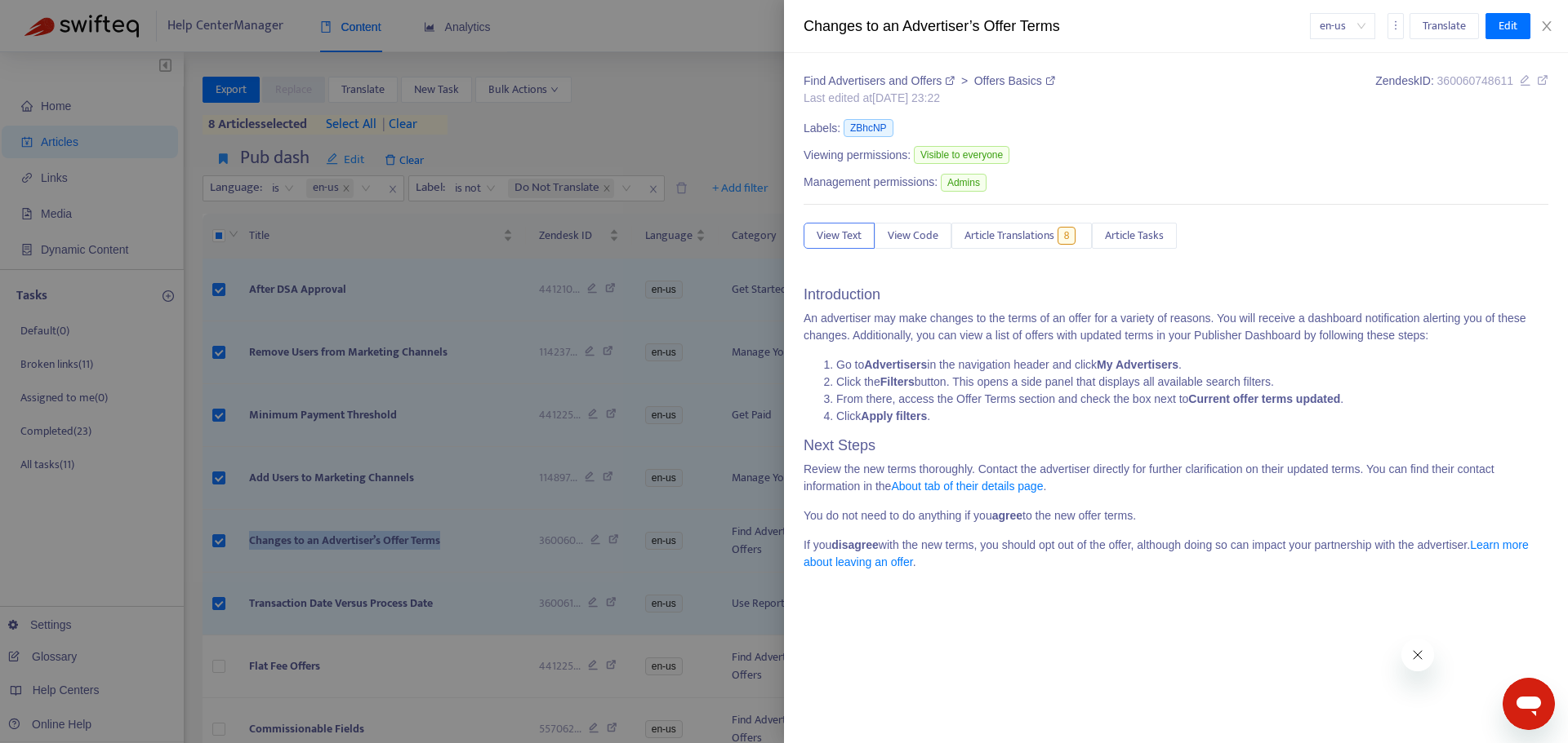
click at [270, 556] on div at bounding box center [784, 371] width 1568 height 743
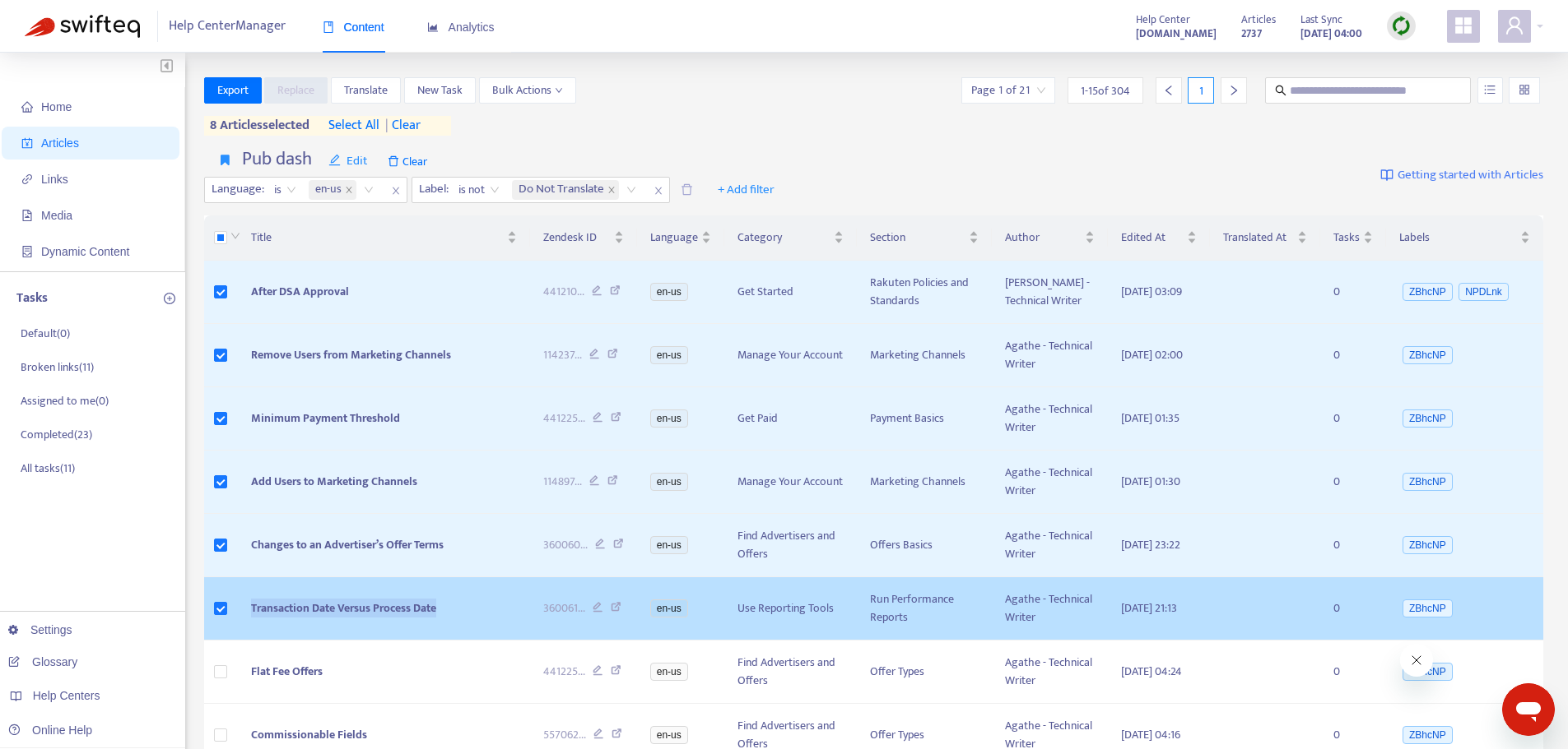
drag, startPoint x: 409, startPoint y: 618, endPoint x: 220, endPoint y: 618, distance: 189.0
click at [220, 618] on tr "Transaction Date Versus Process Date 360061 ... en-us Use Reporting Tools Run P…" at bounding box center [874, 608] width 1341 height 63
copy tr "Transaction Date Versus Process Date"
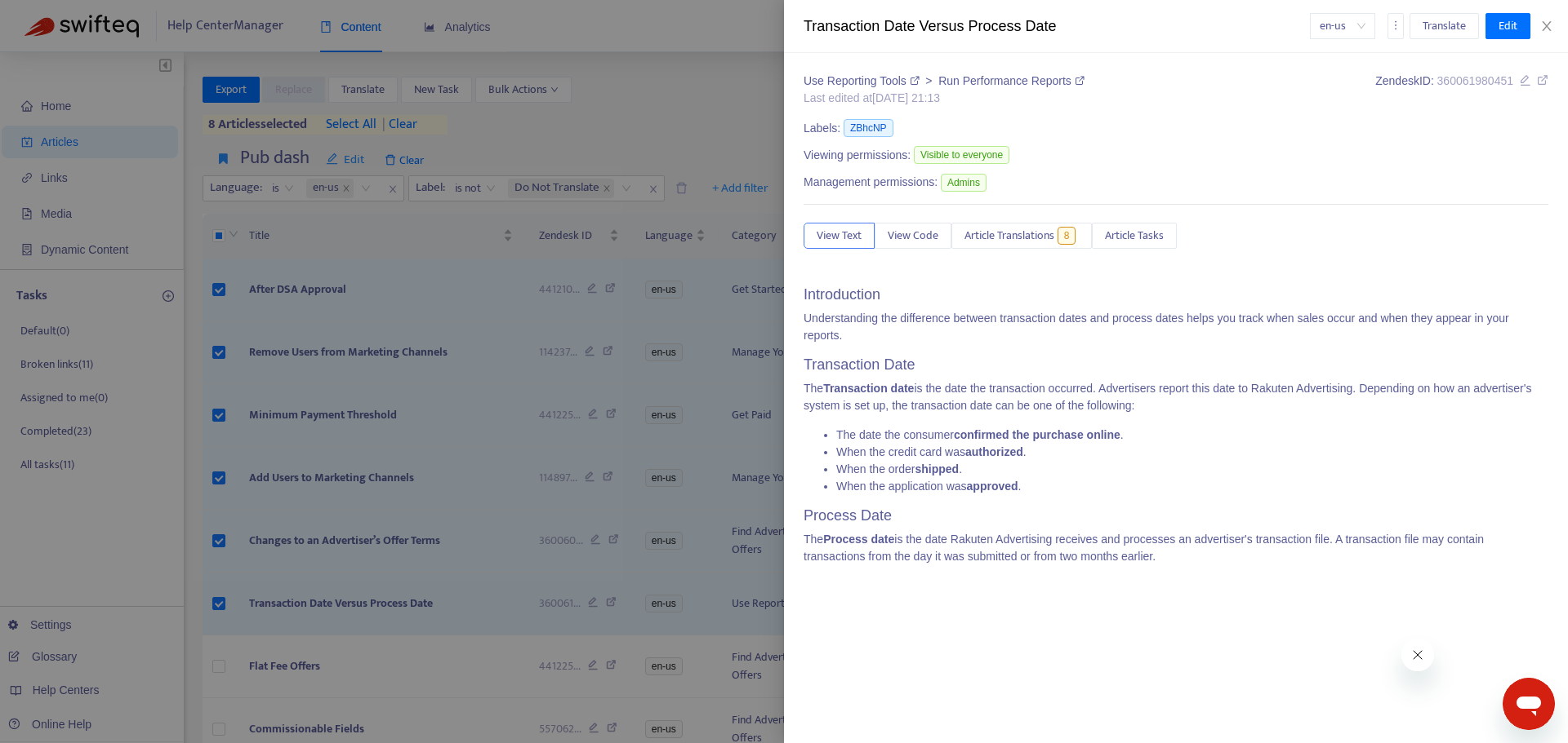
click at [89, 652] on div at bounding box center [784, 371] width 1568 height 743
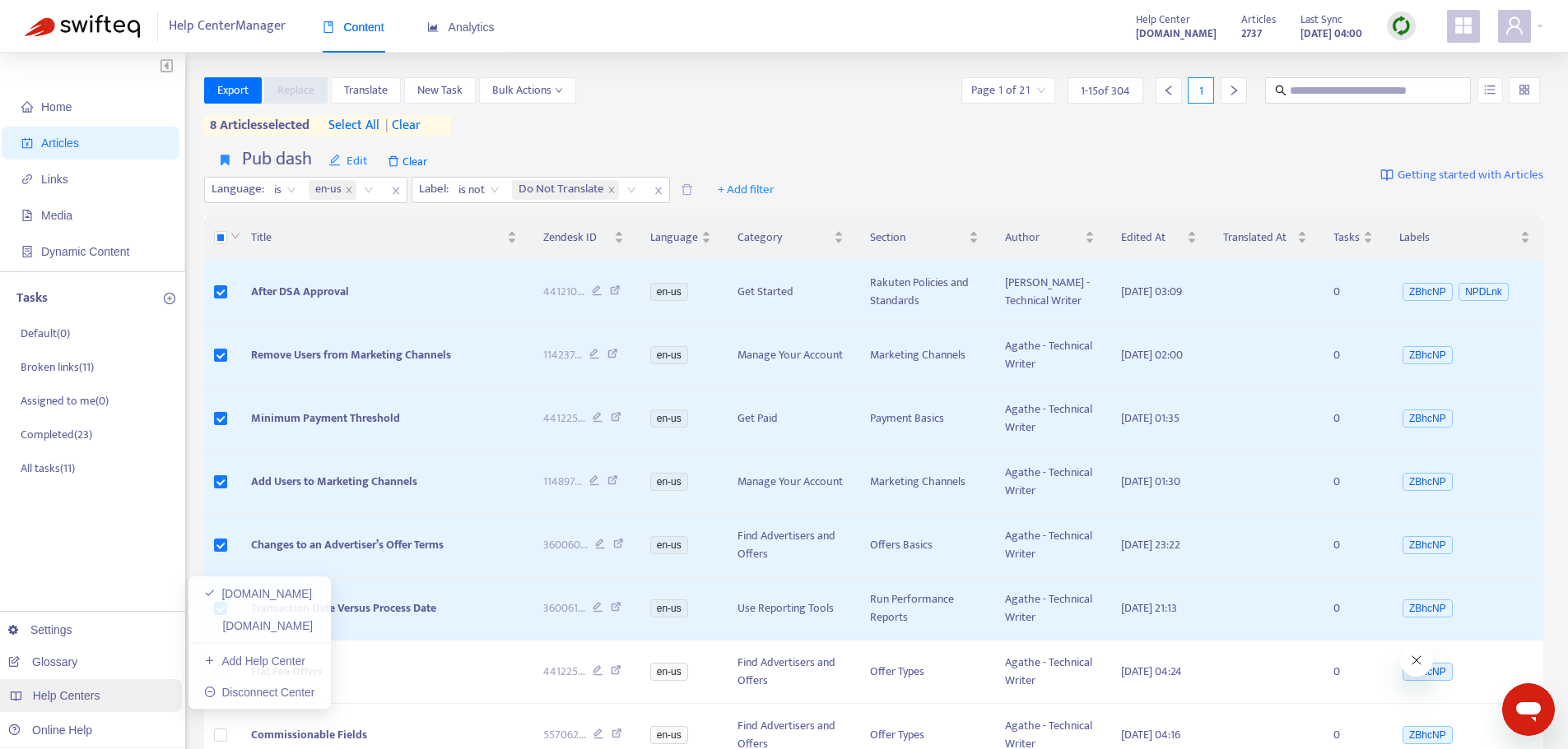
click at [78, 700] on span "Help Centers" at bounding box center [66, 697] width 67 height 14
click at [285, 628] on link "[DOMAIN_NAME]" at bounding box center [261, 627] width 111 height 14
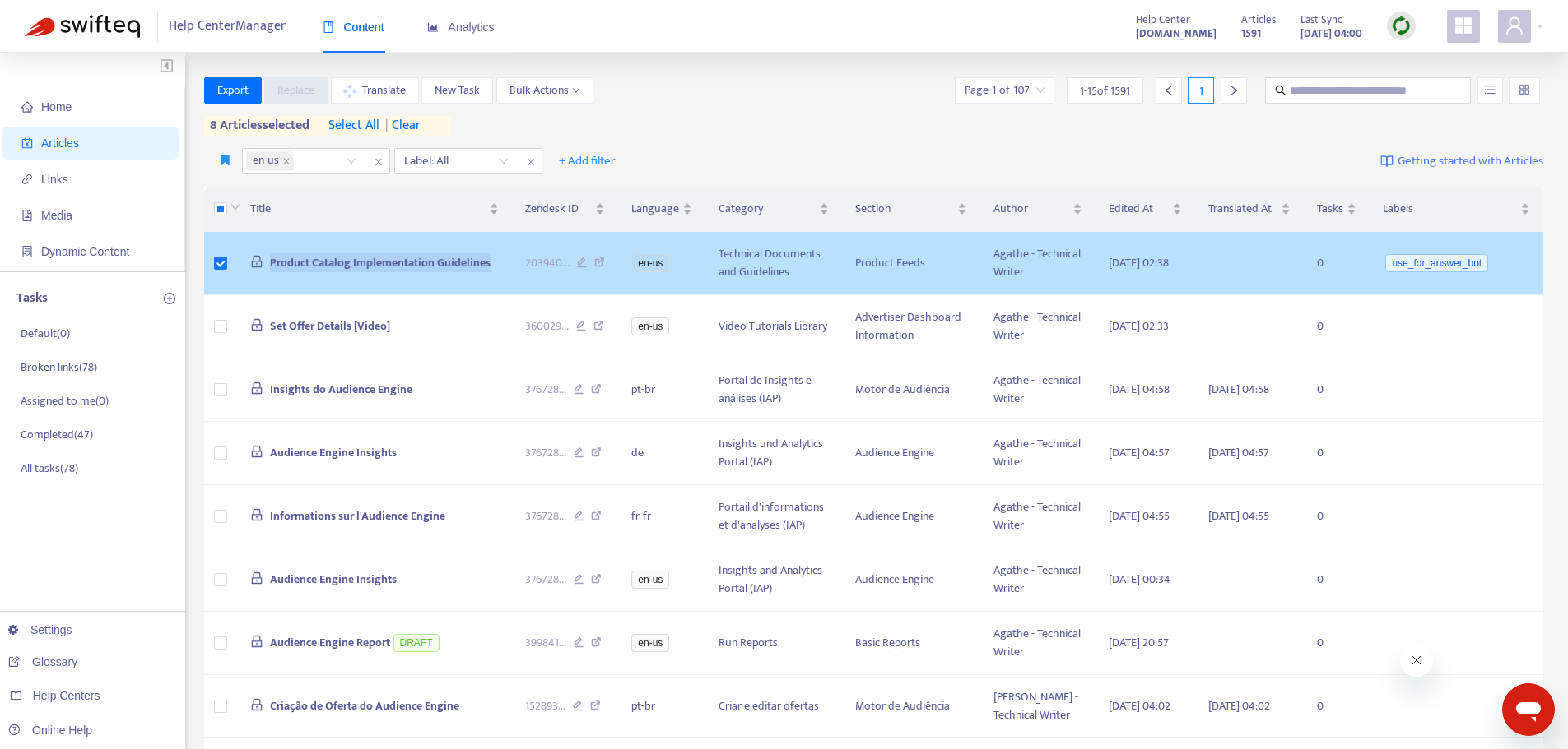
drag, startPoint x: 502, startPoint y: 277, endPoint x: 265, endPoint y: 262, distance: 237.5
click at [265, 262] on td "Product Catalog Implementation Guidelines" at bounding box center [374, 263] width 275 height 63
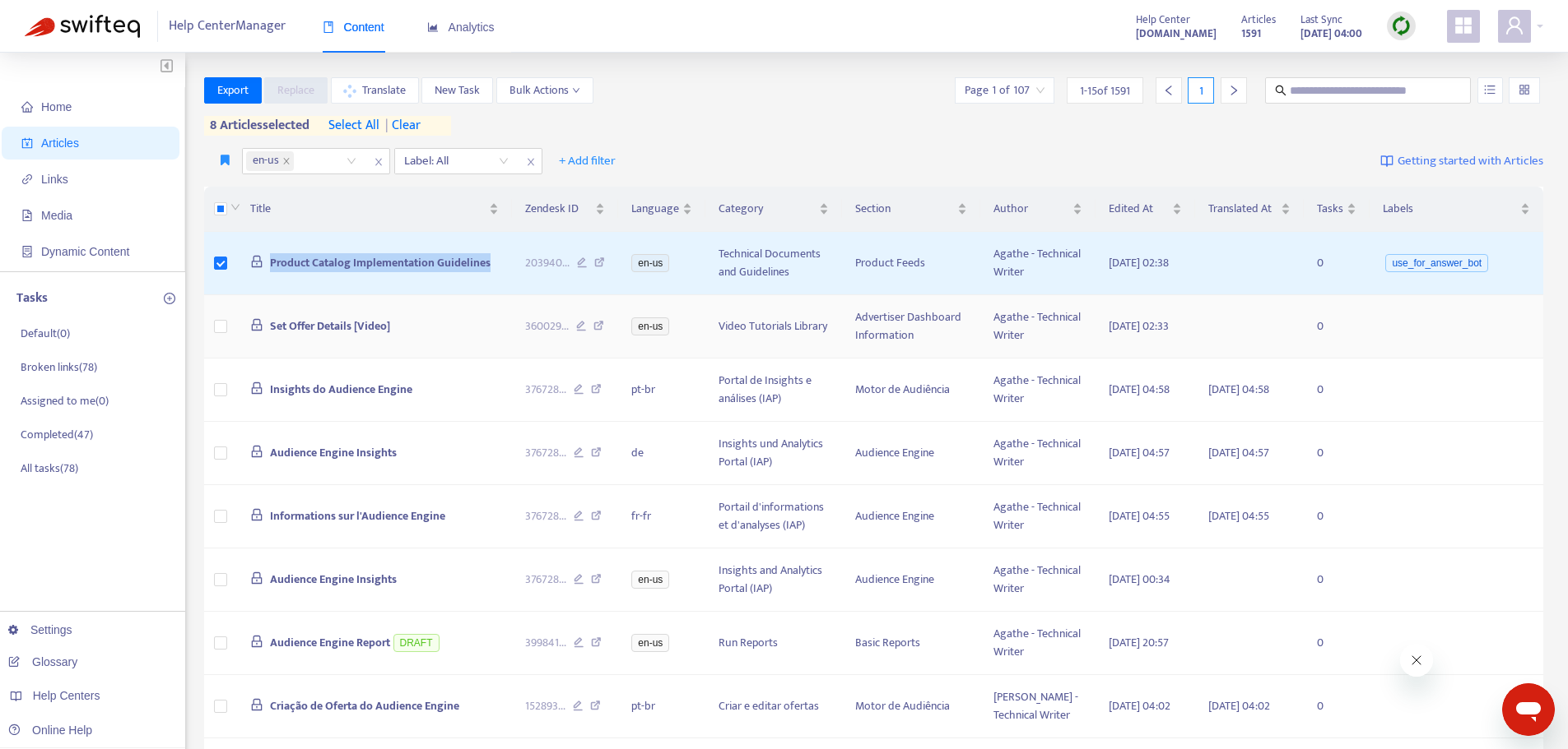
copy span "Product Catalog Implementation Guidelines"
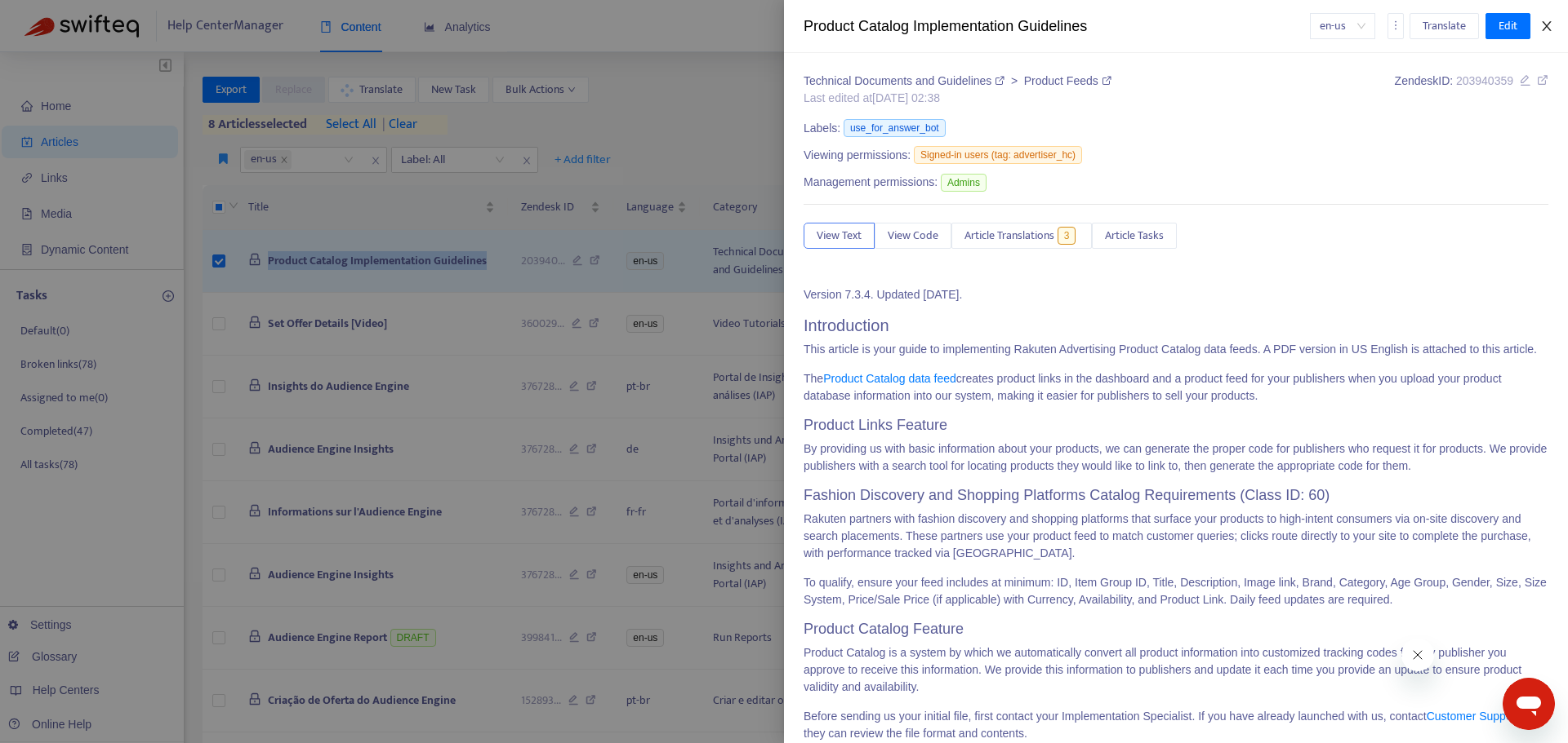
click at [1544, 21] on icon "close" at bounding box center [1547, 26] width 14 height 13
